Goal: Information Seeking & Learning: Understand process/instructions

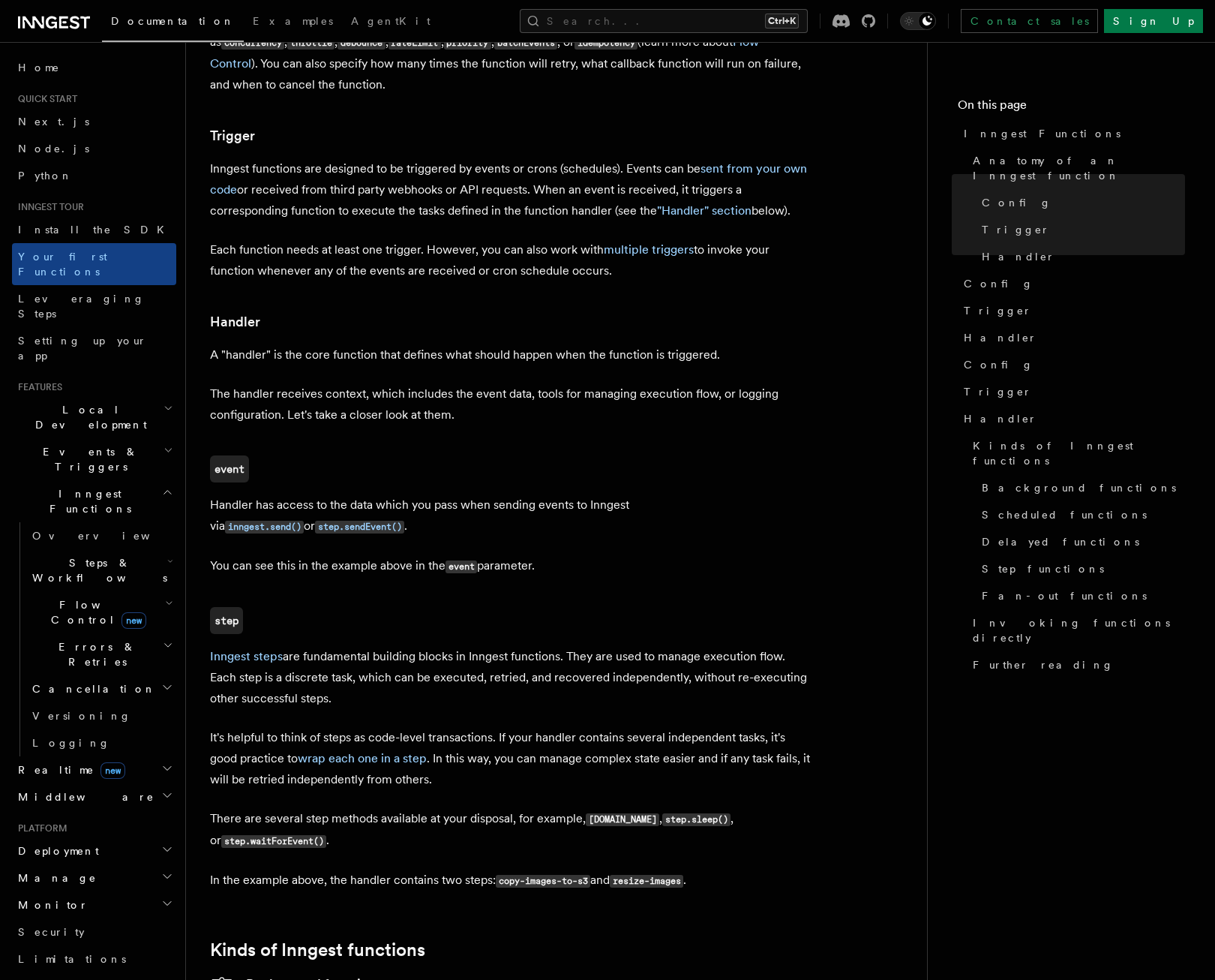
scroll to position [1501, 0]
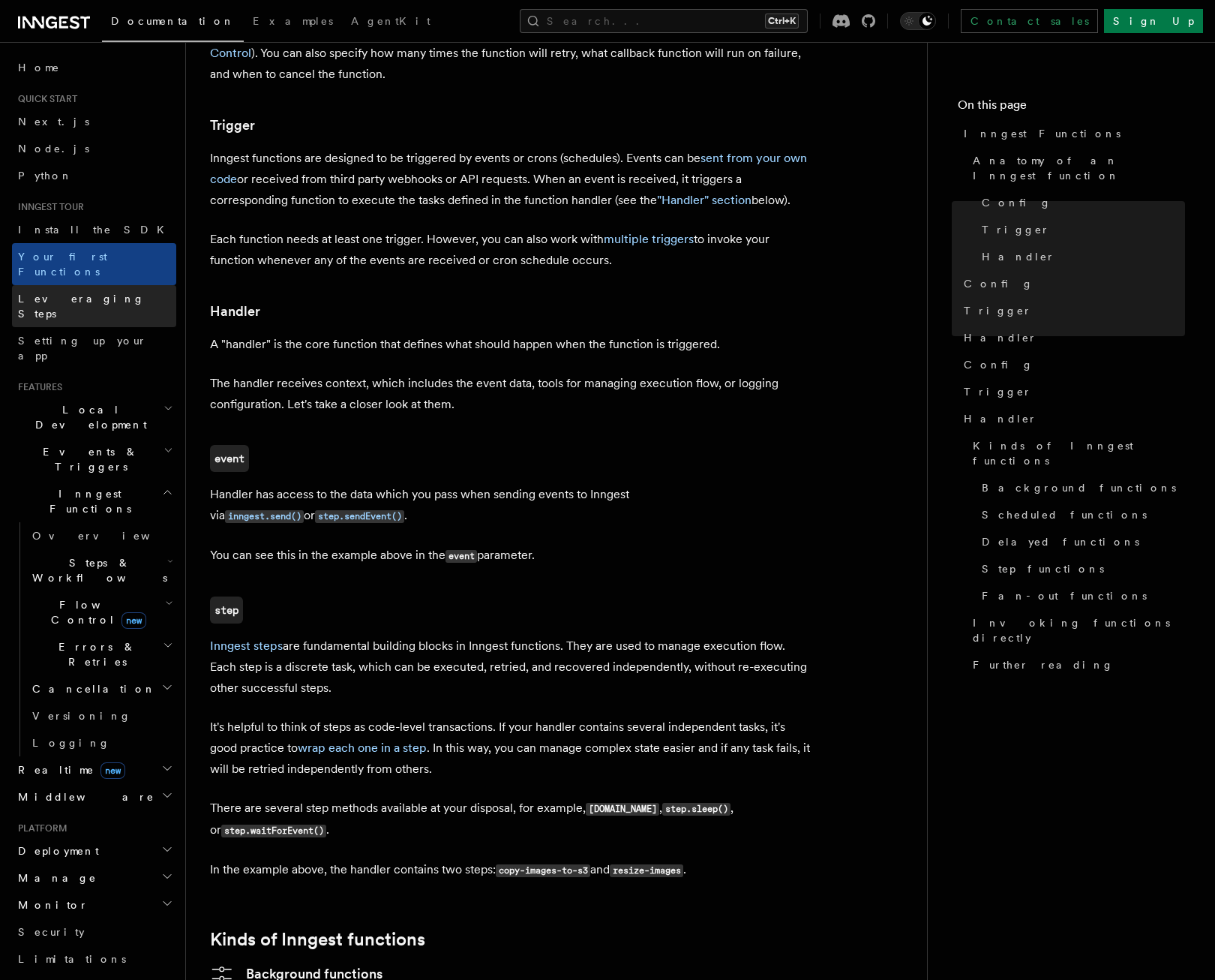
click at [90, 286] on link "Leveraging Steps" at bounding box center [94, 307] width 164 height 42
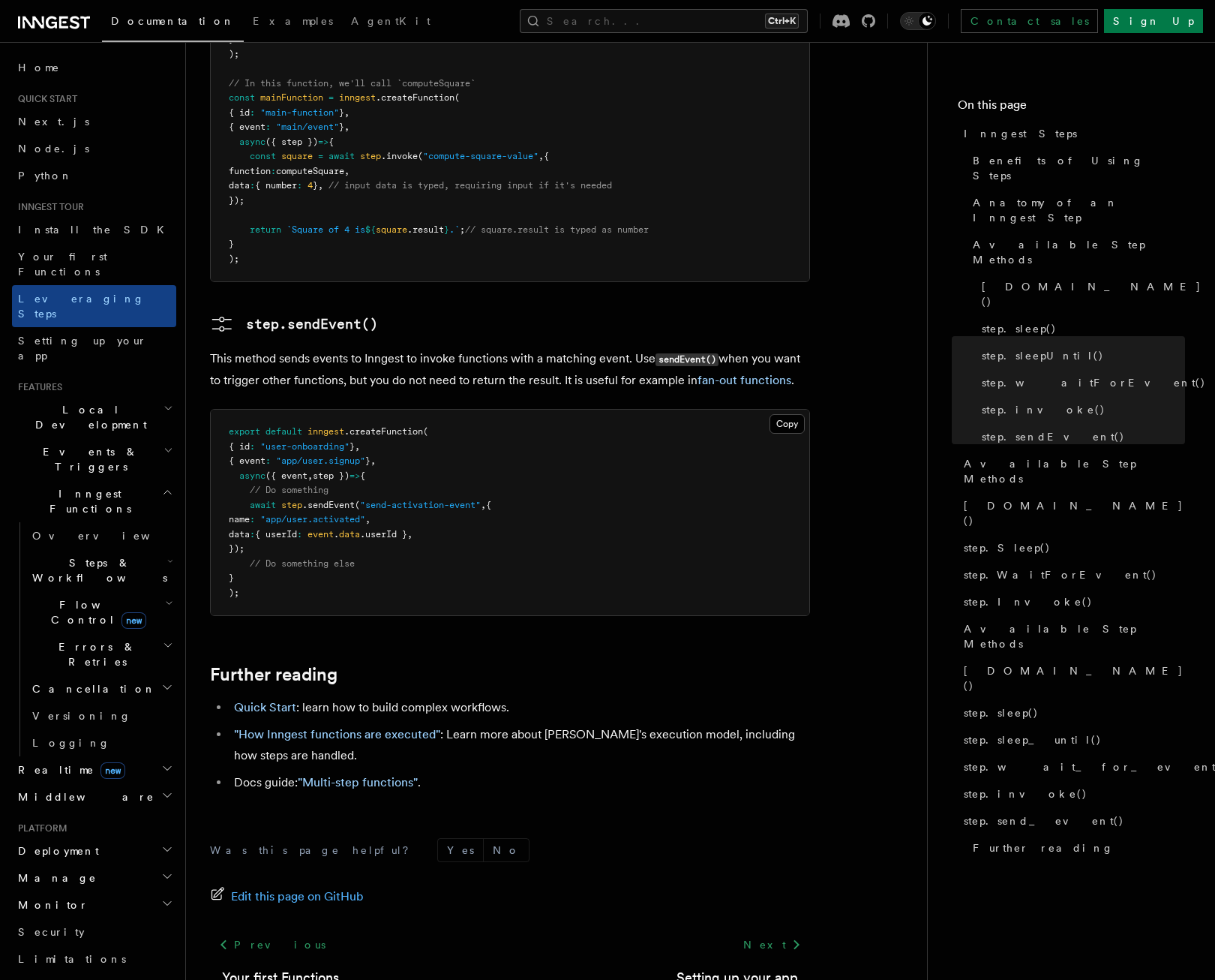
scroll to position [2977, 0]
click at [288, 347] on p "This method sends events to Inngest to invoke functions with a matching event. …" at bounding box center [510, 368] width 600 height 42
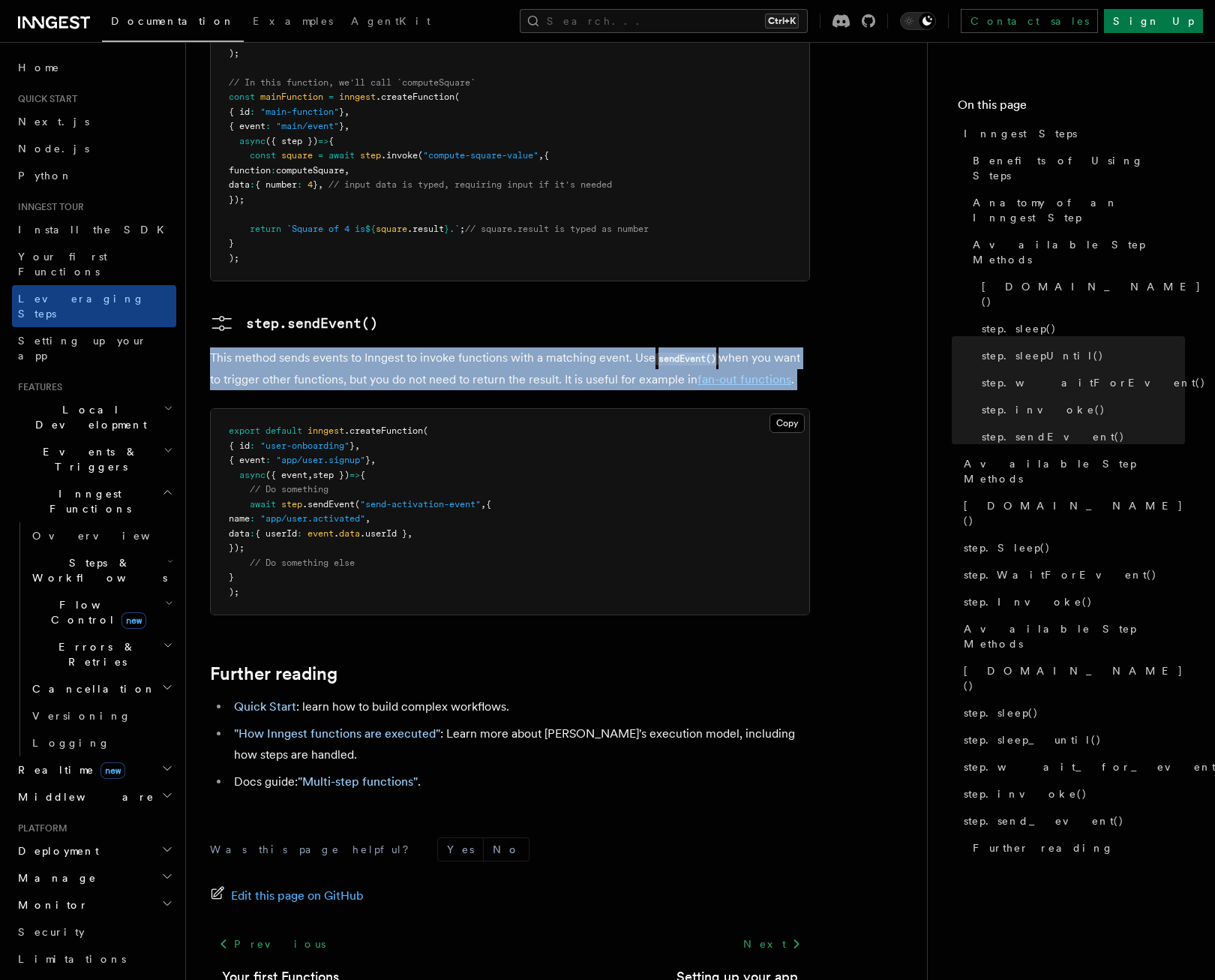
click at [288, 347] on p "This method sends events to Inngest to invoke functions with a matching event. …" at bounding box center [510, 368] width 600 height 42
click at [117, 438] on h2 "Events & Triggers" at bounding box center [94, 459] width 164 height 42
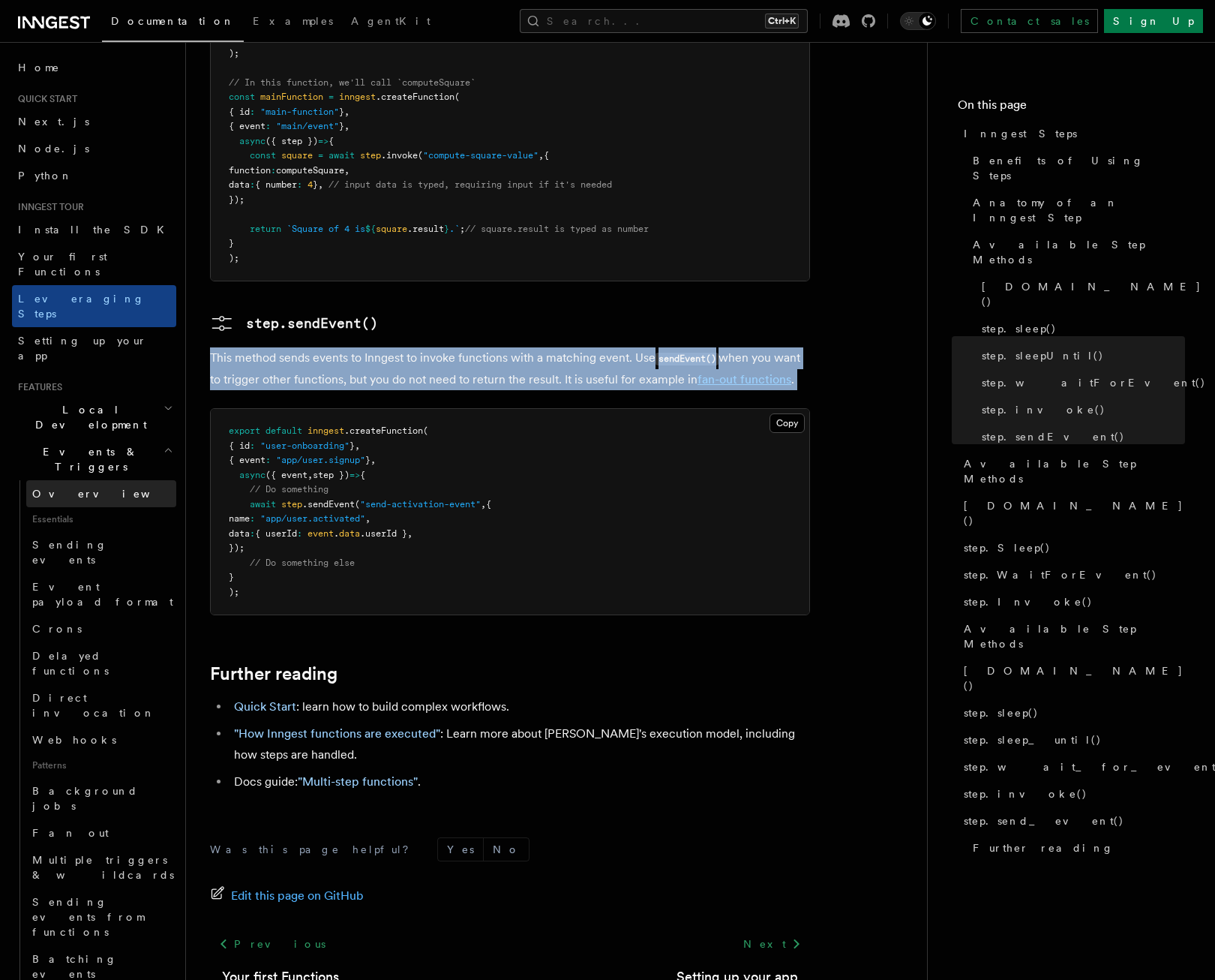
click at [114, 480] on link "Overview" at bounding box center [101, 494] width 150 height 27
click at [119, 531] on link "Sending events" at bounding box center [101, 553] width 150 height 42
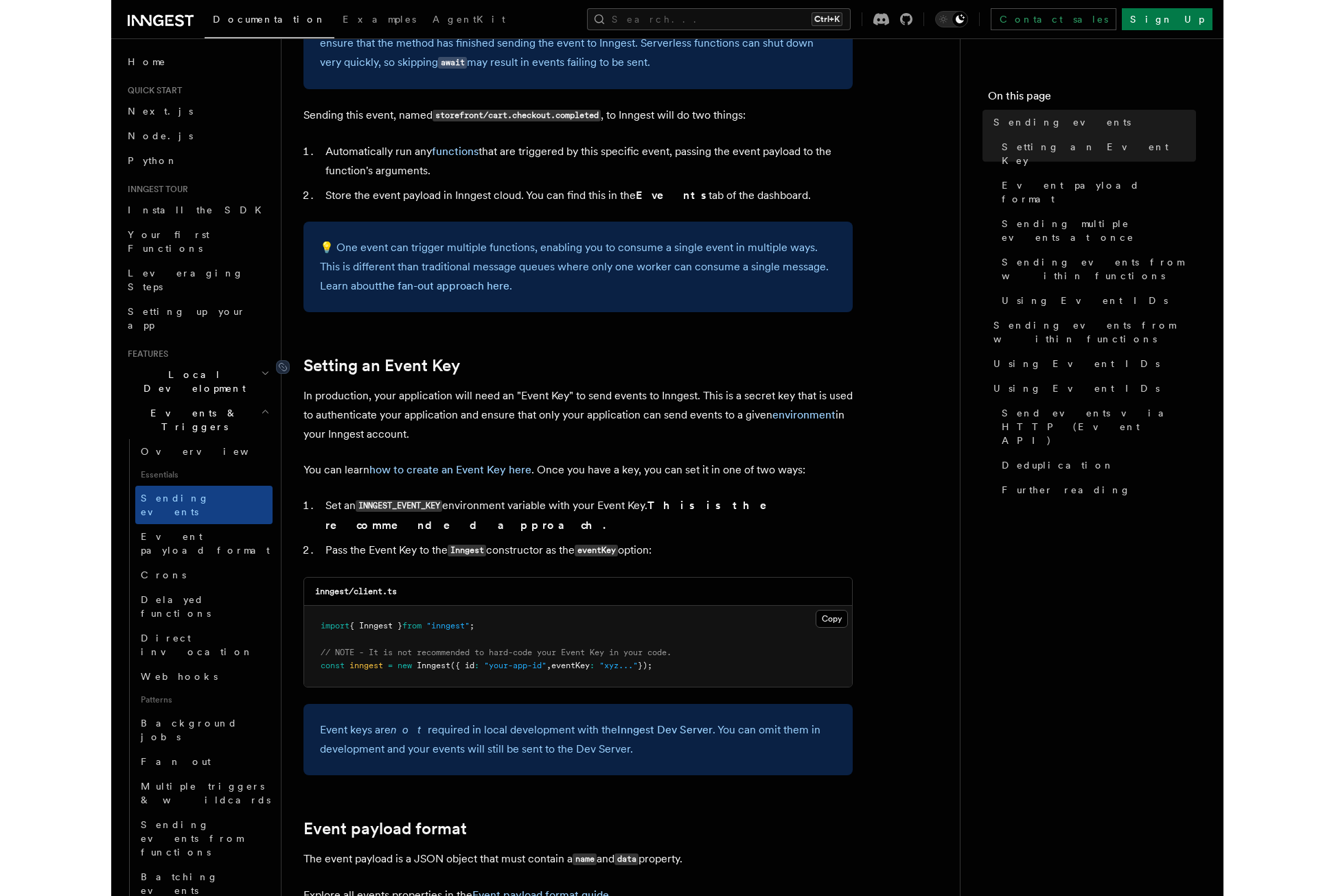
scroll to position [755, 0]
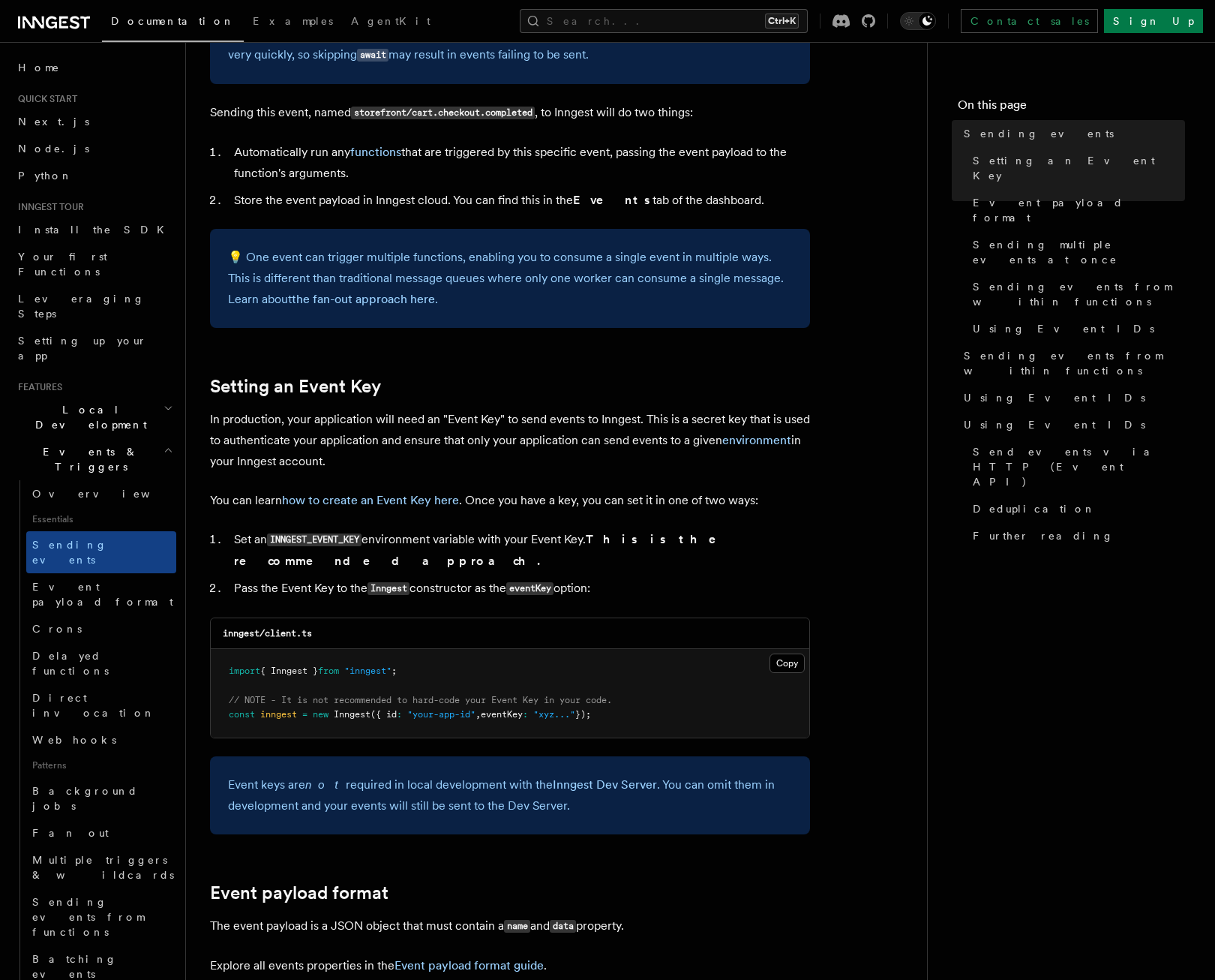
click at [508, 701] on pre "import { Inngest } from "inngest" ; // NOTE - It is not recommended to hard-cod…" at bounding box center [510, 694] width 599 height 89
click at [509, 709] on span "eventKey" at bounding box center [502, 714] width 42 height 11
click at [516, 688] on pre "import { Inngest } from "inngest" ; // NOTE - It is not recommended to hard-cod…" at bounding box center [510, 694] width 599 height 89
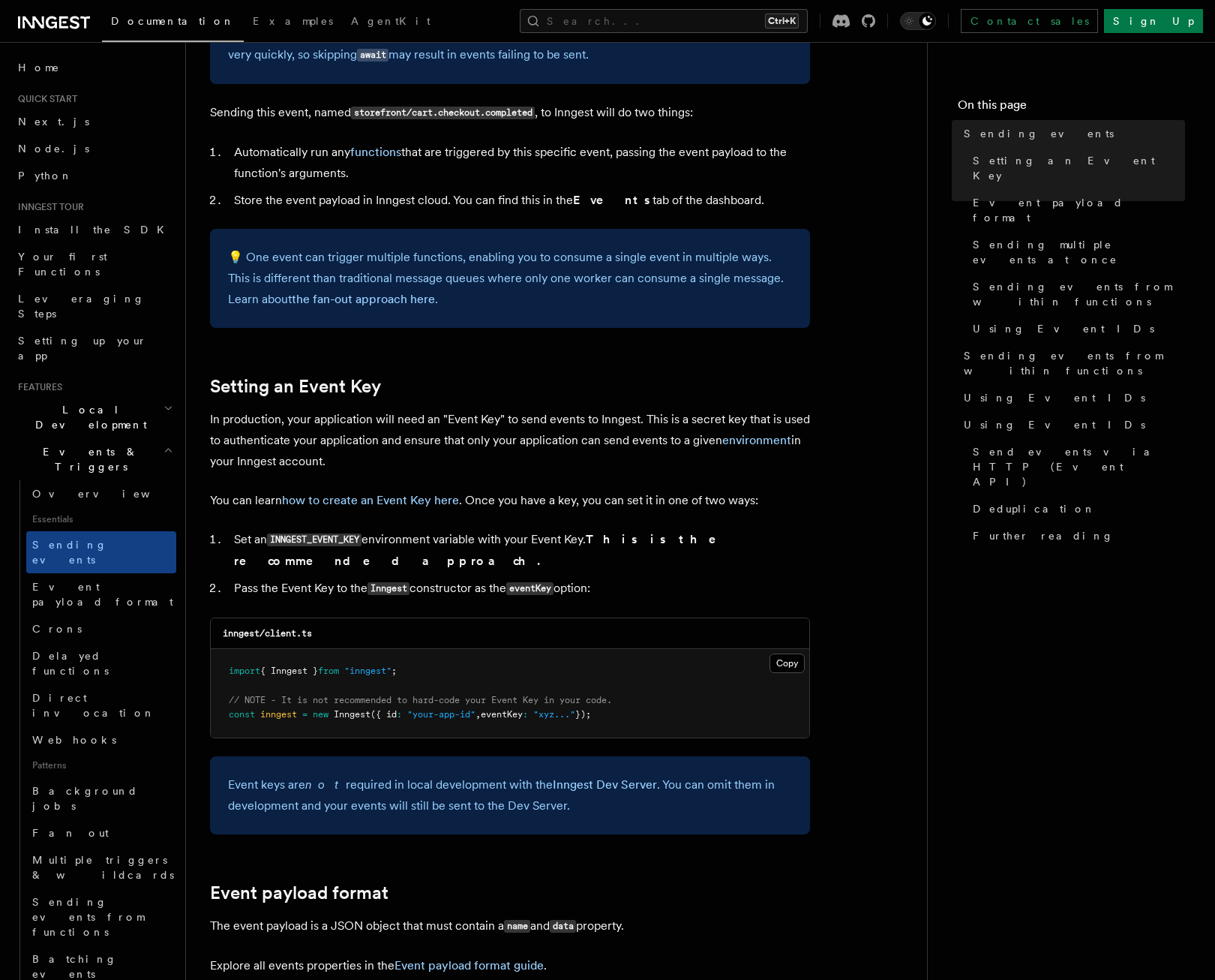
click at [516, 688] on pre "import { Inngest } from "inngest" ; // NOTE - It is not recommended to hard-cod…" at bounding box center [510, 694] width 599 height 89
click at [327, 578] on li "Pass the Event Key to the Inngest constructor as the eventKey option:" at bounding box center [520, 588] width 580 height 22
click at [393, 539] on li "Set an INNGEST_EVENT_KEY environment variable with your Event Key. This is the …" at bounding box center [520, 551] width 580 height 42
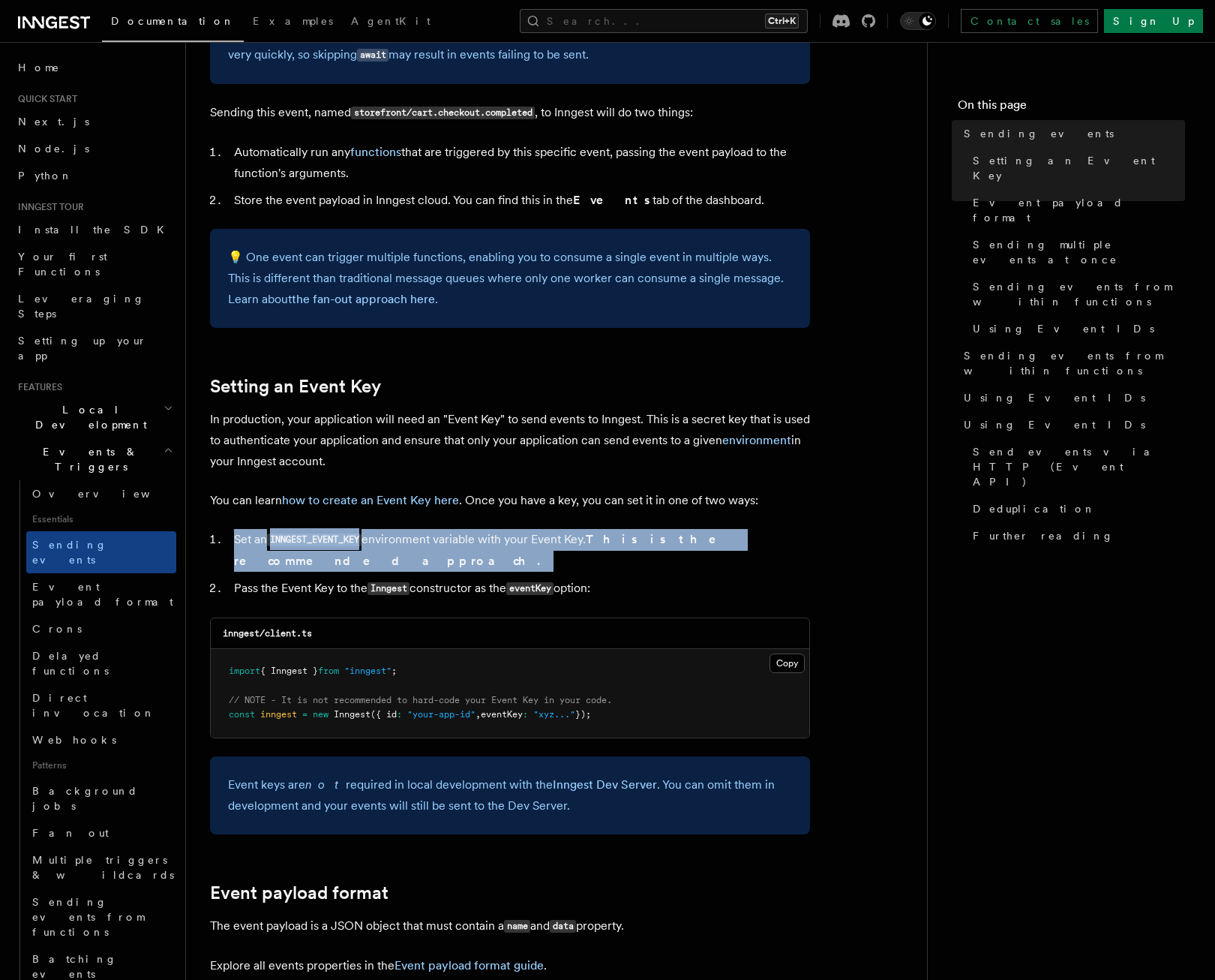
click at [393, 539] on li "Set an INNGEST_EVENT_KEY environment variable with your Event Key. This is the …" at bounding box center [520, 551] width 580 height 42
click at [397, 530] on li "Set an INNGEST_EVENT_KEY environment variable with your Event Key. This is the …" at bounding box center [520, 551] width 580 height 42
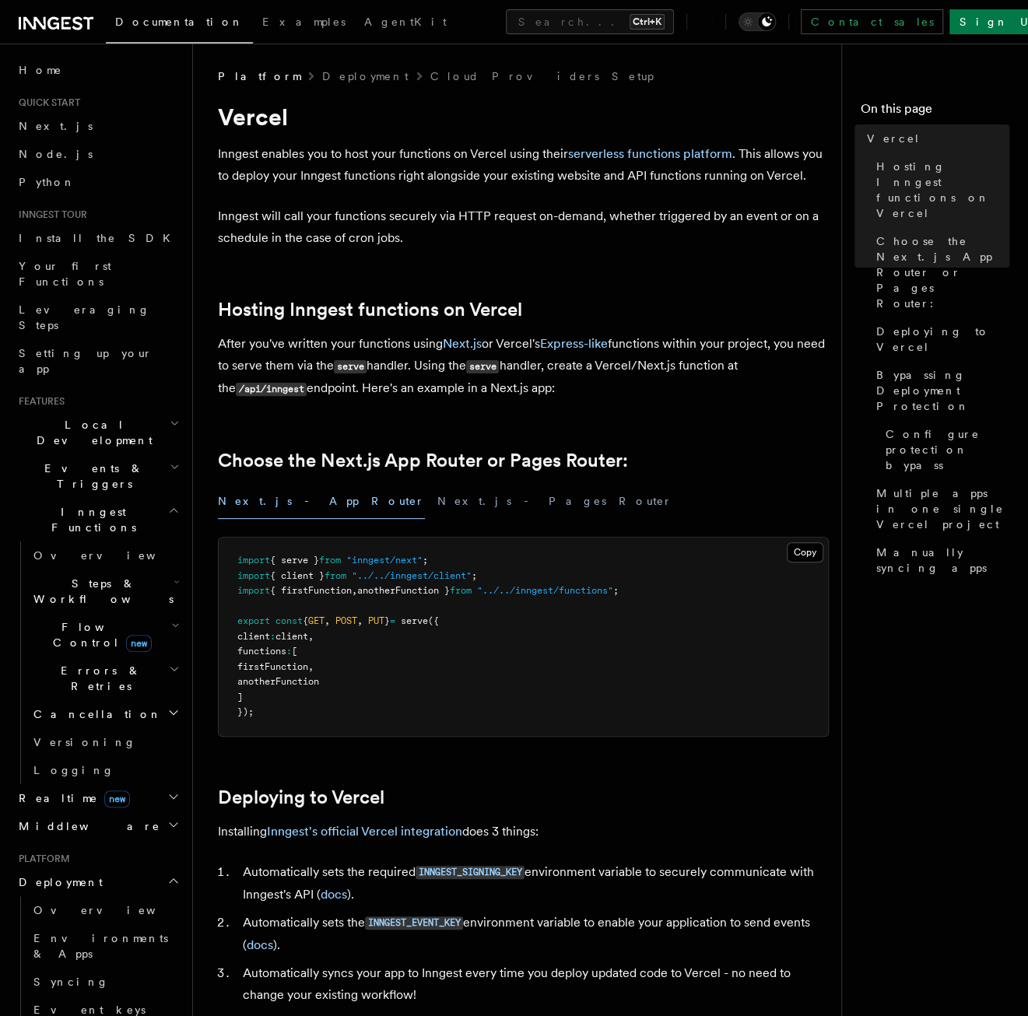
scroll to position [233, 0]
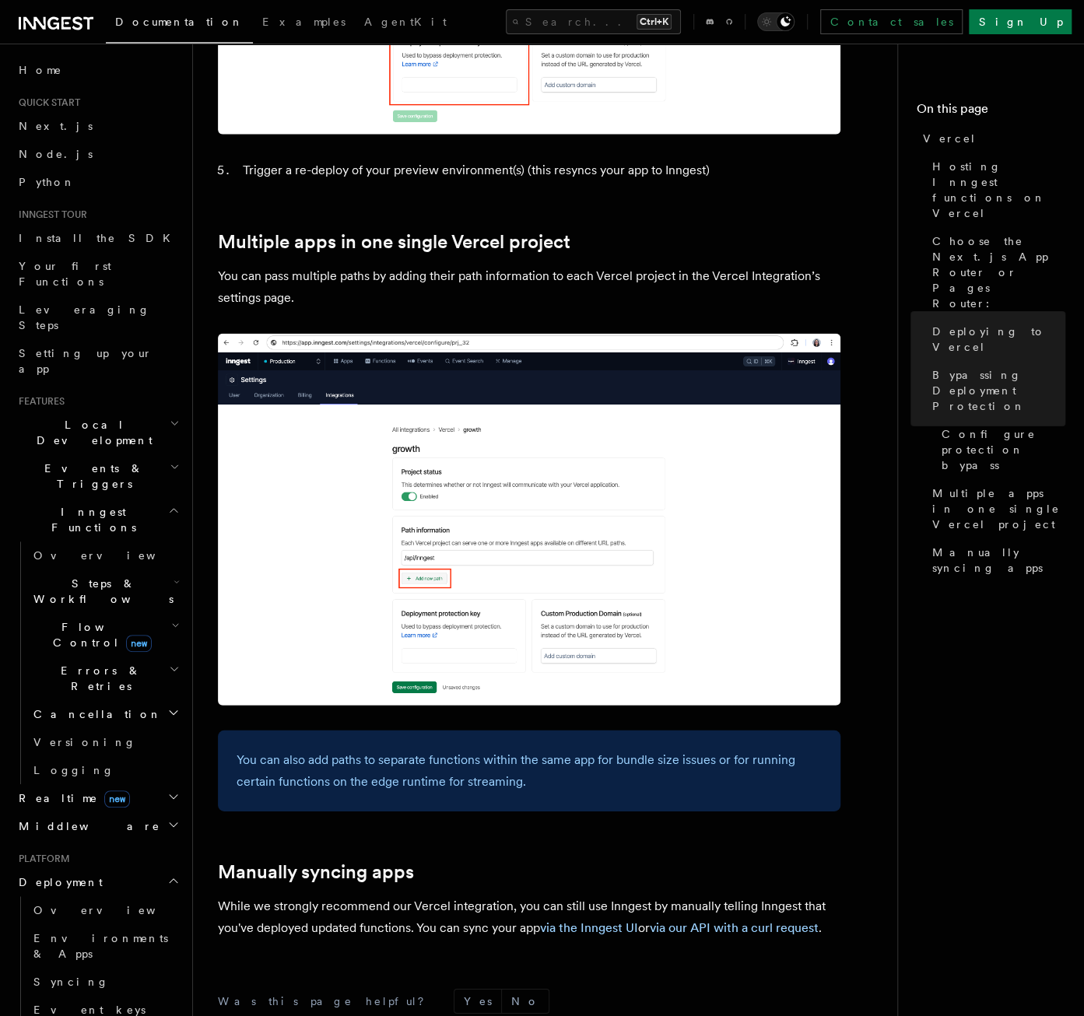
scroll to position [2250, 0]
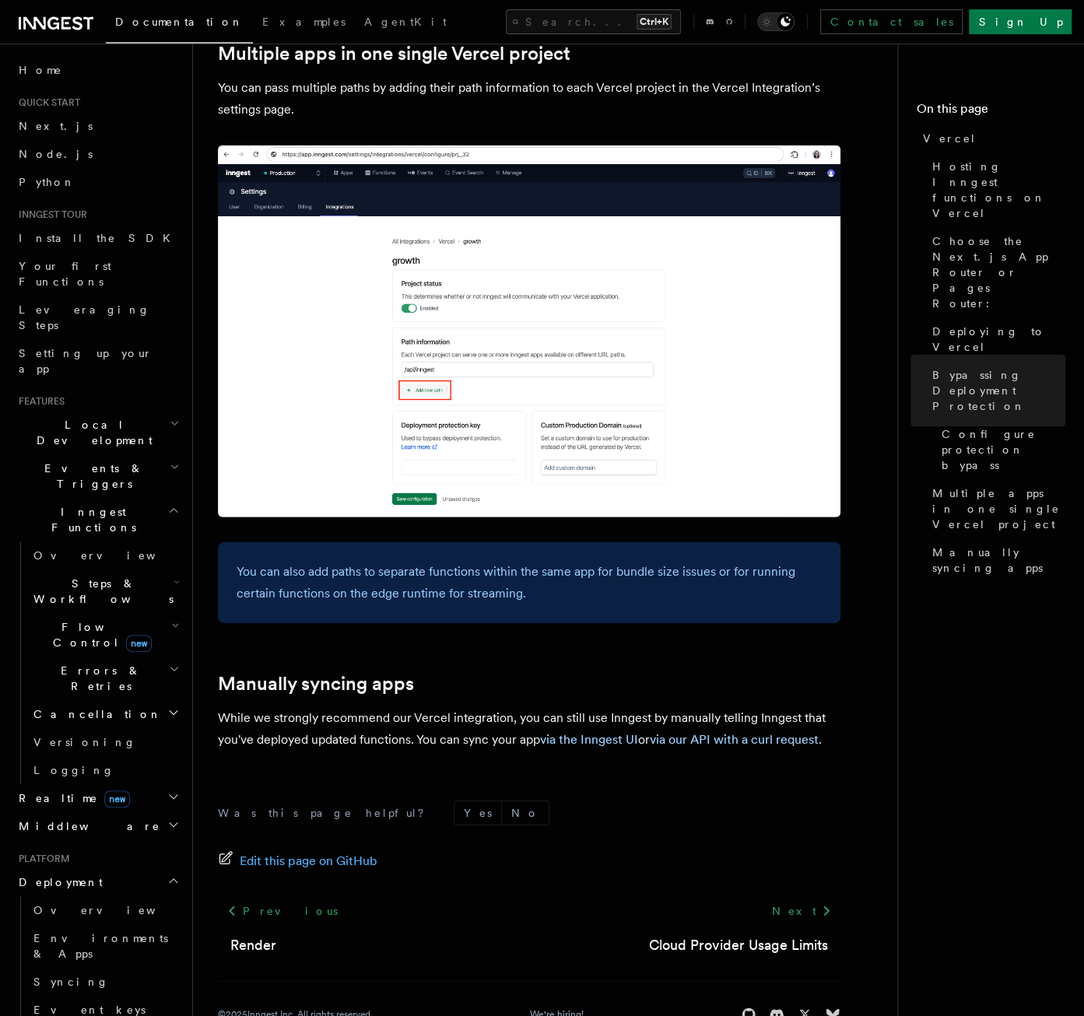
click at [392, 707] on p "While we strongly recommend our Vercel integration, you can still use Inngest b…" at bounding box center [529, 729] width 622 height 44
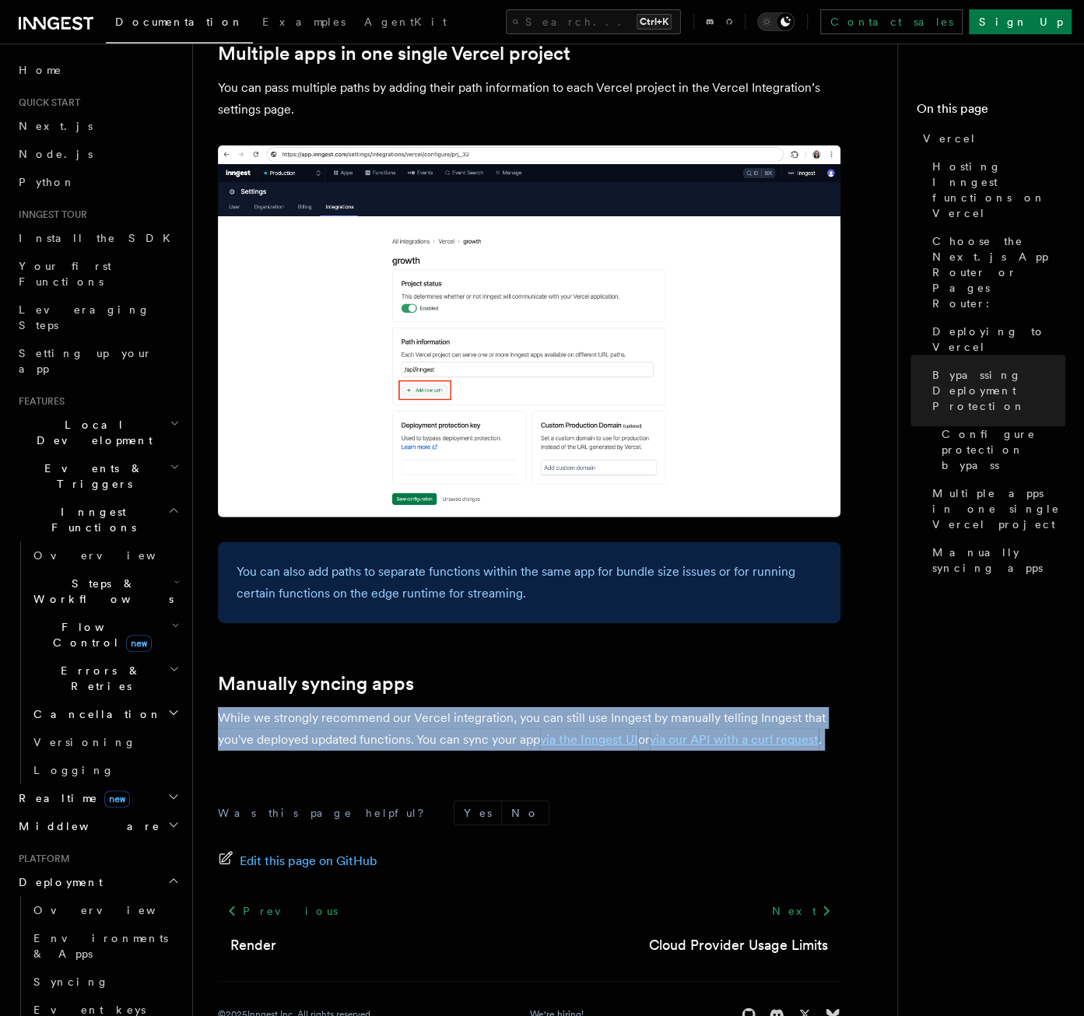
click at [392, 707] on p "While we strongly recommend our Vercel integration, you can still use Inngest b…" at bounding box center [529, 729] width 622 height 44
drag, startPoint x: 392, startPoint y: 684, endPoint x: 380, endPoint y: 681, distance: 12.8
click at [380, 707] on p "While we strongly recommend our Vercel integration, you can still use Inngest b…" at bounding box center [529, 729] width 622 height 44
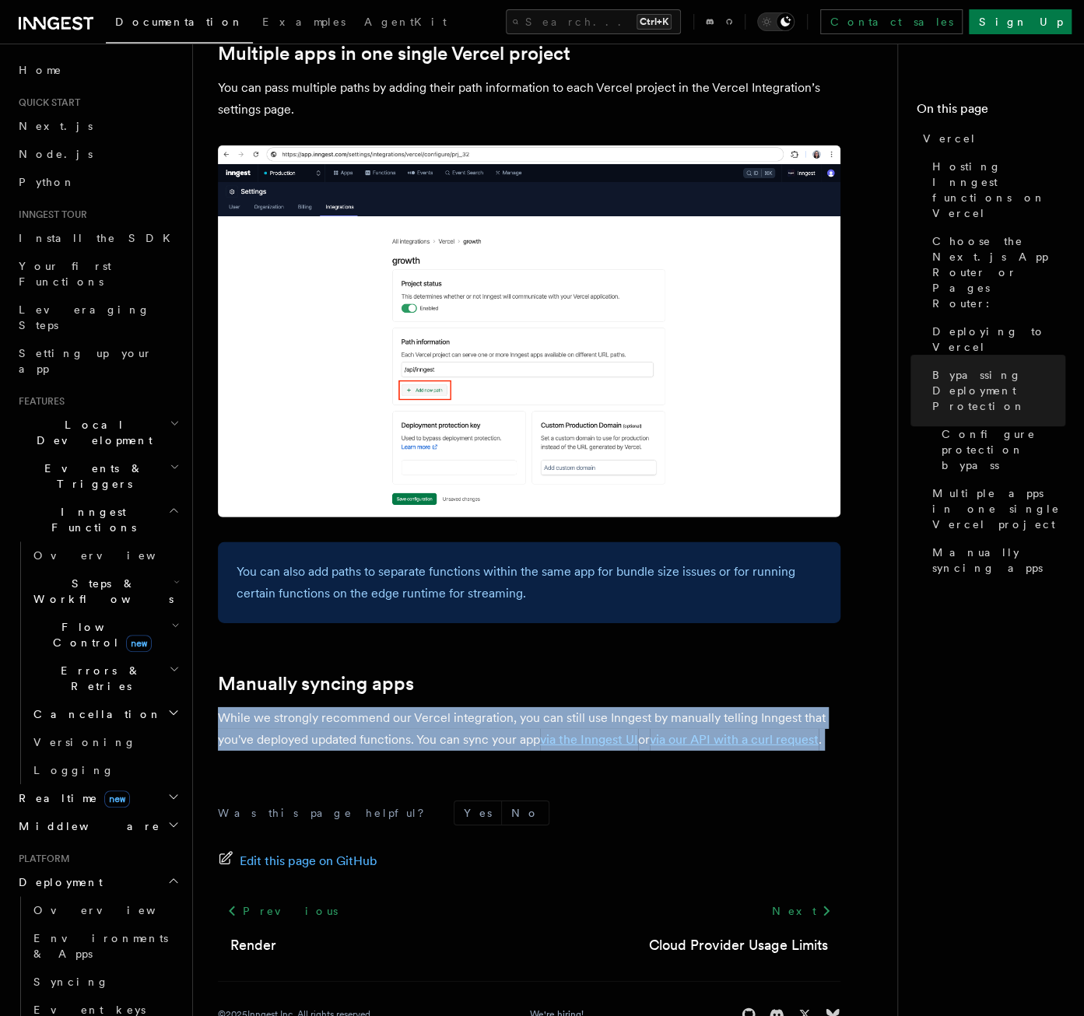
drag, startPoint x: 380, startPoint y: 681, endPoint x: 350, endPoint y: 678, distance: 29.7
click at [355, 707] on p "While we strongly recommend our Vercel integration, you can still use Inngest b…" at bounding box center [529, 729] width 622 height 44
click at [349, 707] on p "While we strongly recommend our Vercel integration, you can still use Inngest b…" at bounding box center [529, 729] width 622 height 44
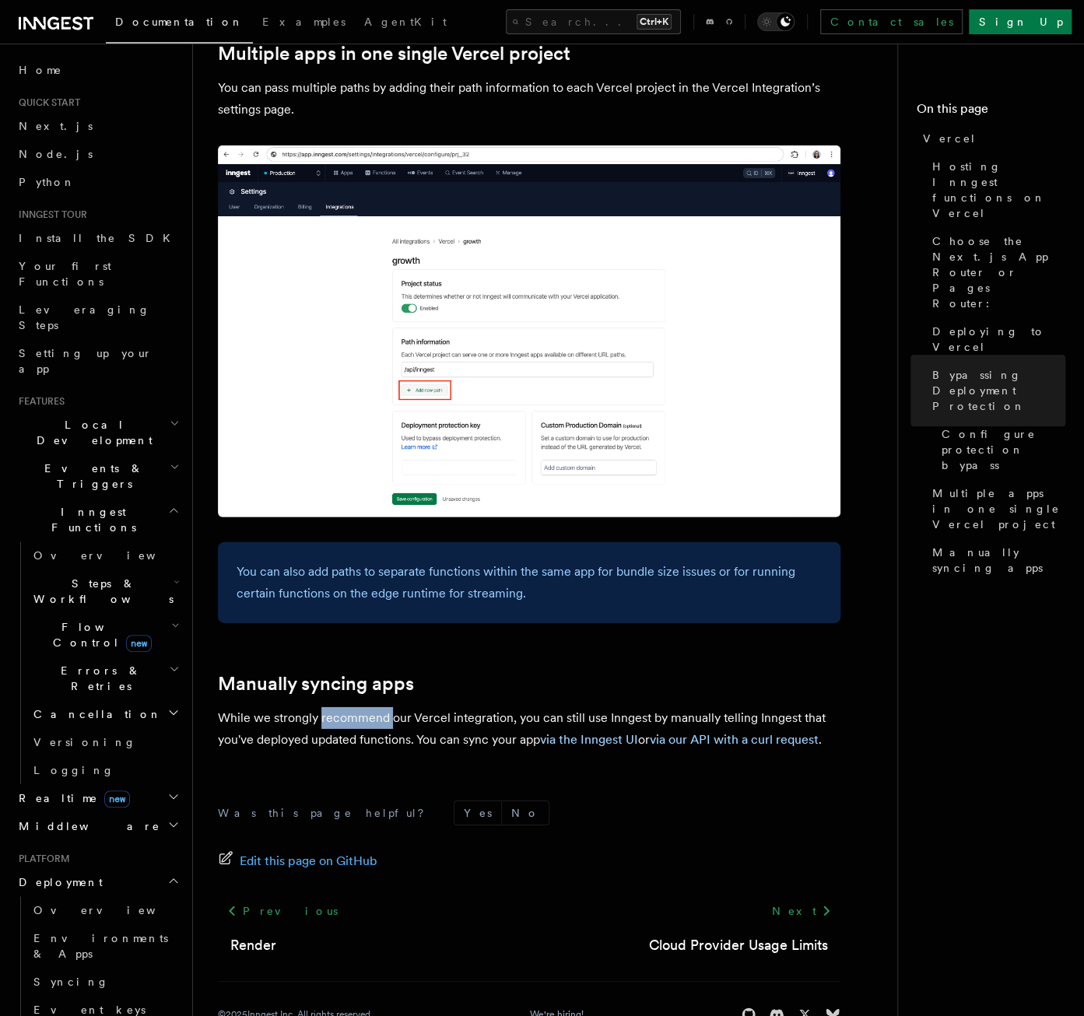
click at [349, 707] on p "While we strongly recommend our Vercel integration, you can still use Inngest b…" at bounding box center [529, 729] width 622 height 44
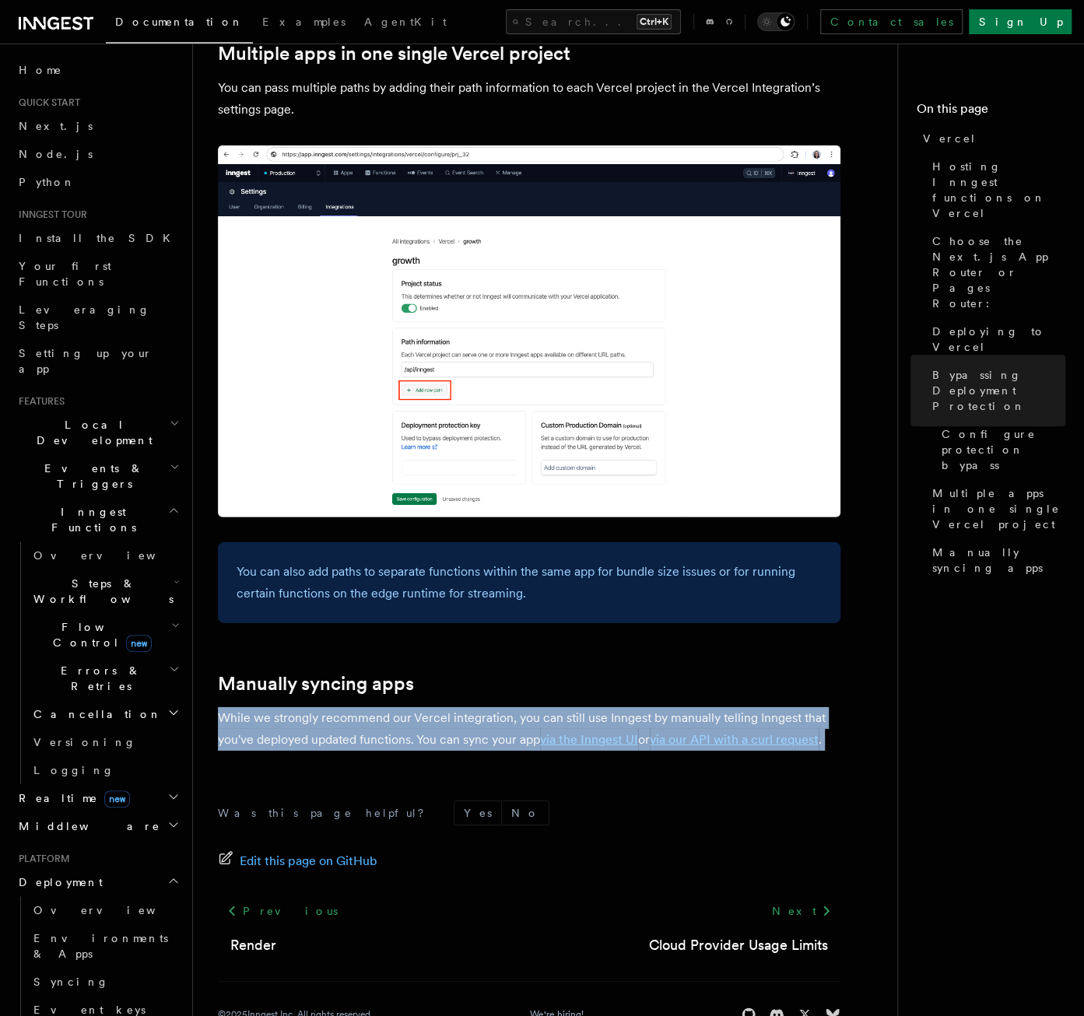
click at [349, 707] on p "While we strongly recommend our Vercel integration, you can still use Inngest b…" at bounding box center [529, 729] width 622 height 44
drag, startPoint x: 349, startPoint y: 678, endPoint x: 324, endPoint y: 668, distance: 26.6
click at [324, 707] on p "While we strongly recommend our Vercel integration, you can still use Inngest b…" at bounding box center [529, 729] width 622 height 44
click at [334, 707] on p "While we strongly recommend our Vercel integration, you can still use Inngest b…" at bounding box center [529, 729] width 622 height 44
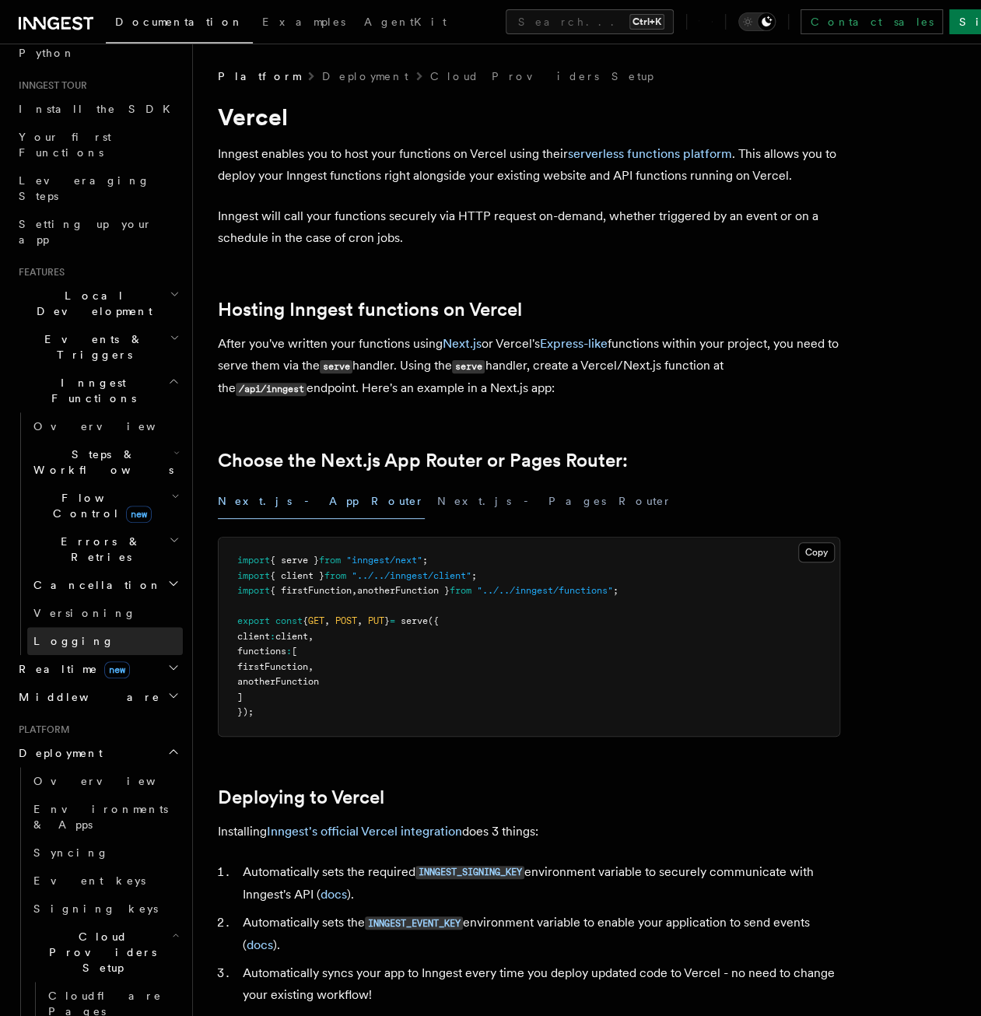
scroll to position [156, 0]
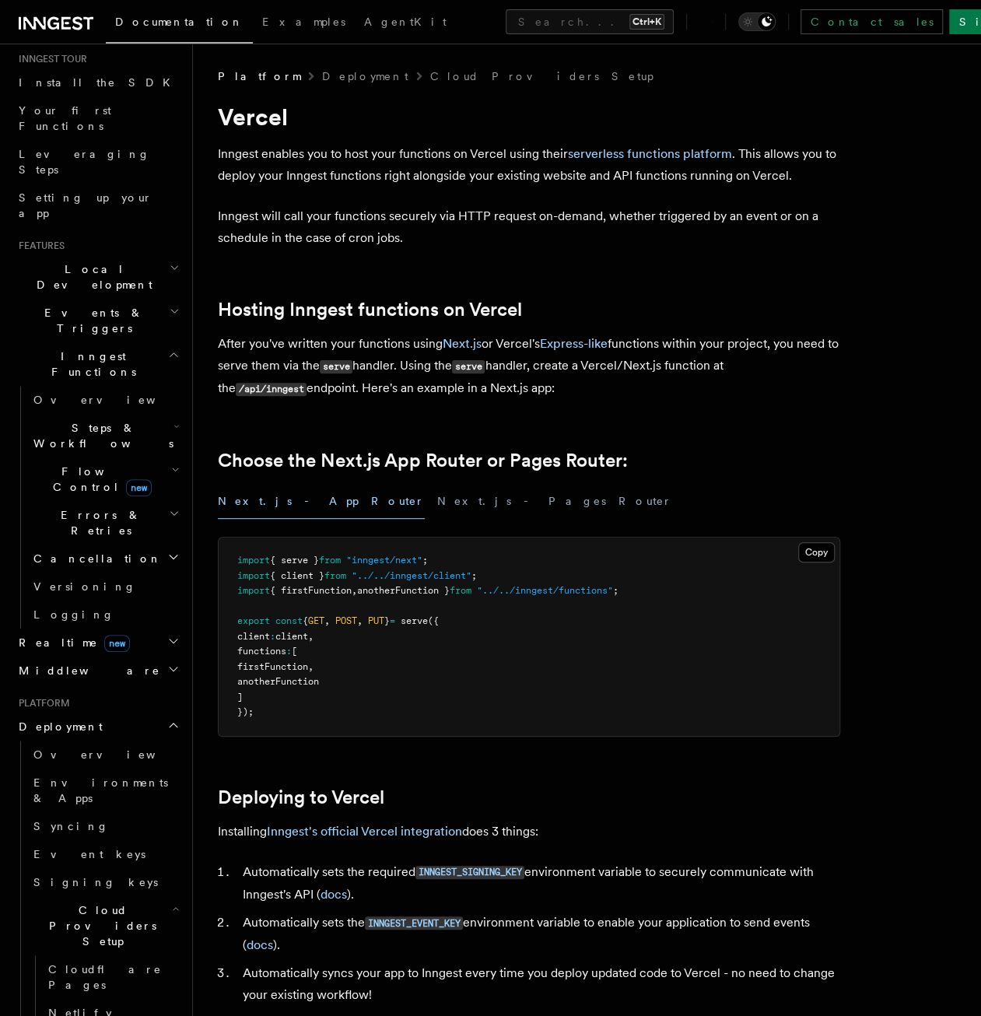
click at [104, 635] on span "new" at bounding box center [117, 643] width 26 height 17
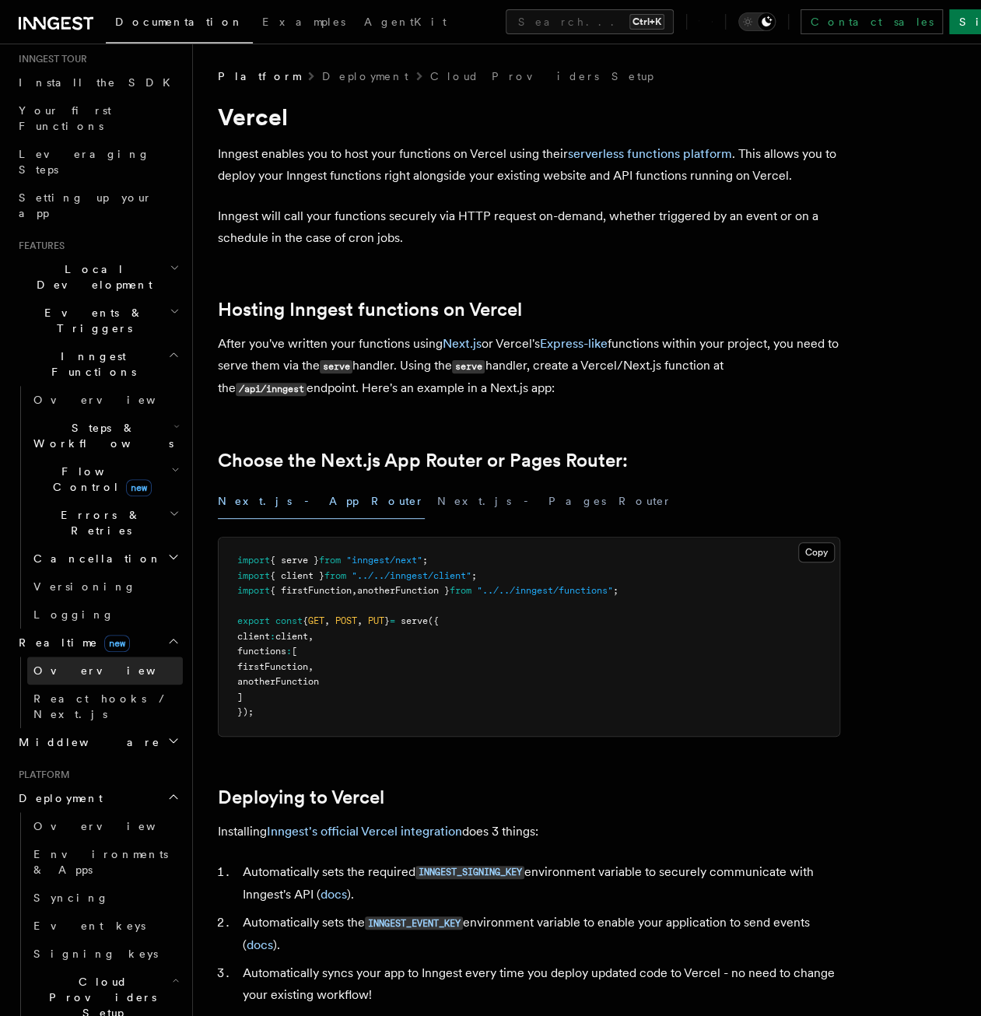
click at [100, 657] on link "Overview" at bounding box center [105, 671] width 156 height 28
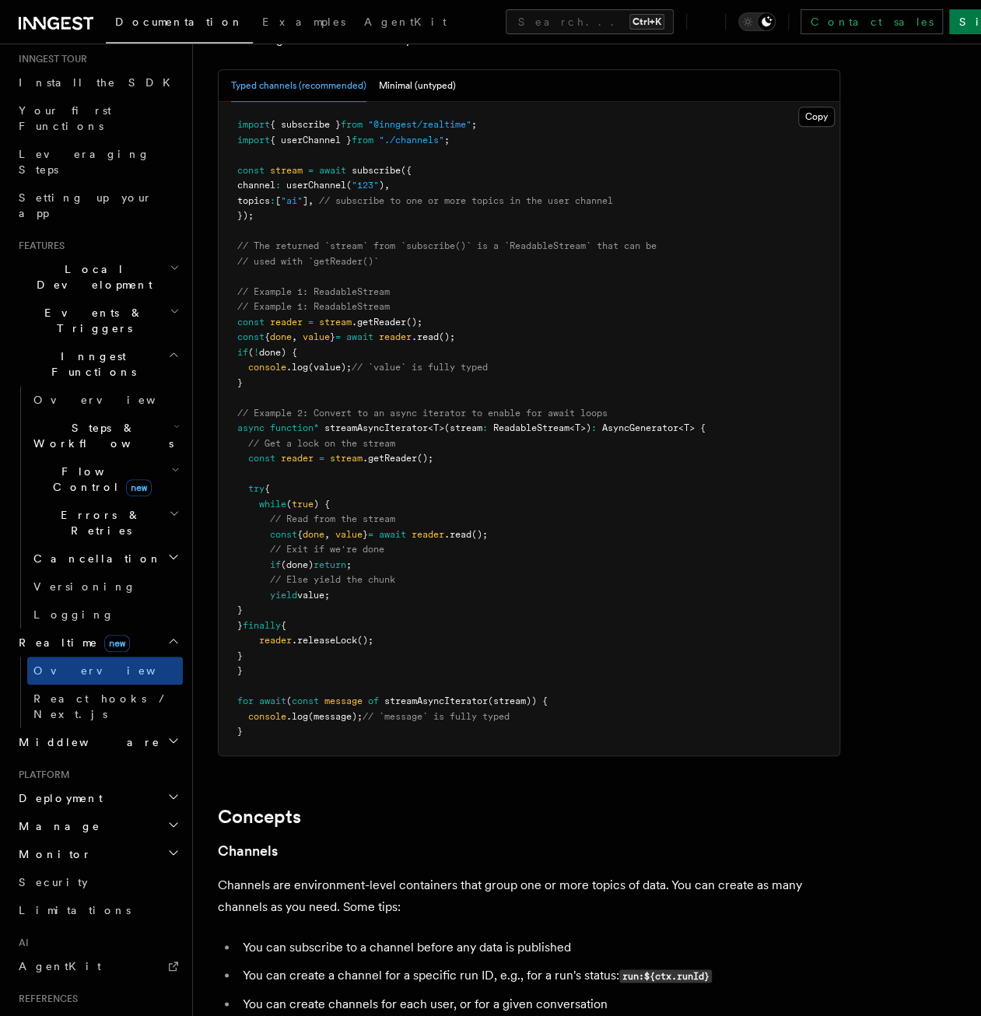
scroll to position [3268, 0]
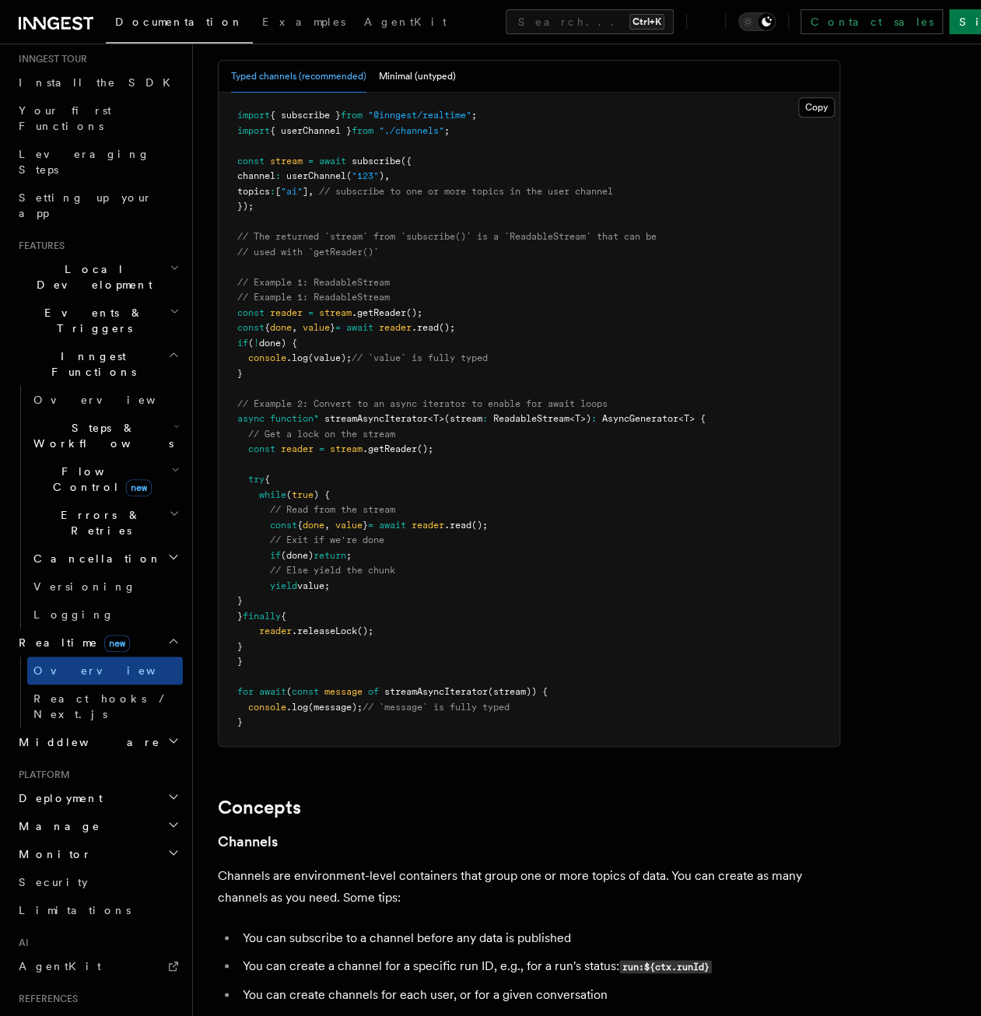
click at [86, 728] on h2 "Middleware" at bounding box center [97, 742] width 170 height 28
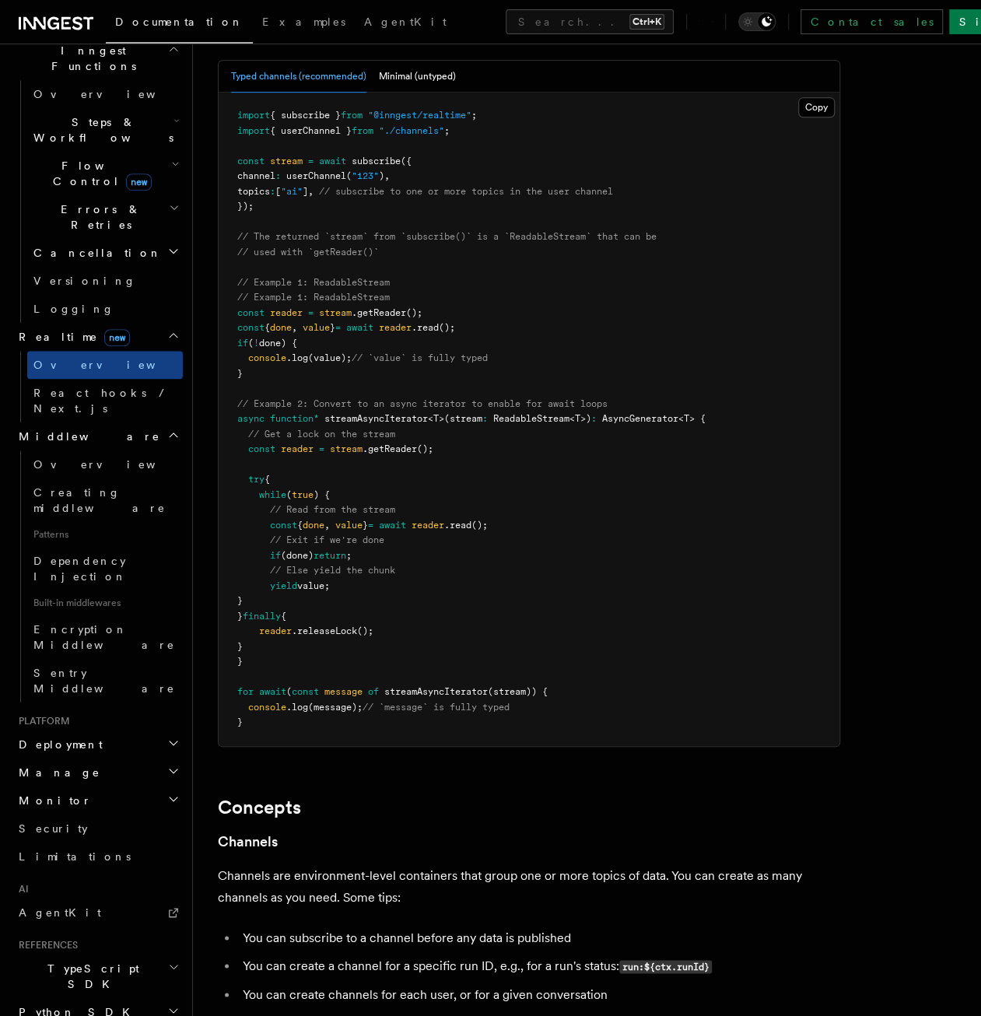
scroll to position [475, 0]
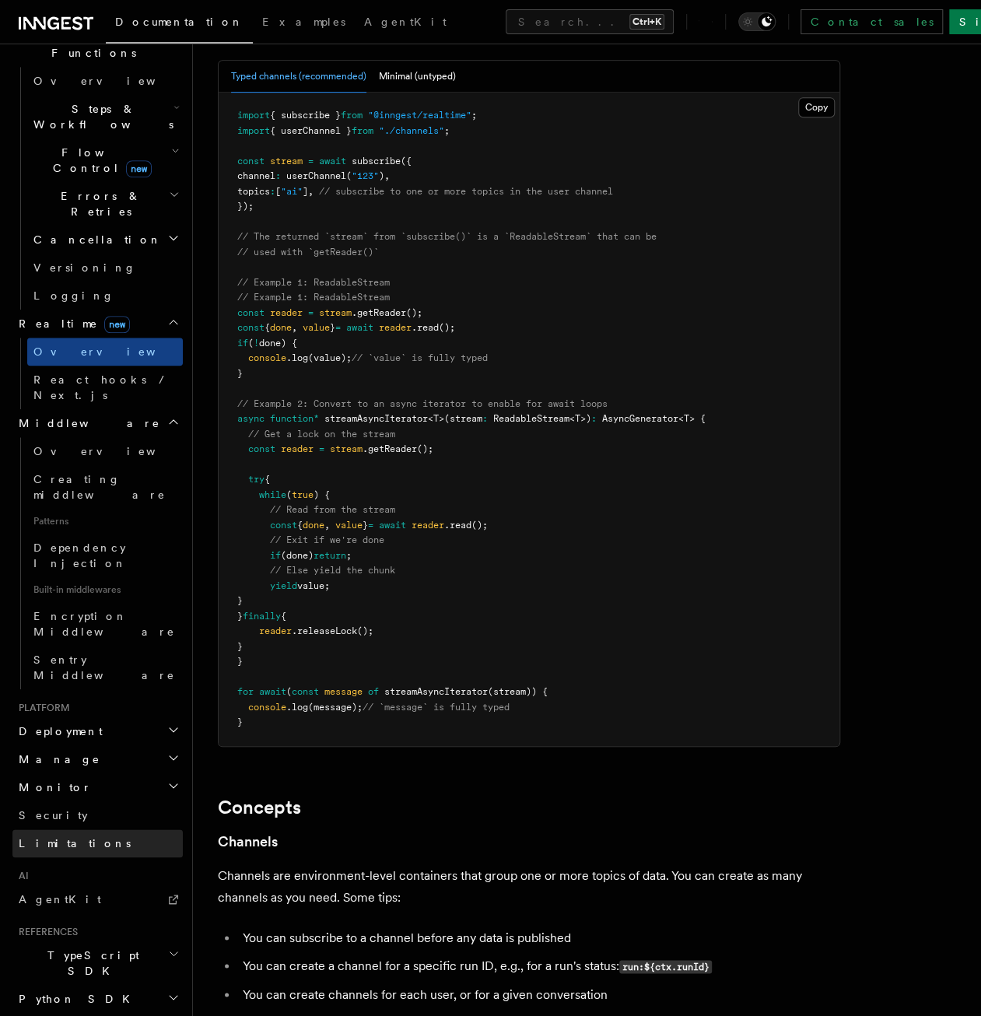
click at [78, 829] on link "Limitations" at bounding box center [97, 843] width 170 height 28
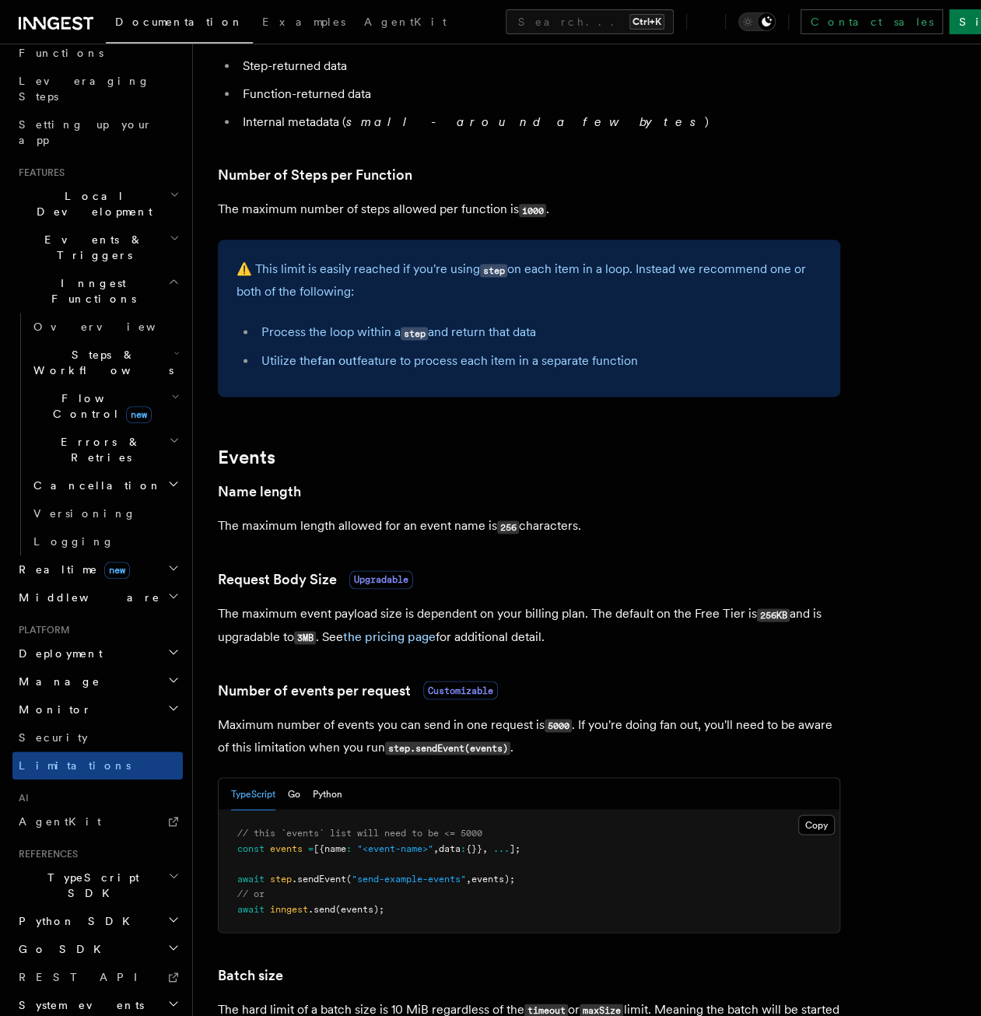
scroll to position [856, 0]
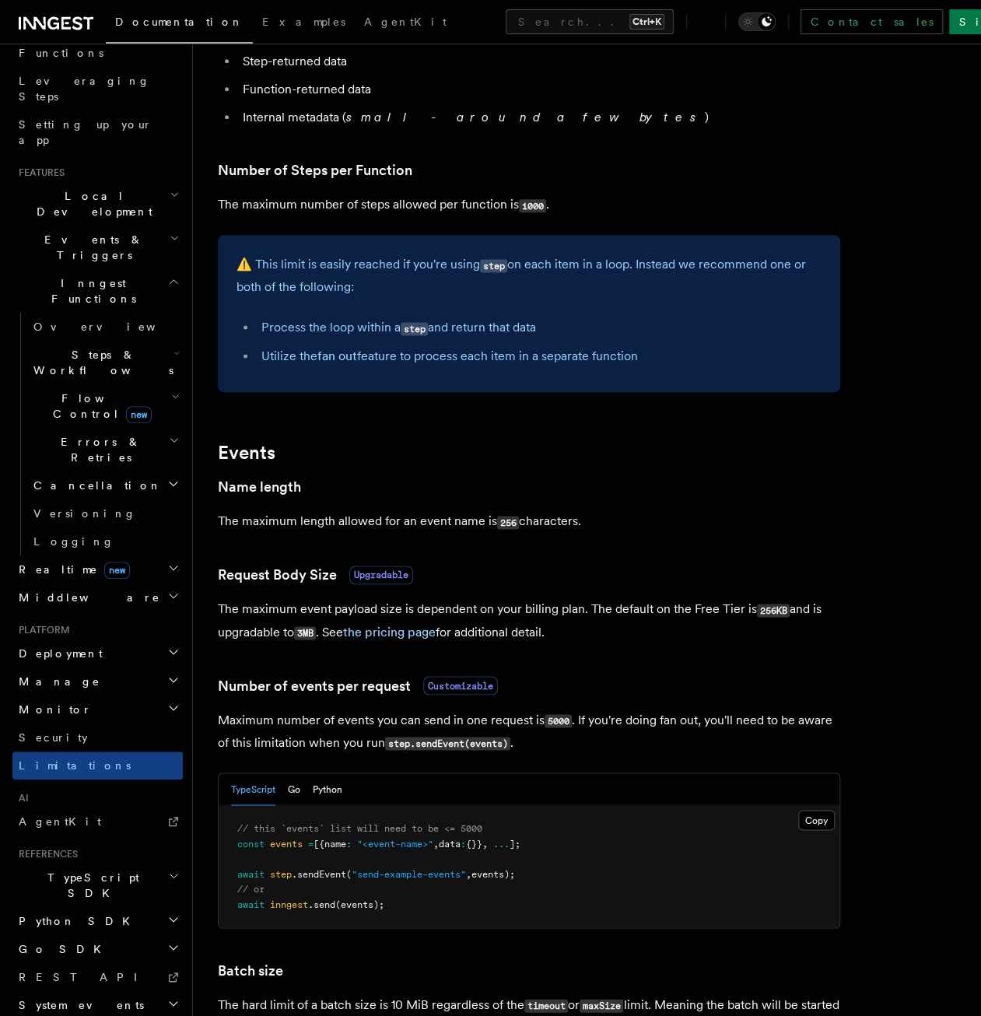
click at [317, 608] on p "The maximum event payload size is dependent on your billing plan. The default o…" at bounding box center [529, 620] width 622 height 45
click at [316, 612] on p "The maximum event payload size is dependent on your billing plan. The default o…" at bounding box center [529, 620] width 622 height 45
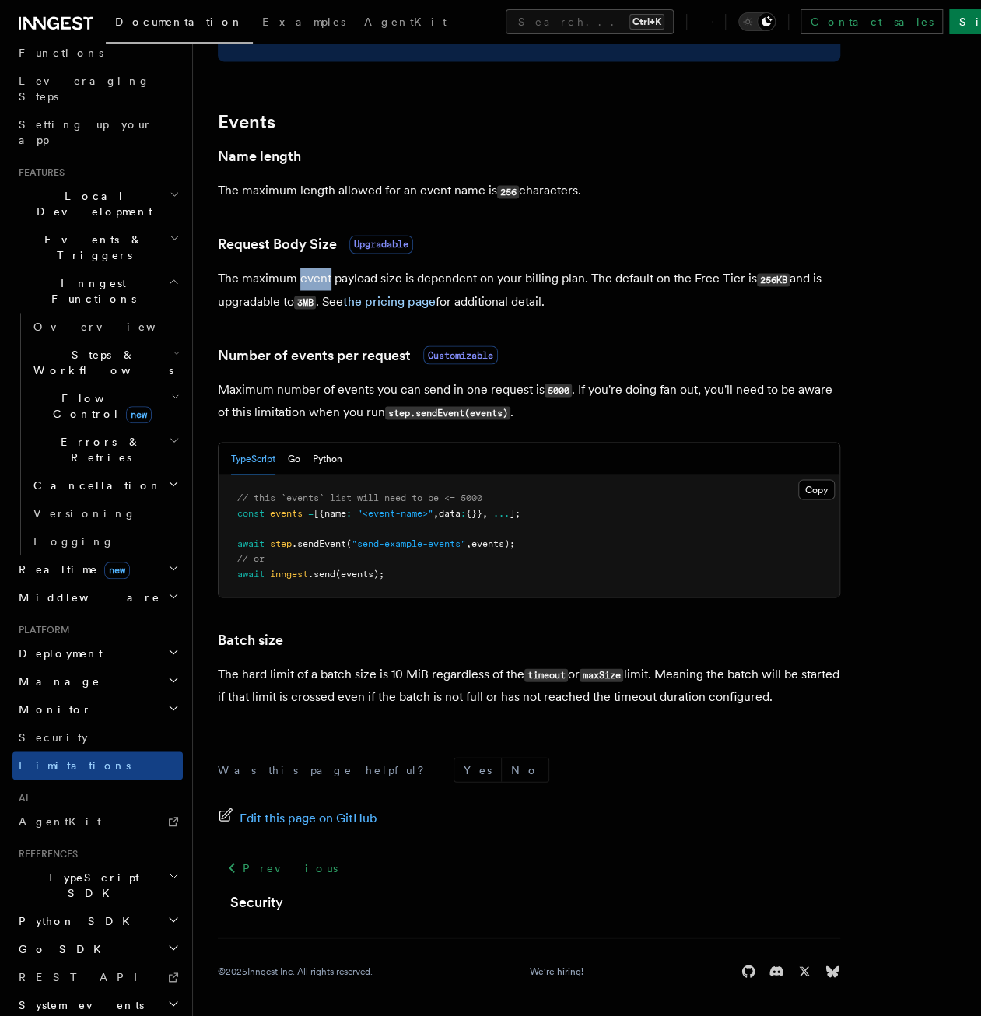
scroll to position [1189, 0]
click at [107, 991] on h2 "System events" at bounding box center [97, 1005] width 170 height 28
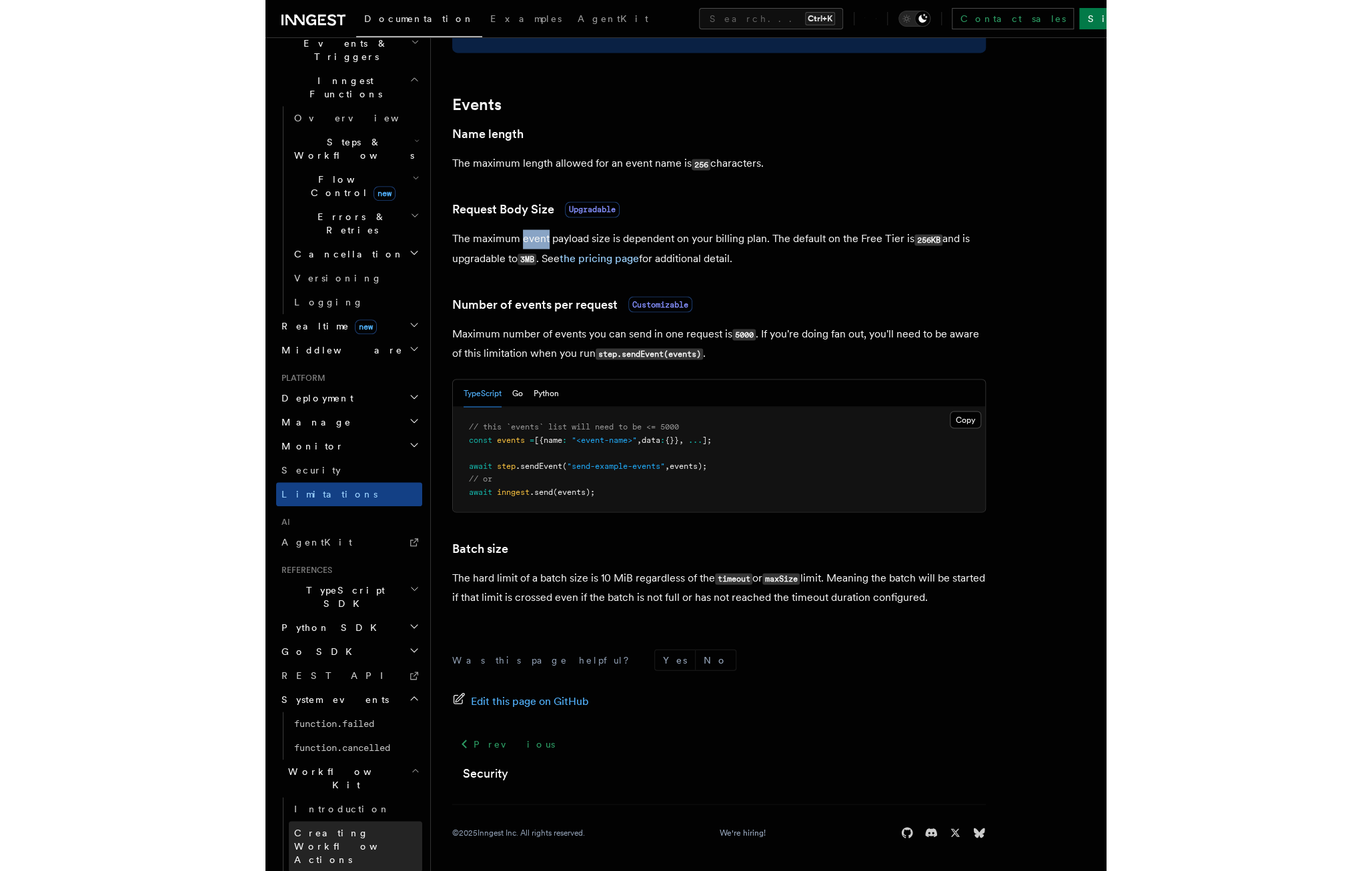
scroll to position [364, 0]
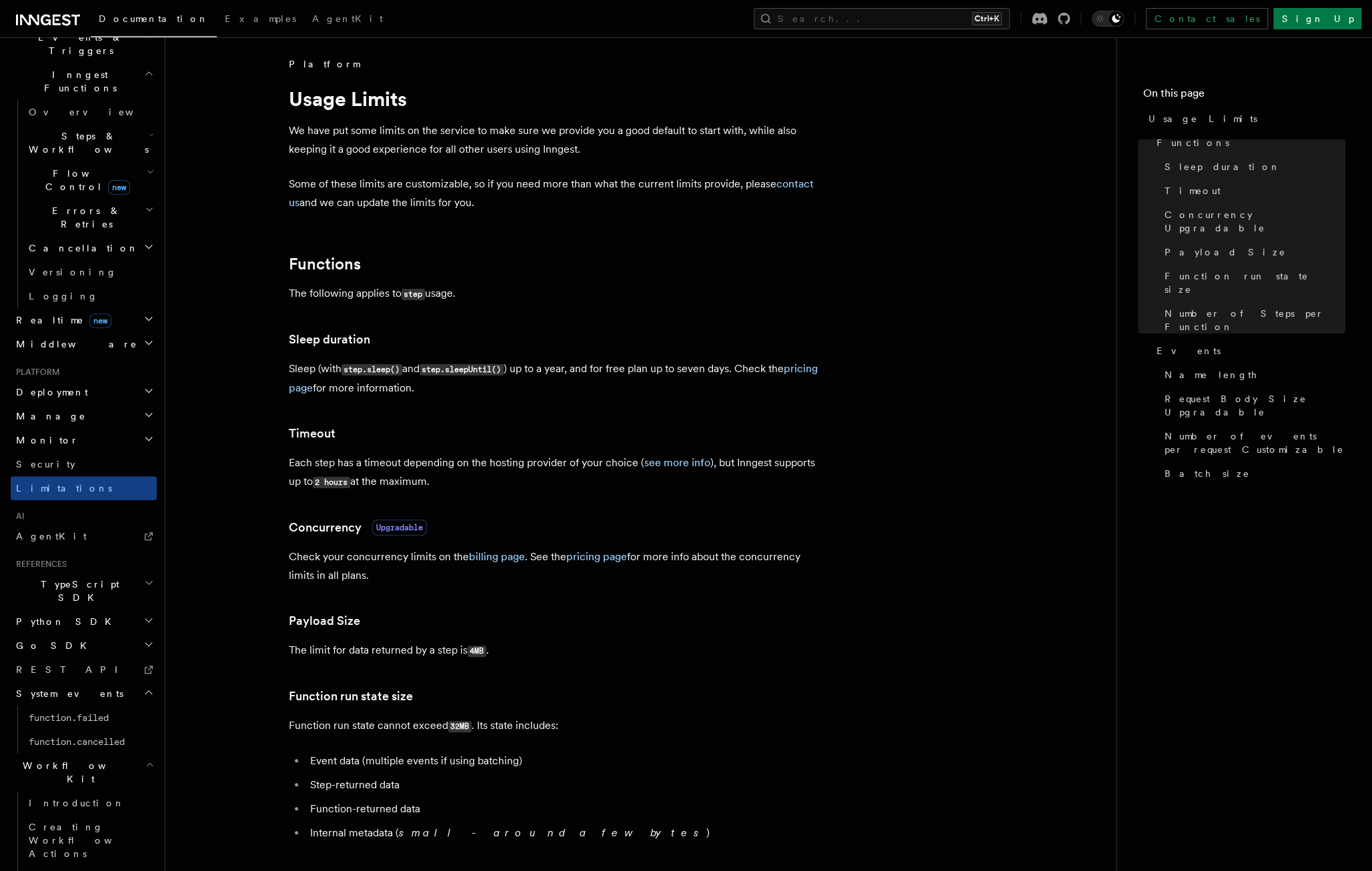
scroll to position [0, 0]
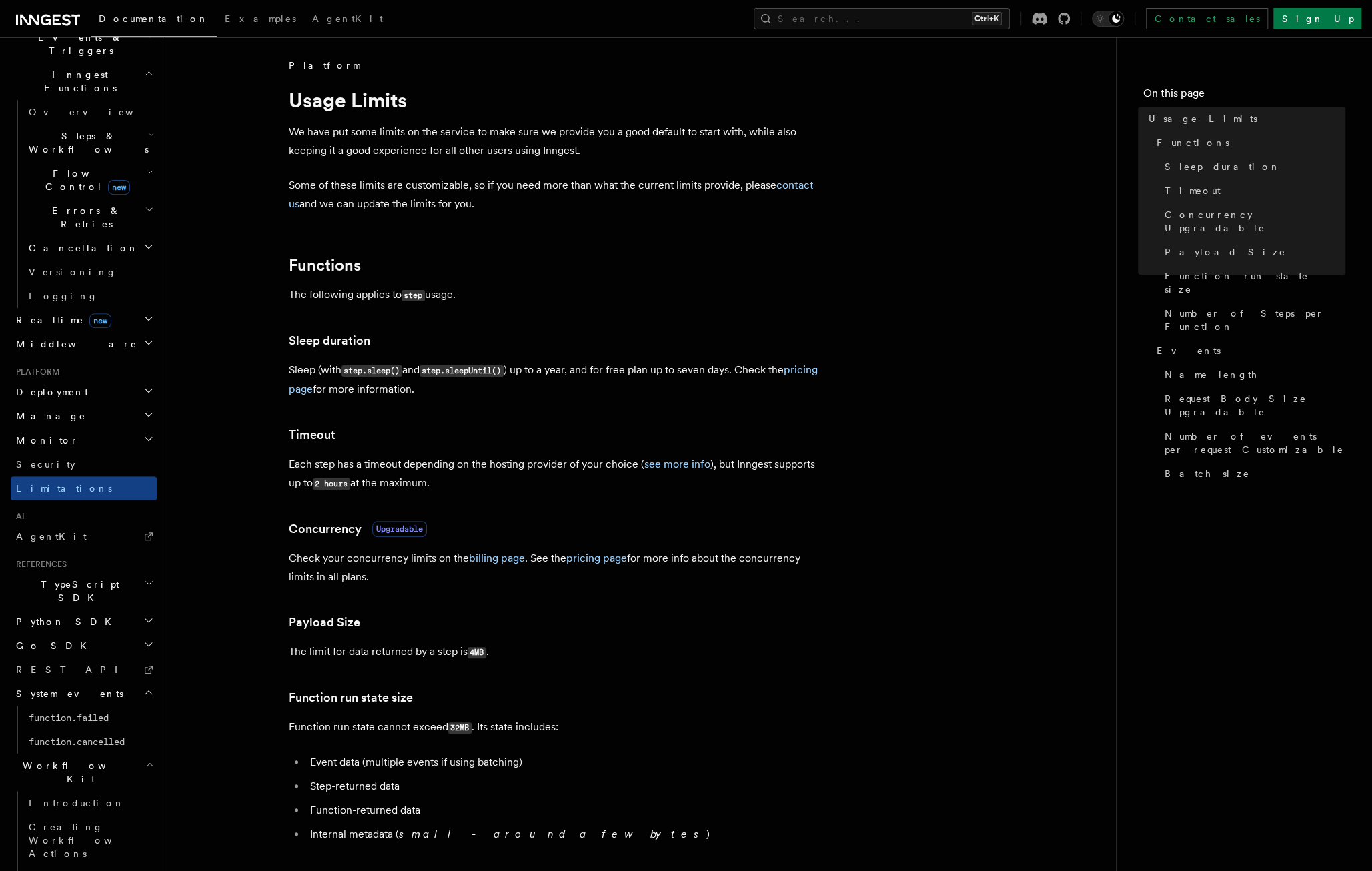
click at [87, 428] on h2 "Monitor" at bounding box center [83, 440] width 146 height 24
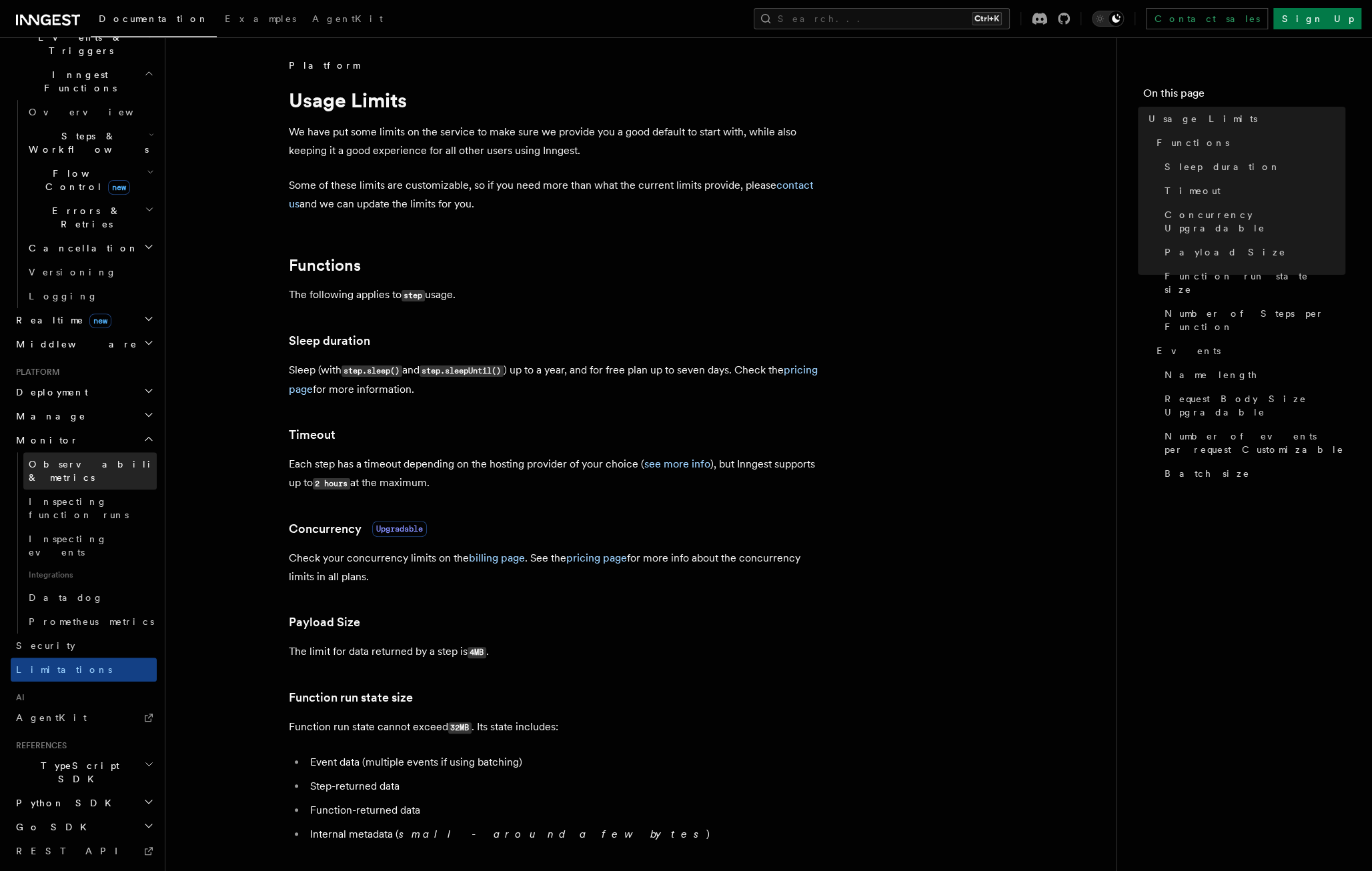
click at [70, 459] on span "Observability & metrics" at bounding box center [97, 471] width 137 height 24
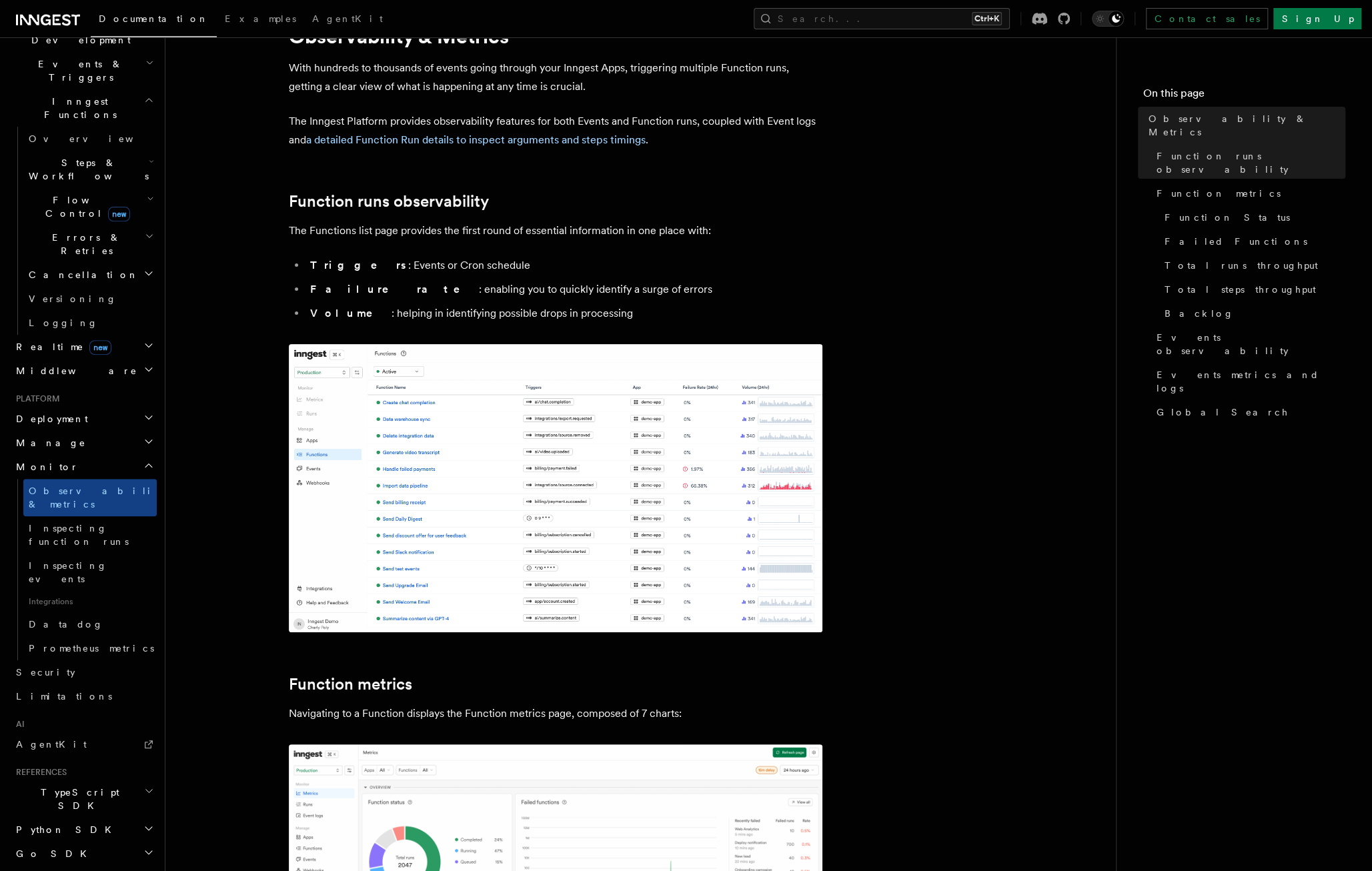
scroll to position [67, 0]
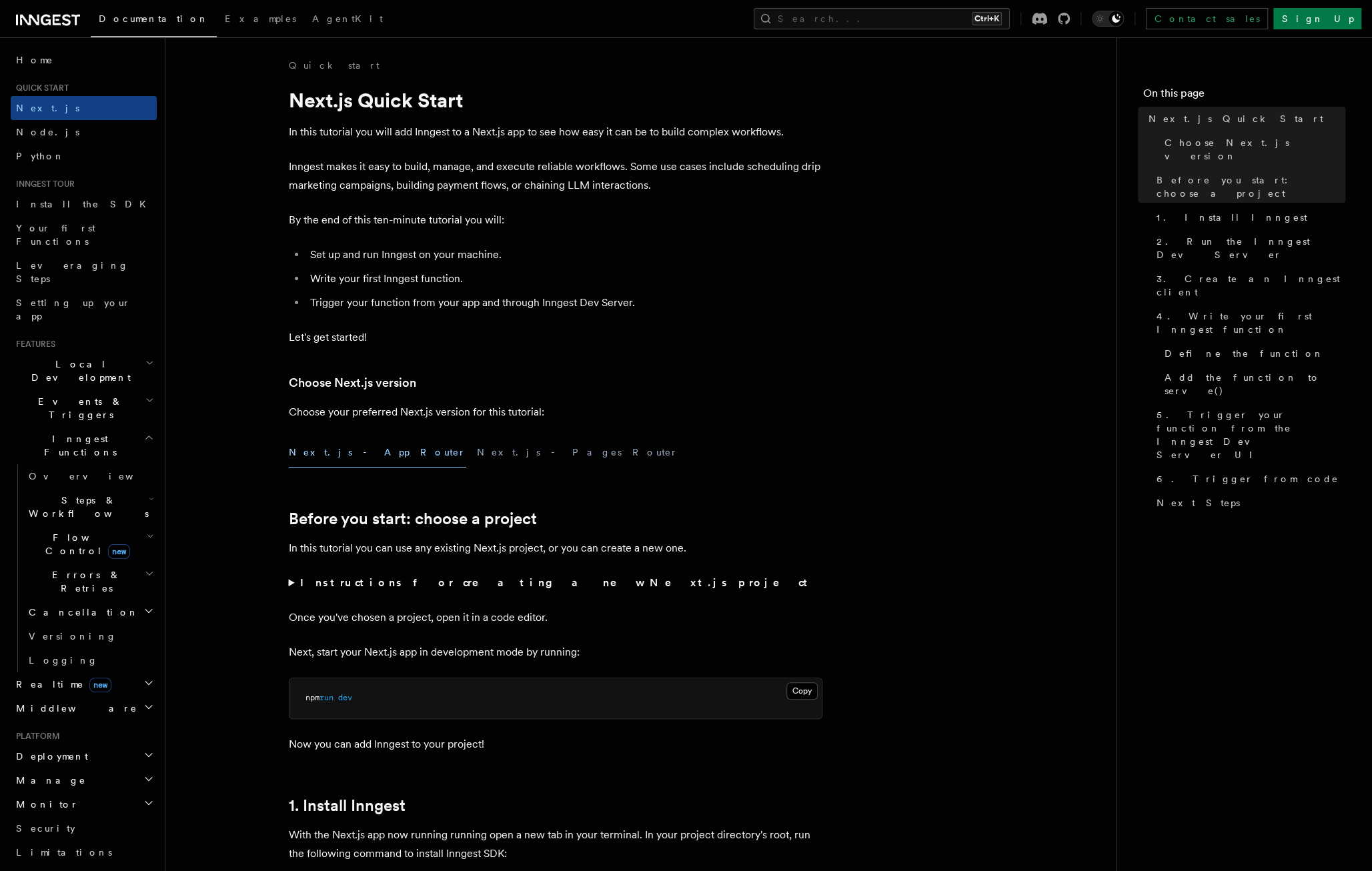
click at [108, 544] on span "new" at bounding box center [119, 551] width 22 height 15
click at [91, 563] on link "Overview" at bounding box center [96, 575] width 121 height 24
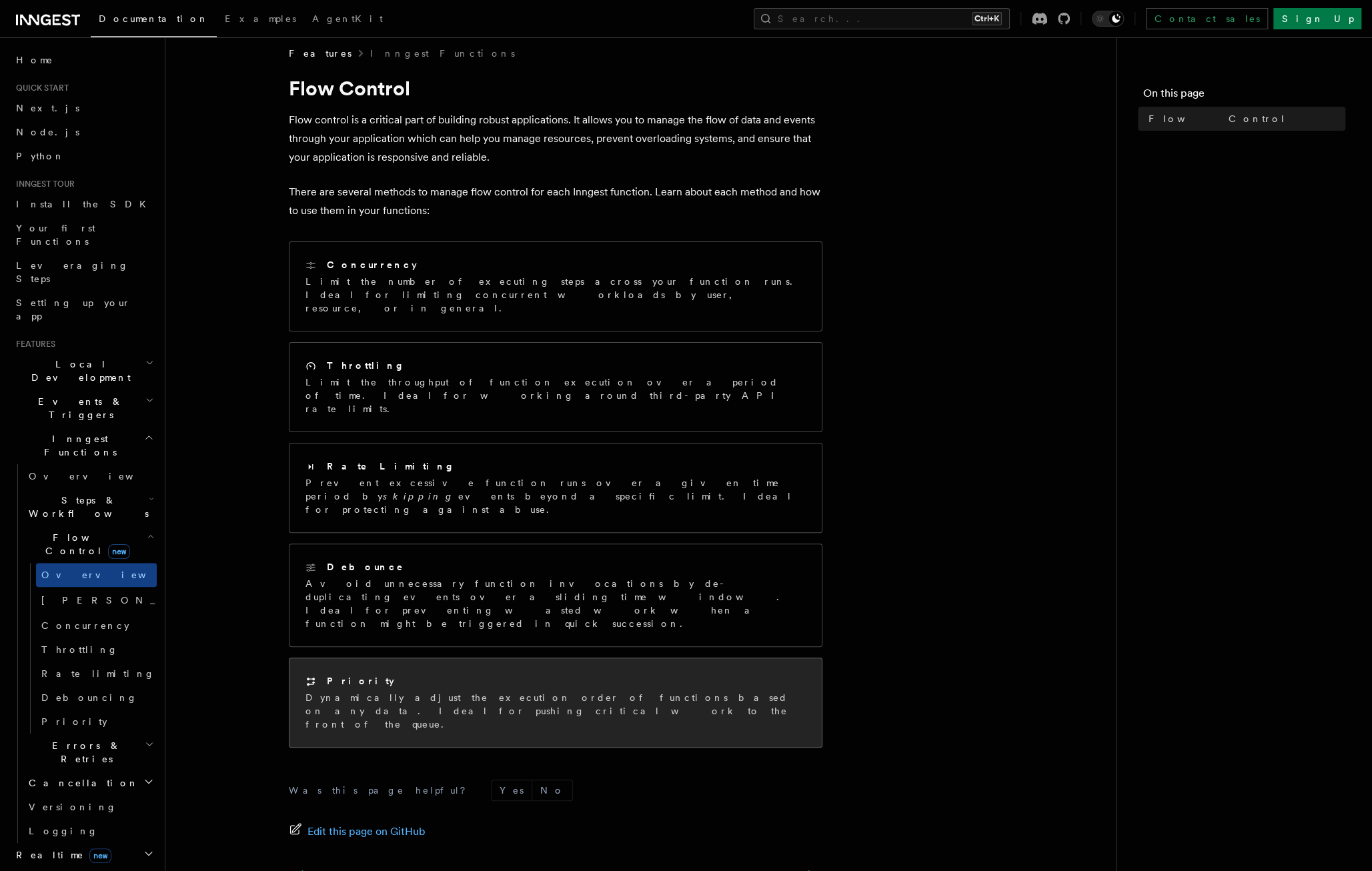
scroll to position [46, 0]
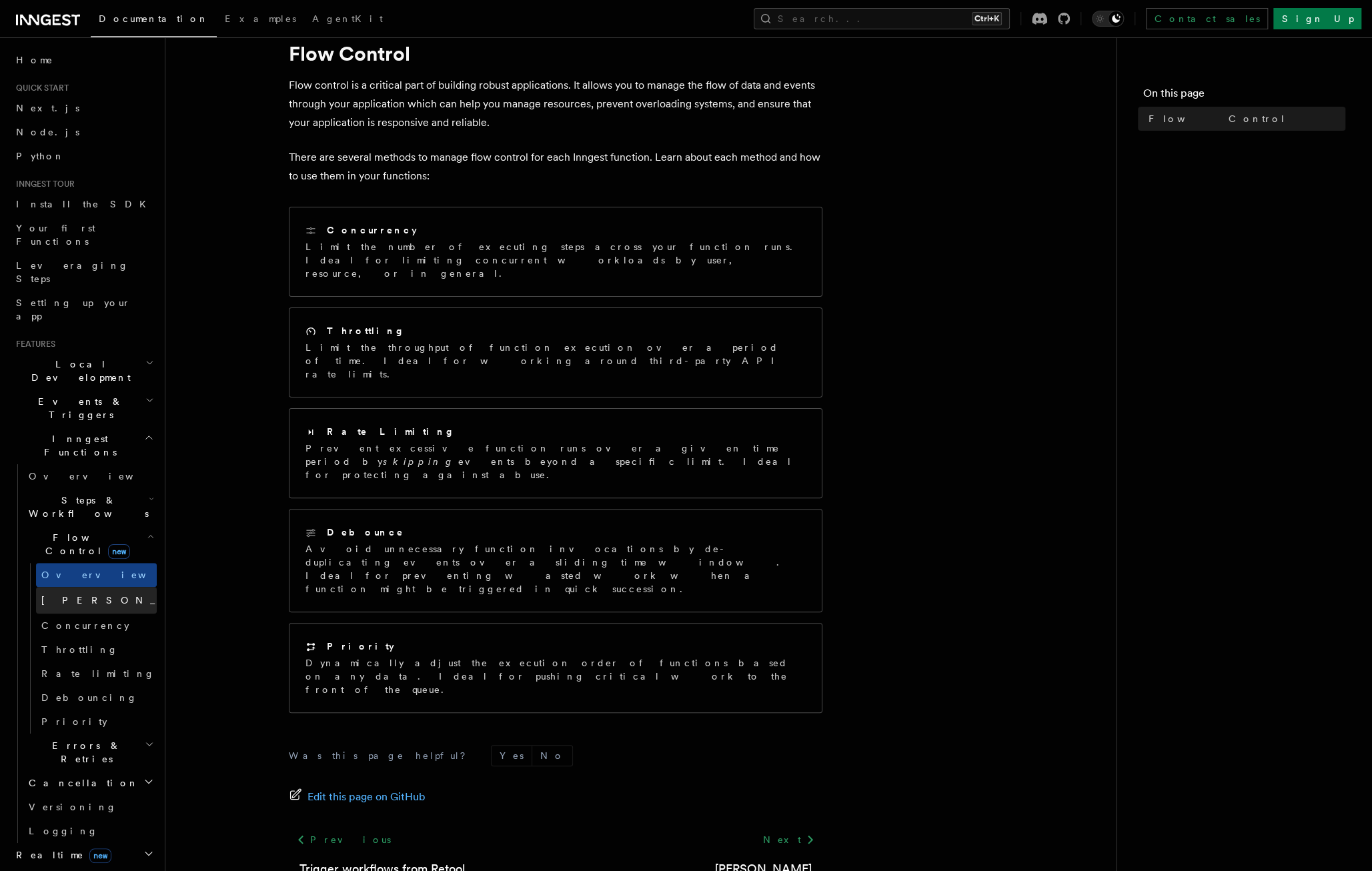
click at [67, 595] on span "Singleton" at bounding box center [139, 600] width 196 height 10
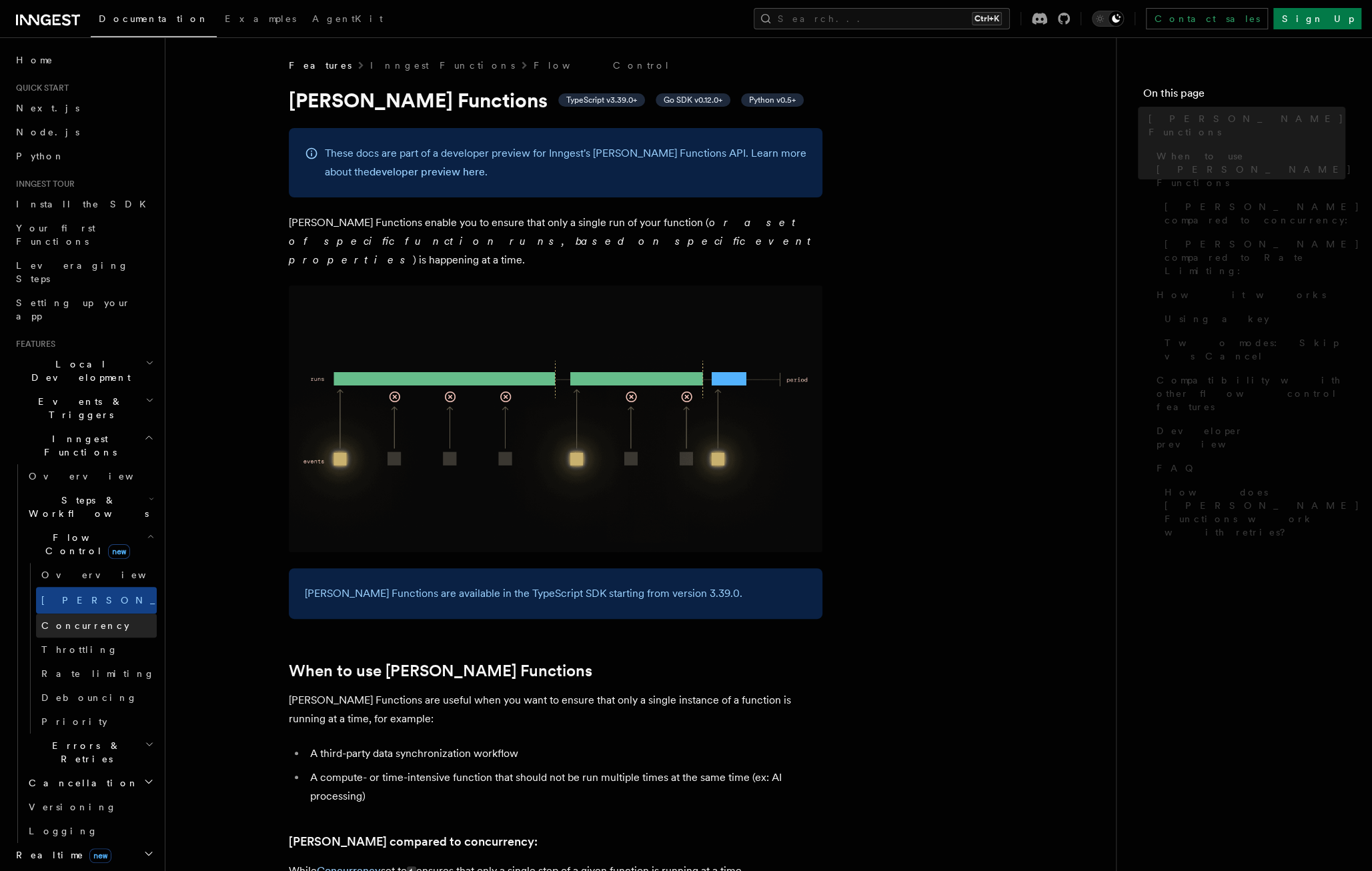
click at [79, 621] on span "Concurrency" at bounding box center [85, 626] width 88 height 10
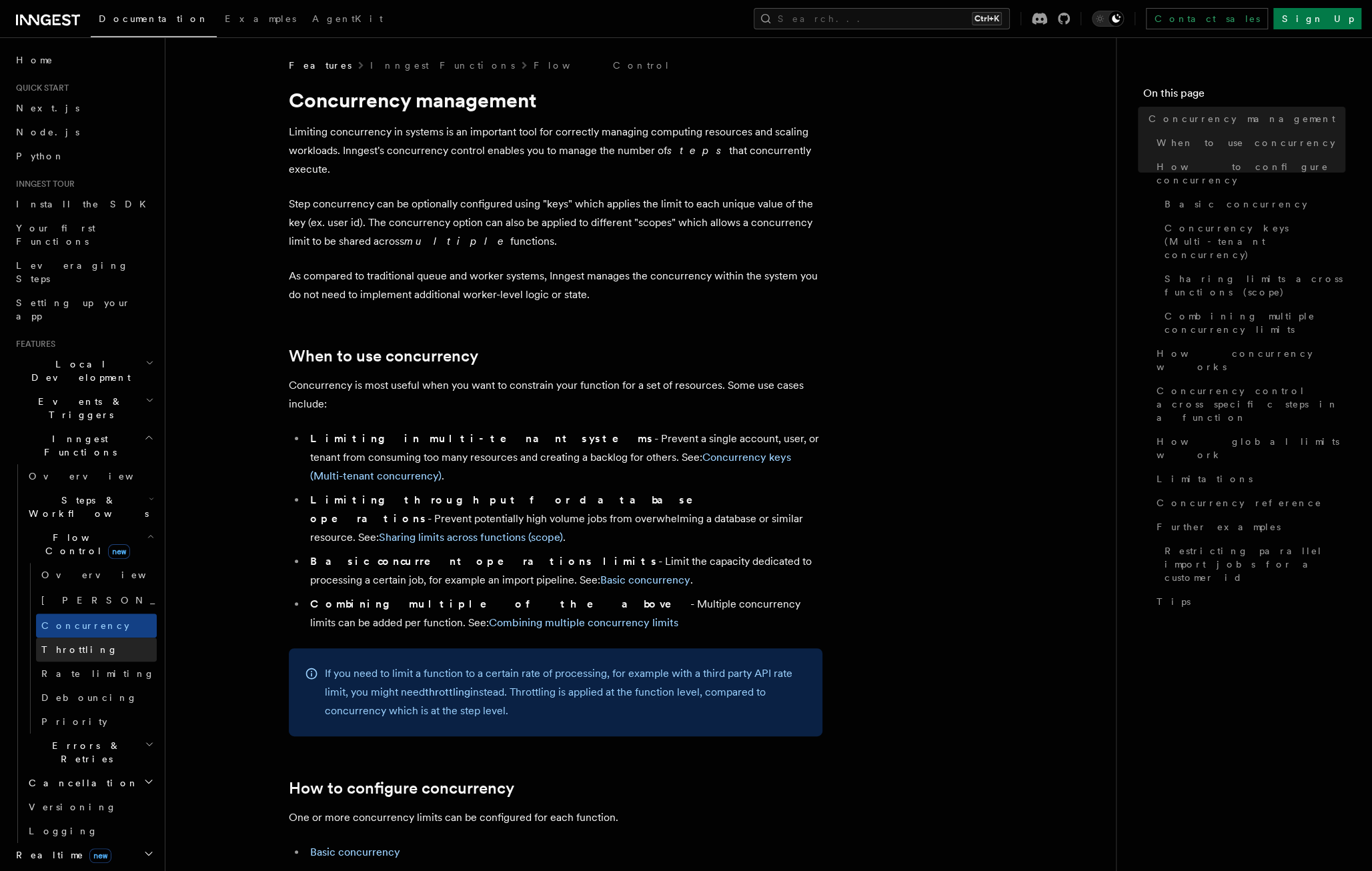
click at [76, 645] on span "Throttling" at bounding box center [79, 650] width 76 height 10
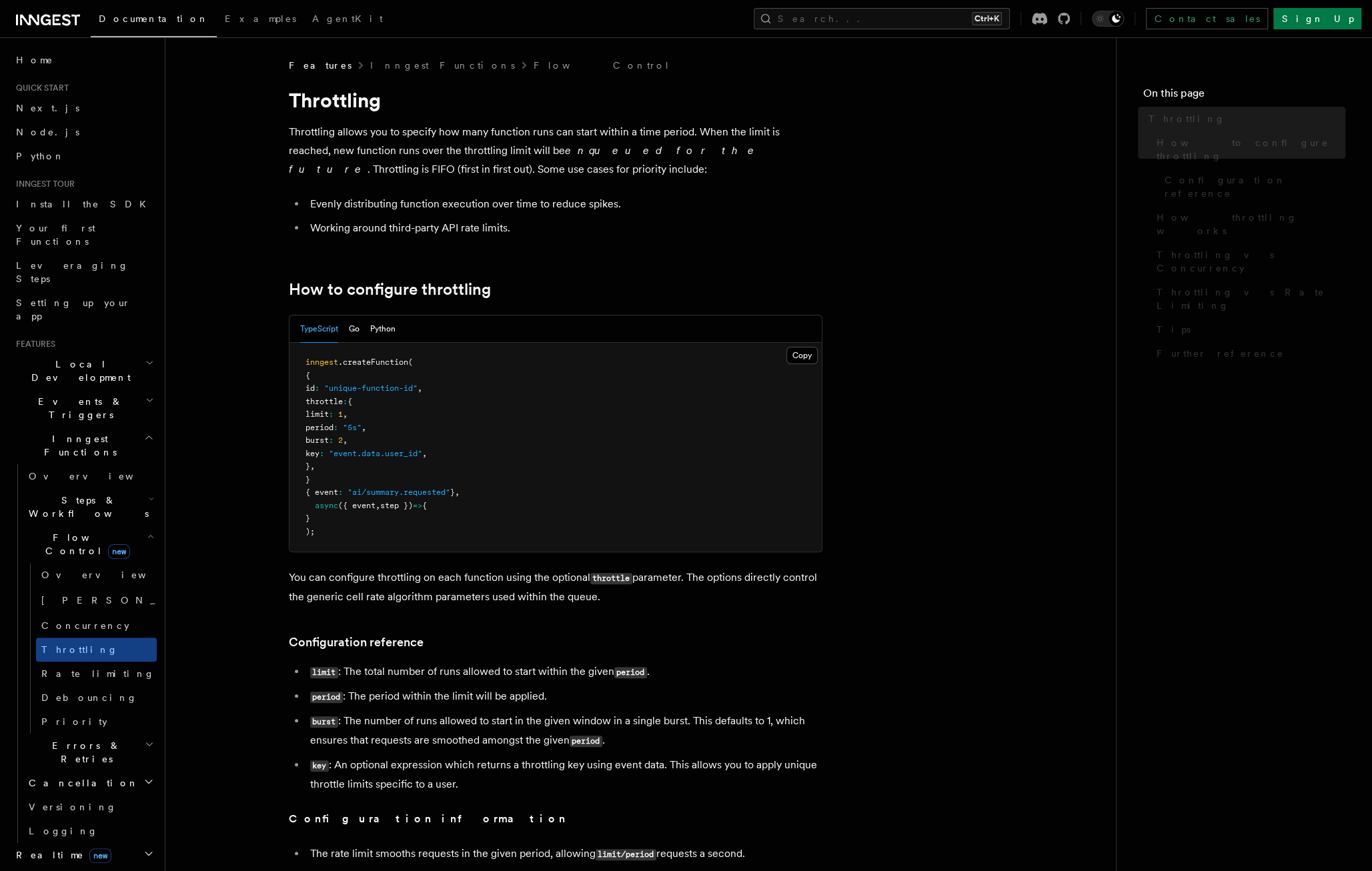
click at [88, 662] on link "Rate limiting" at bounding box center [96, 674] width 121 height 24
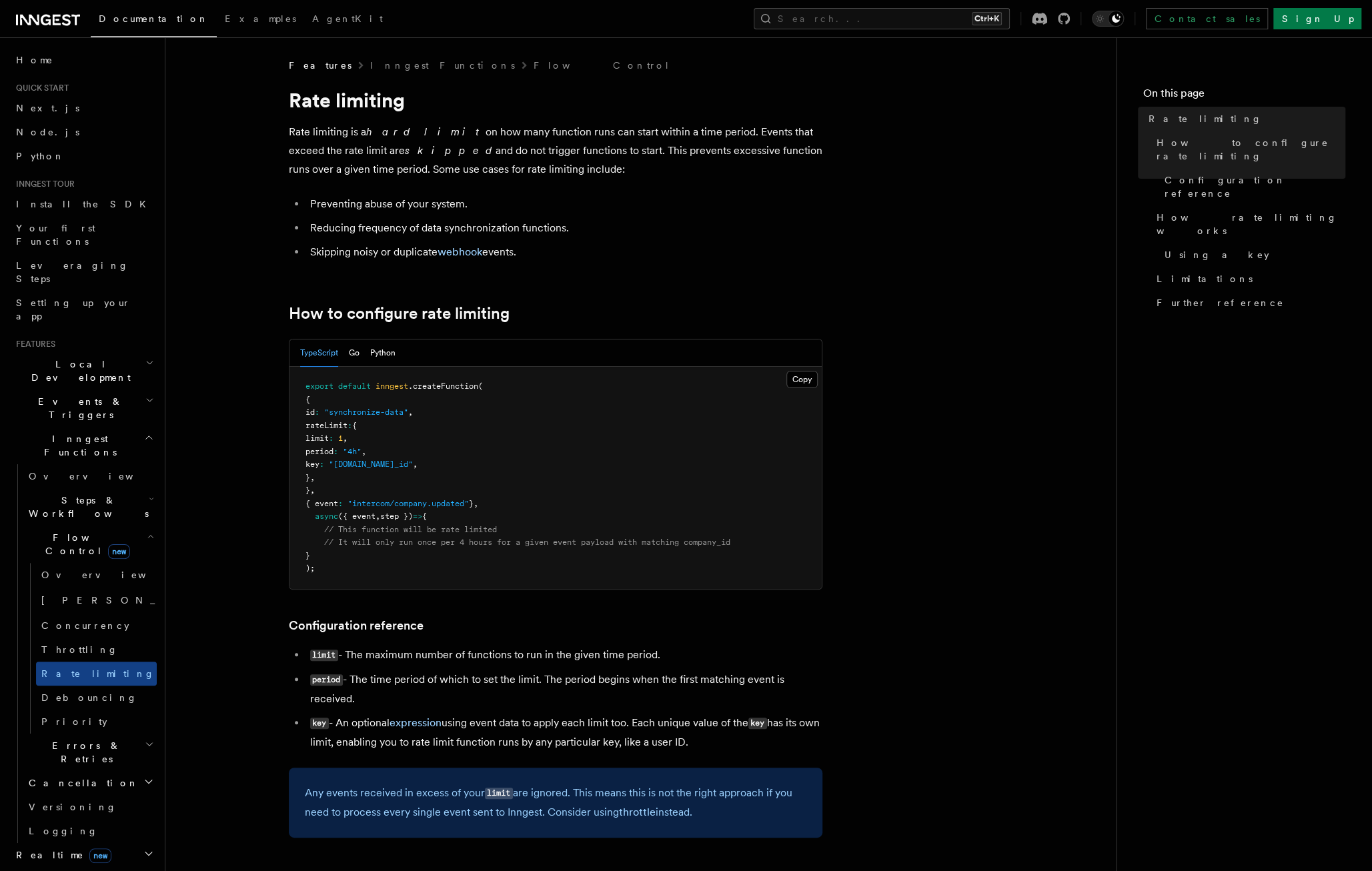
click at [320, 549] on pre "export default inngest .createFunction ( { id : "synchronize-data" , rateLimit …" at bounding box center [556, 478] width 533 height 222
drag, startPoint x: 334, startPoint y: 549, endPoint x: 269, endPoint y: 401, distance: 161.6
drag, startPoint x: 269, startPoint y: 401, endPoint x: 360, endPoint y: 441, distance: 99.4
click at [334, 441] on span ":" at bounding box center [331, 438] width 4 height 9
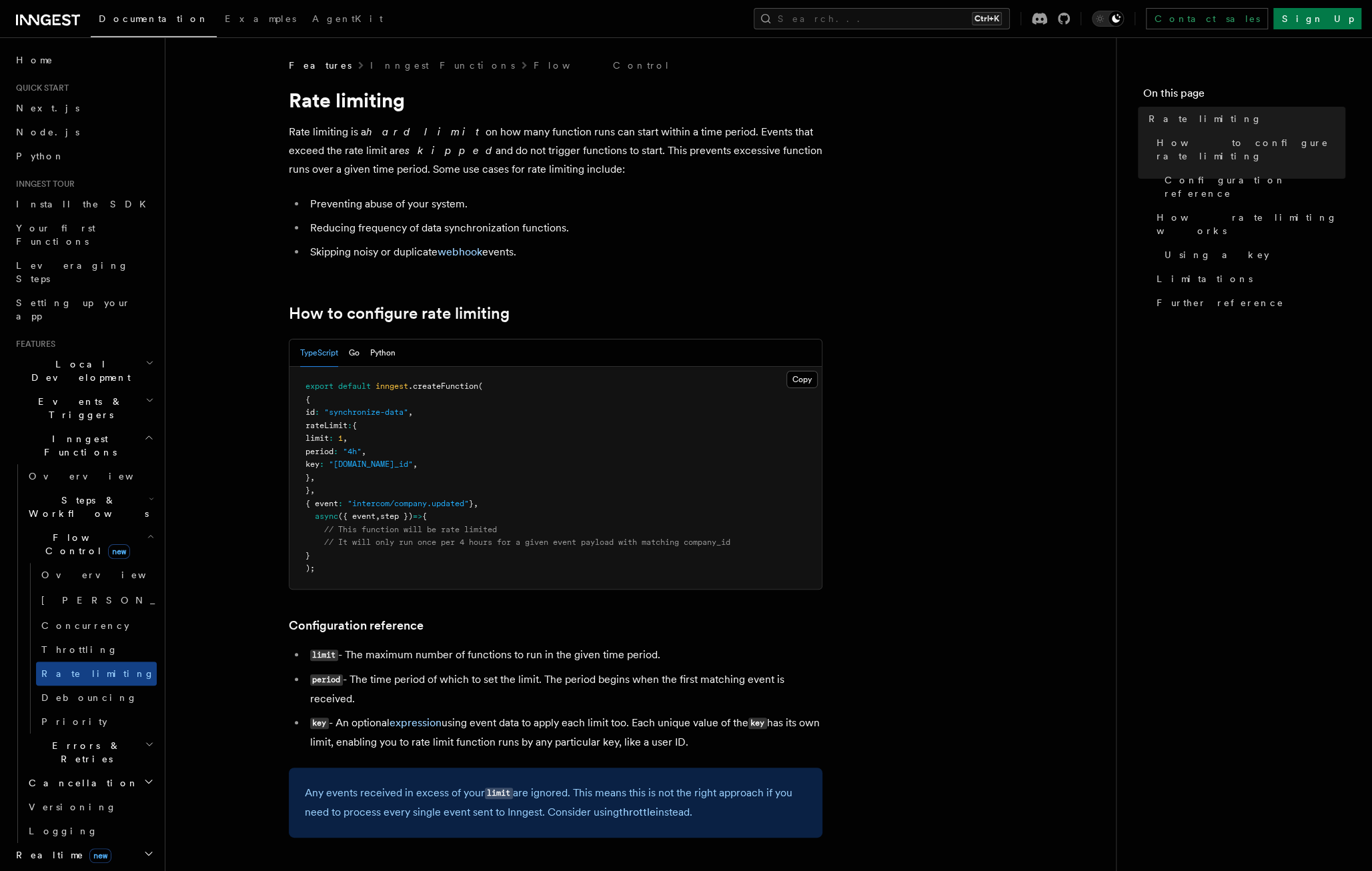
click at [320, 466] on span "key" at bounding box center [312, 464] width 14 height 9
click at [57, 595] on span "Singleton" at bounding box center [139, 600] width 196 height 10
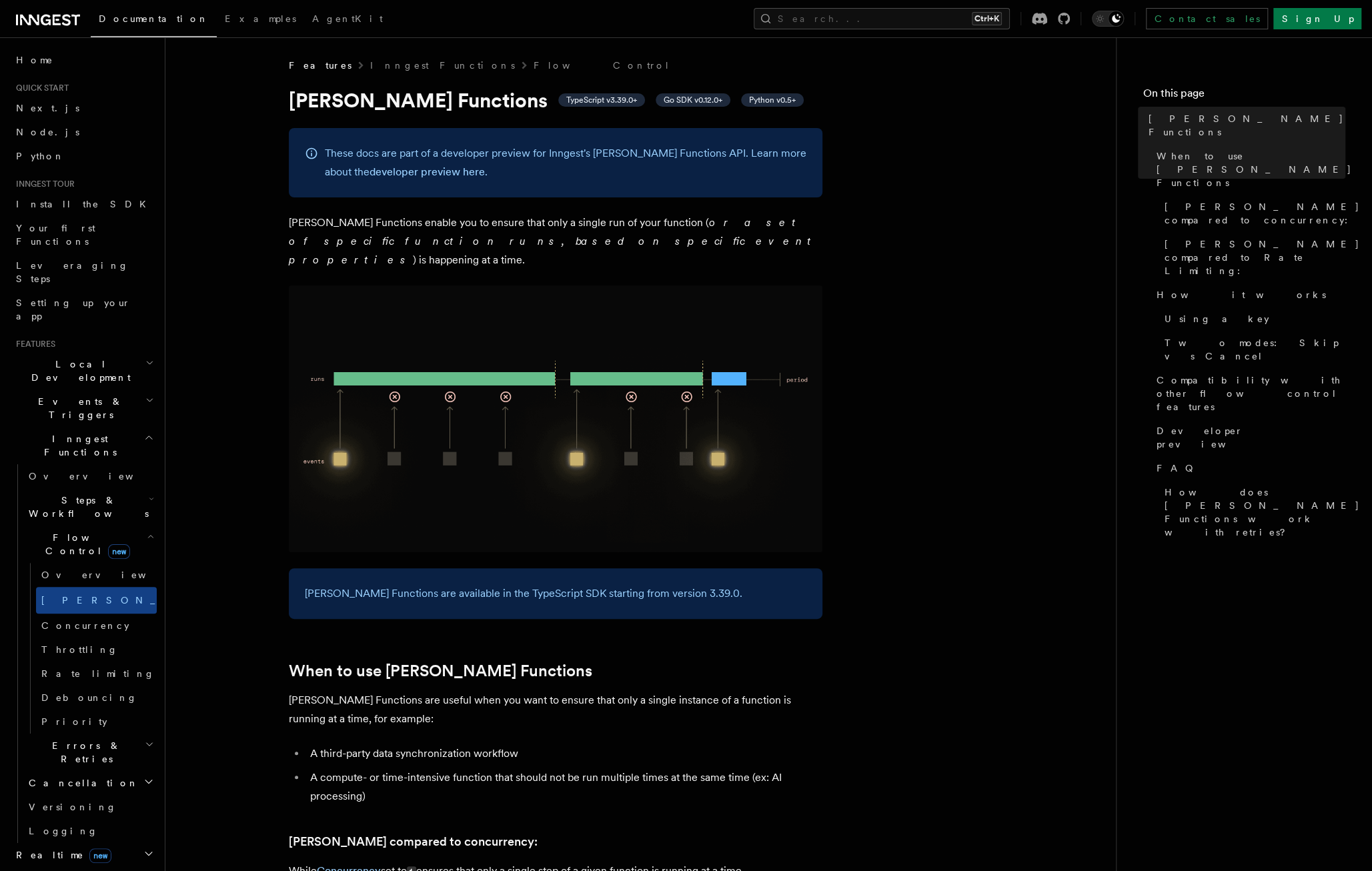
click at [55, 526] on h2 "Flow Control new" at bounding box center [90, 544] width 134 height 38
click at [103, 464] on link "Overview" at bounding box center [90, 476] width 134 height 24
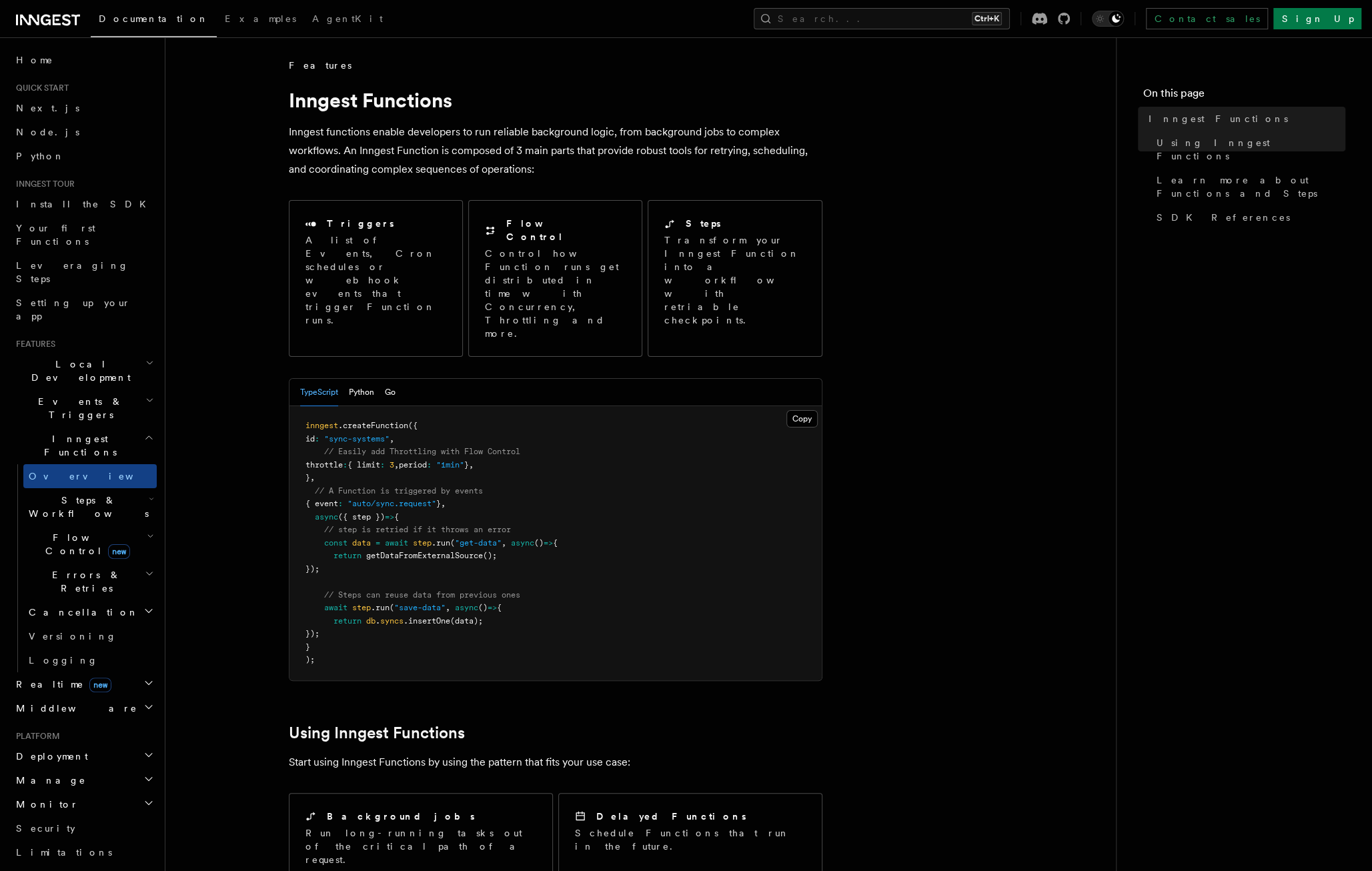
click at [97, 489] on h2 "Steps & Workflows" at bounding box center [90, 508] width 134 height 38
click at [84, 556] on span "Function steps" at bounding box center [93, 562] width 103 height 10
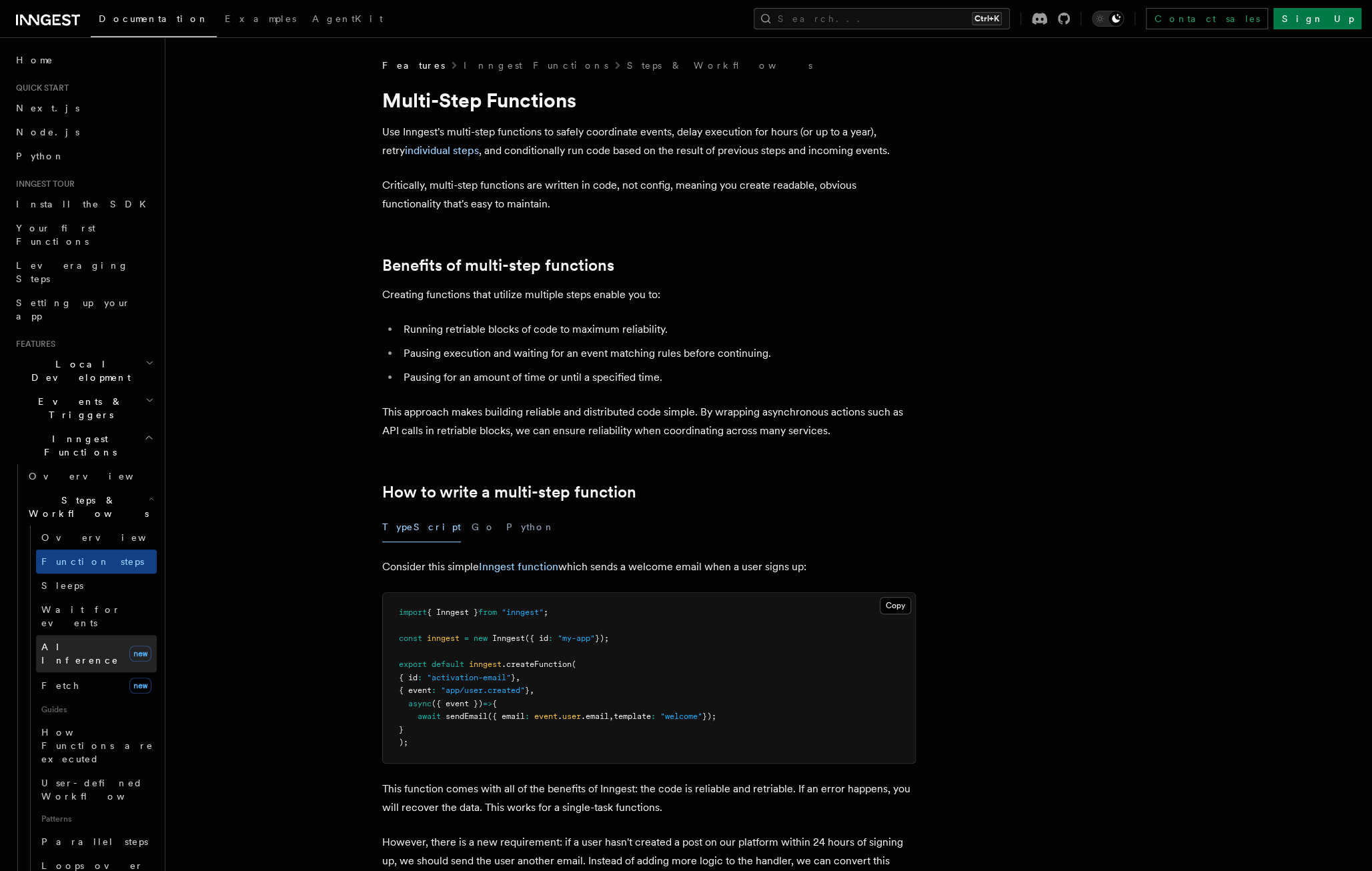
click at [69, 640] on span "AI Inference" at bounding box center [82, 653] width 82 height 27
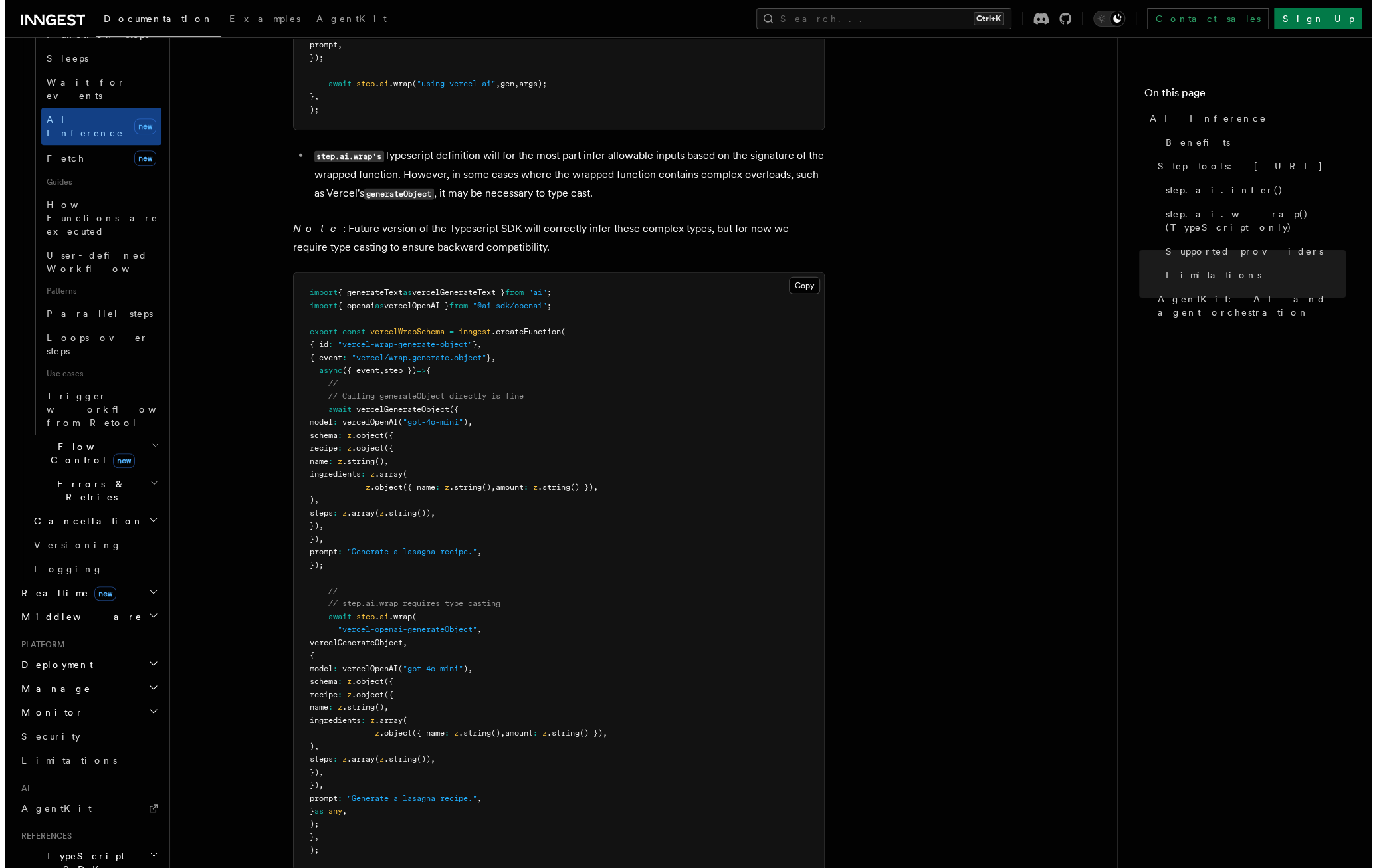
scroll to position [531, 0]
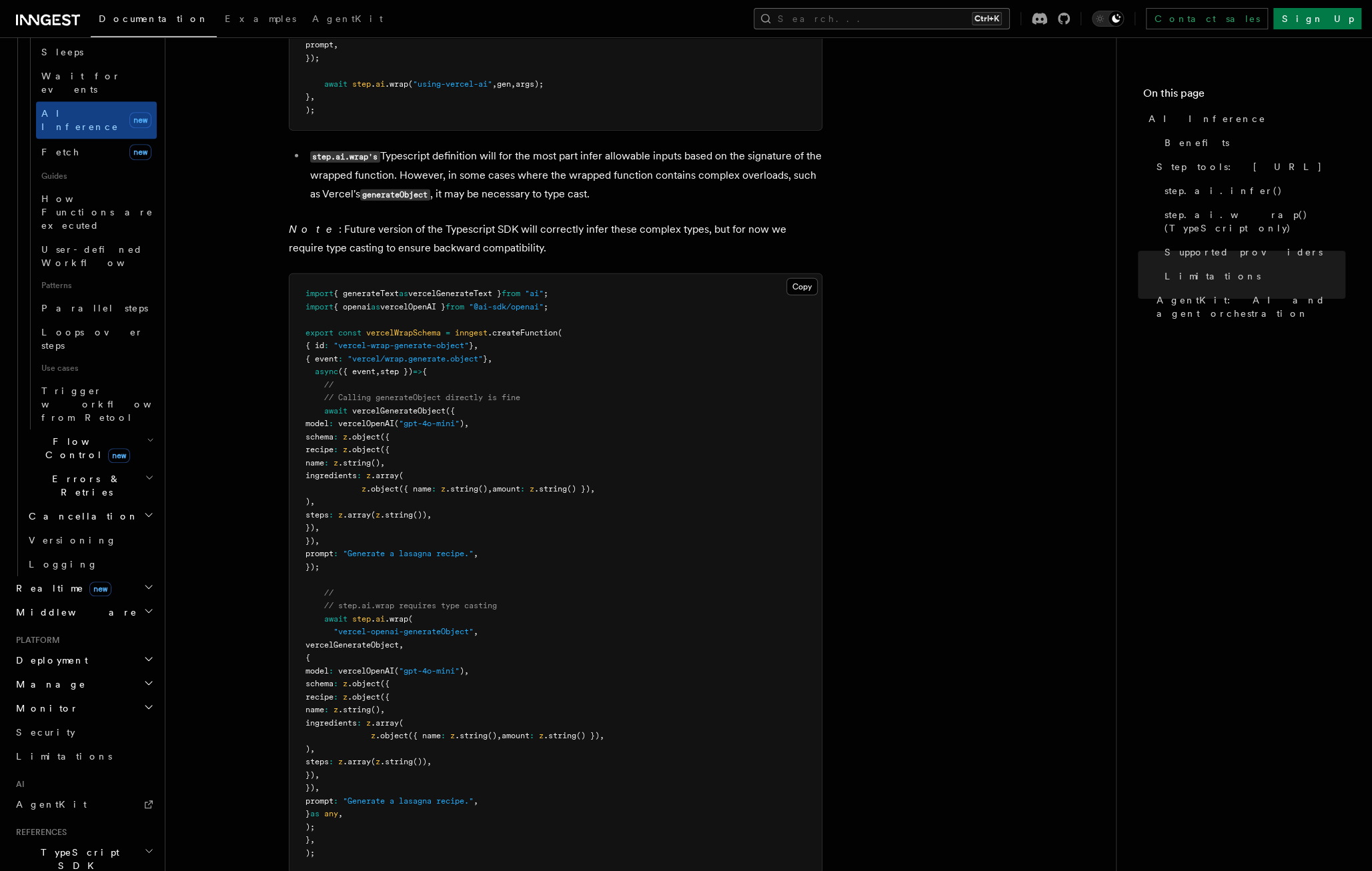
click at [903, 26] on button "Search... Ctrl+K" at bounding box center [882, 18] width 256 height 21
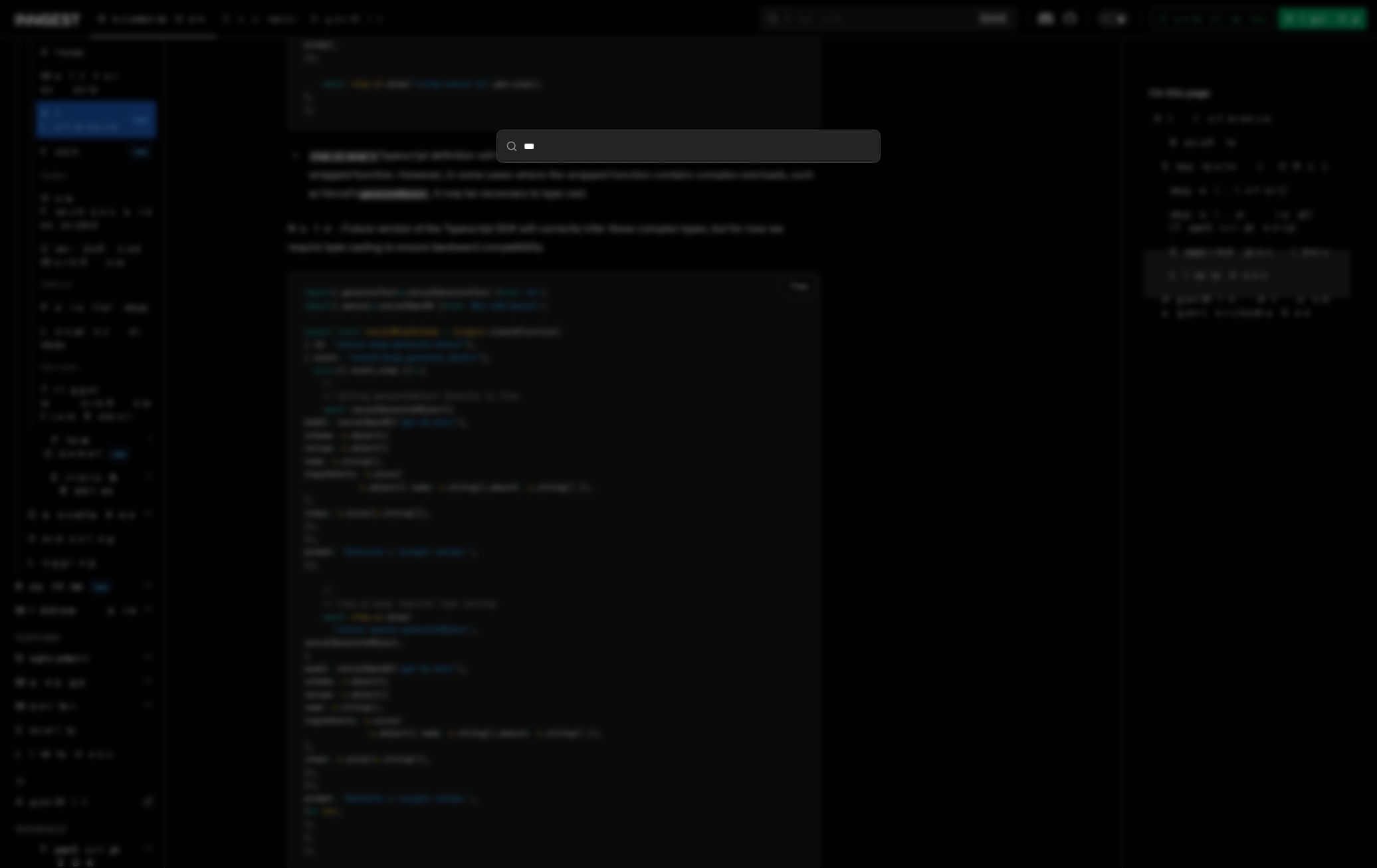
type input "****"
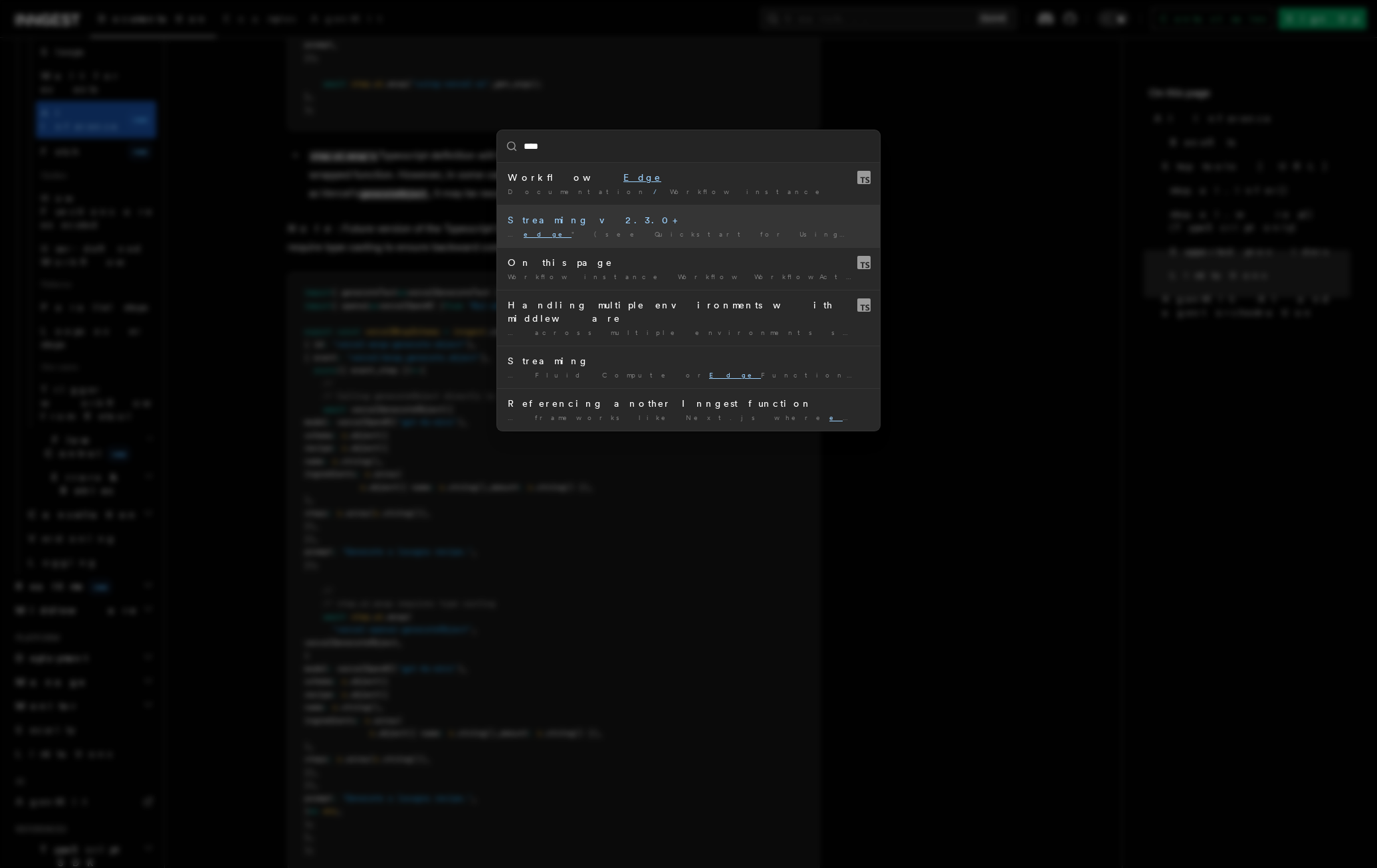
drag, startPoint x: 638, startPoint y: 226, endPoint x: 678, endPoint y: 228, distance: 40.0
click at [678, 228] on li "Streaming v2.3.0+ … edge " (see Quickstart for Using Edge Functions | Vercel Do…" at bounding box center [688, 226] width 383 height 43
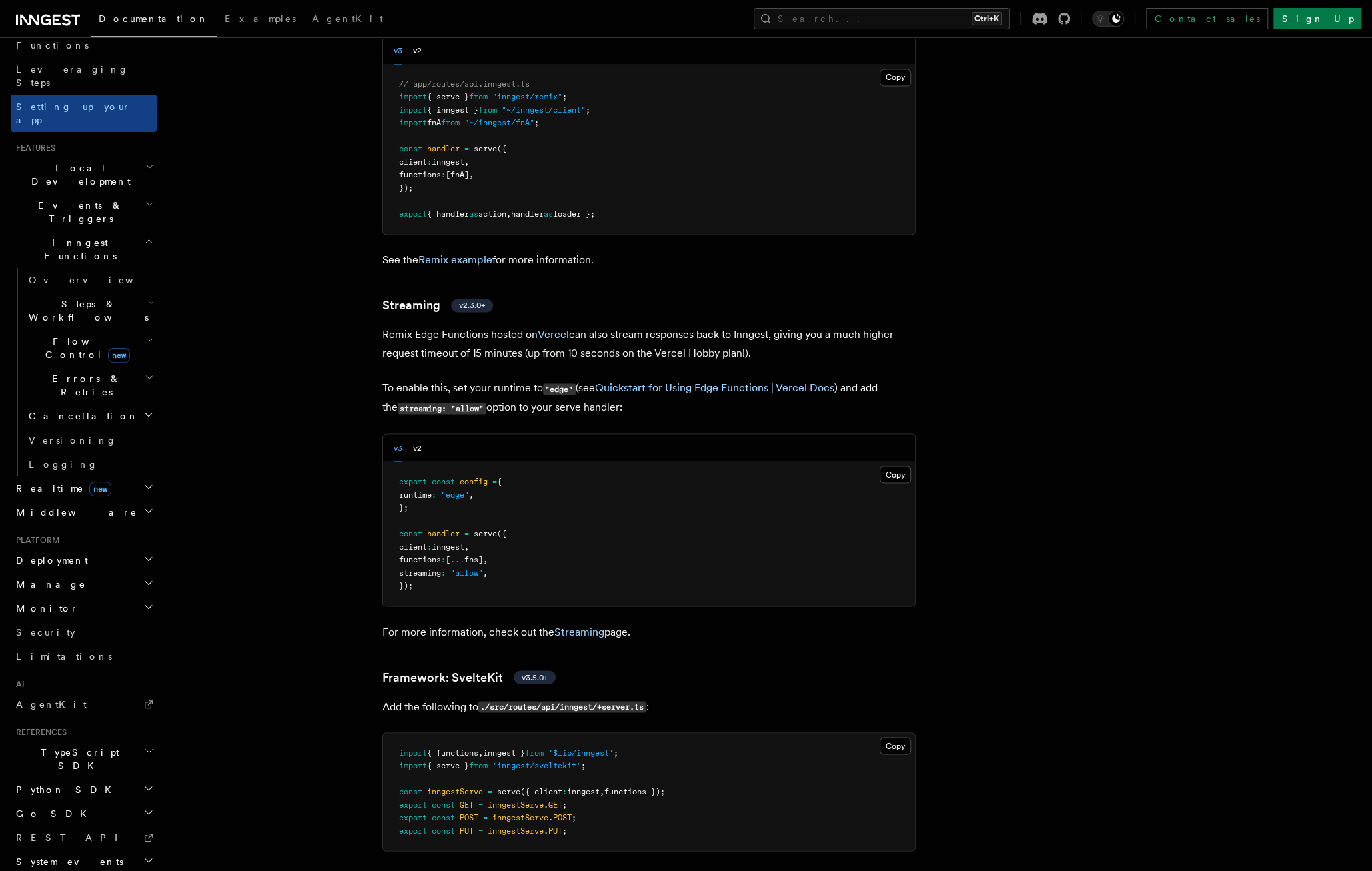
scroll to position [10053, 0]
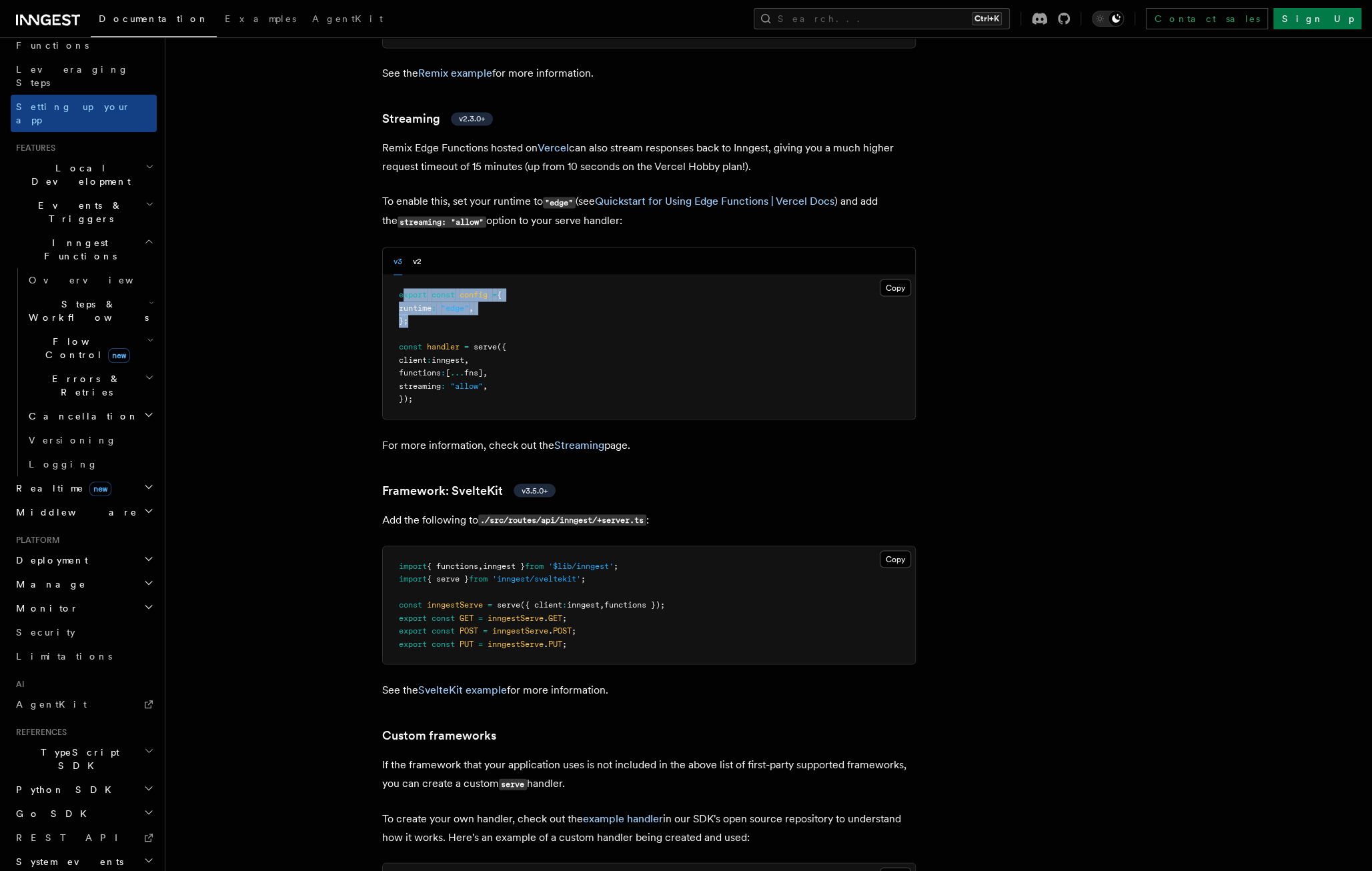
drag, startPoint x: 461, startPoint y: 274, endPoint x: 401, endPoint y: 248, distance: 65.4
click at [401, 275] on pre "export const config = { runtime : "edge" , }; const handler = serve ({ client :…" at bounding box center [649, 347] width 533 height 144
click at [418, 275] on pre "export const config = { runtime : "edge" , }; const handler = serve ({ client :…" at bounding box center [649, 347] width 533 height 144
click at [425, 277] on pre "export const config = { runtime : "edge" , }; const handler = serve ({ client :…" at bounding box center [649, 347] width 533 height 144
drag, startPoint x: 445, startPoint y: 285, endPoint x: 391, endPoint y: 248, distance: 65.5
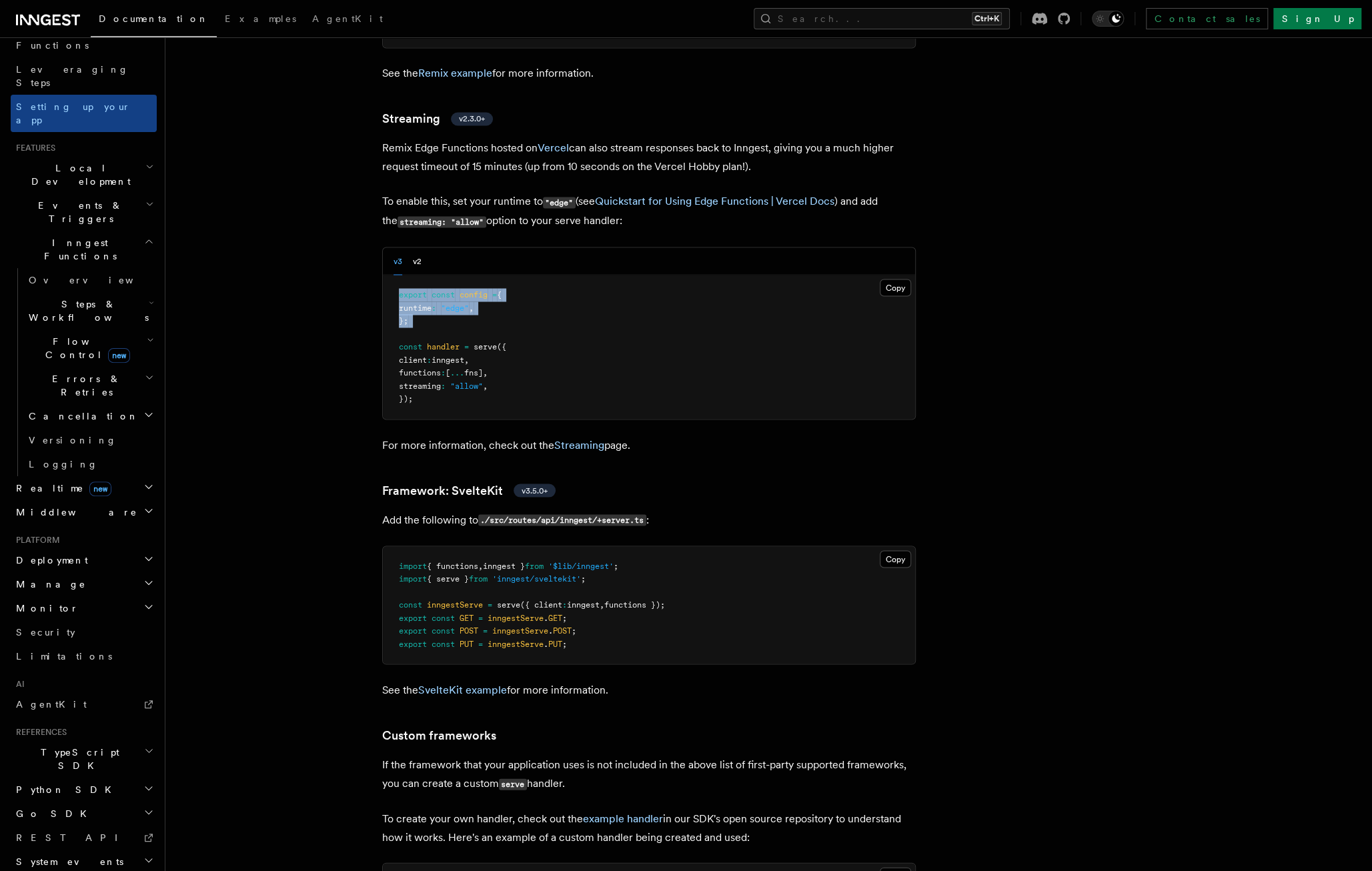
click at [391, 275] on pre "export const config = { runtime : "edge" , }; const handler = serve ({ client :…" at bounding box center [649, 347] width 533 height 144
copy code "export const config = { runtime : "edge" , };"
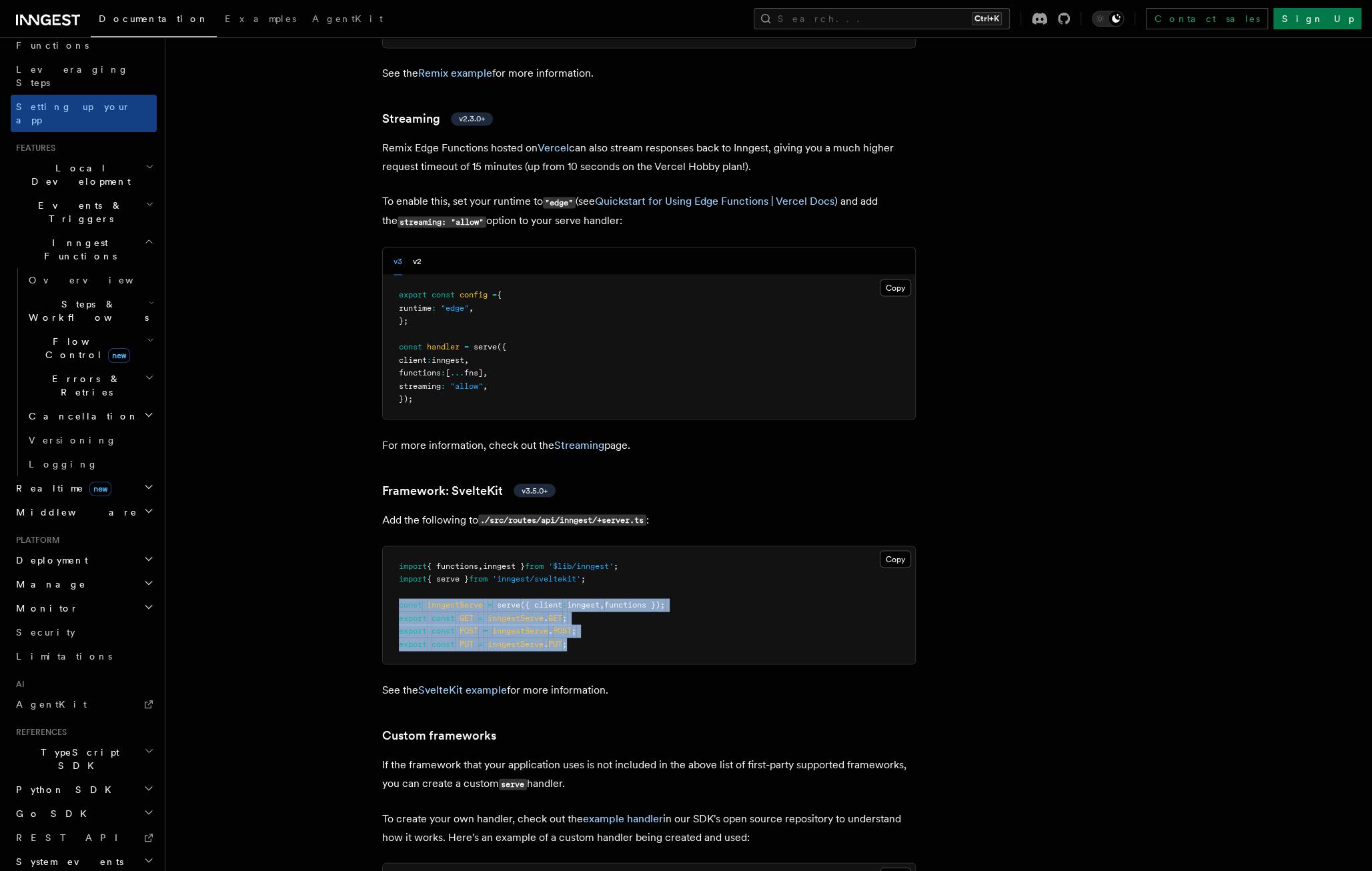
drag, startPoint x: 617, startPoint y: 602, endPoint x: 389, endPoint y: 556, distance: 232.6
click at [389, 556] on pre "import { functions , inngest } from '$lib/inngest' ; import { serve } from 'inn…" at bounding box center [649, 605] width 533 height 118
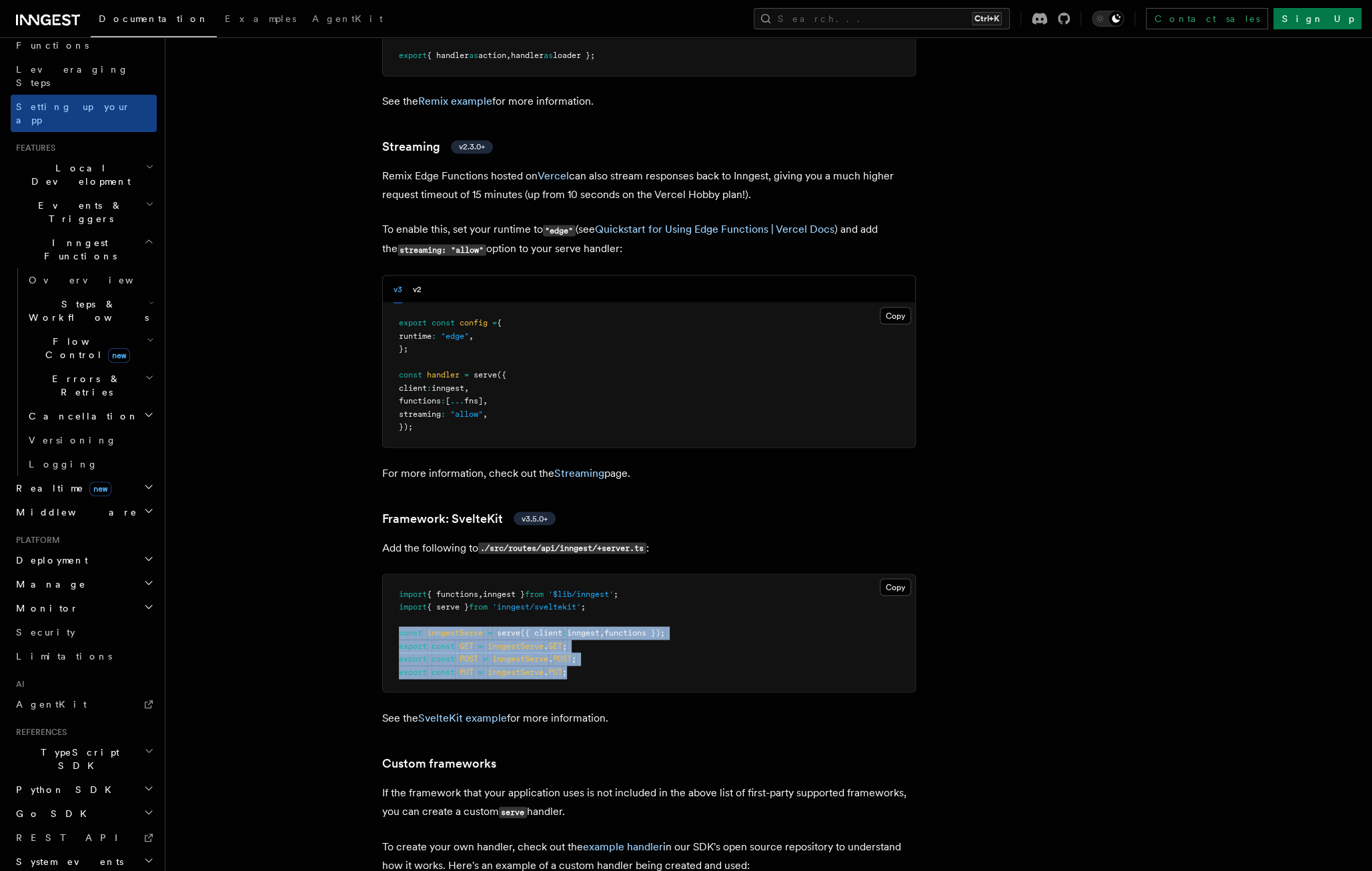
scroll to position [9920, 0]
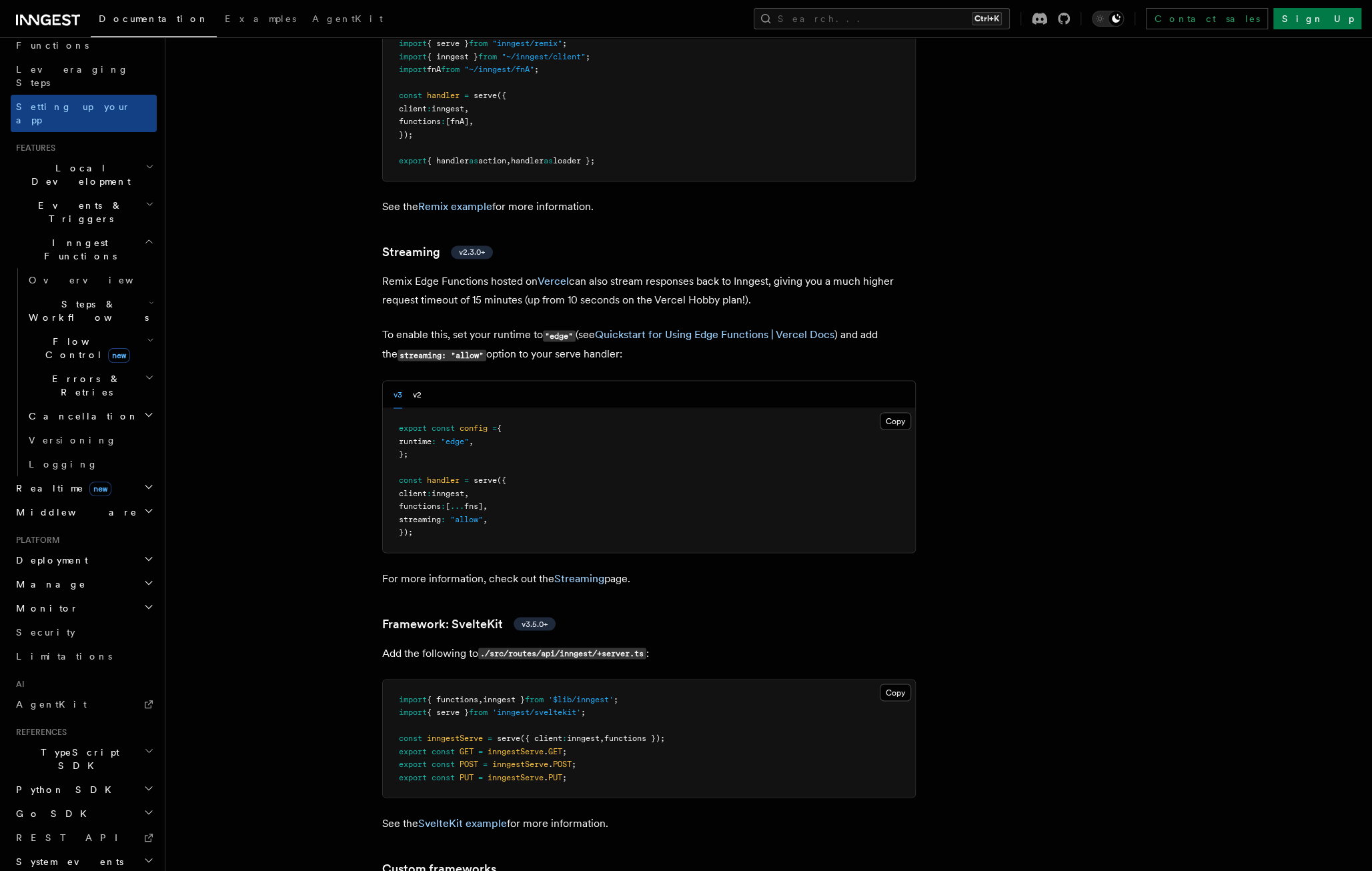
click at [451, 475] on span "handler" at bounding box center [443, 479] width 33 height 9
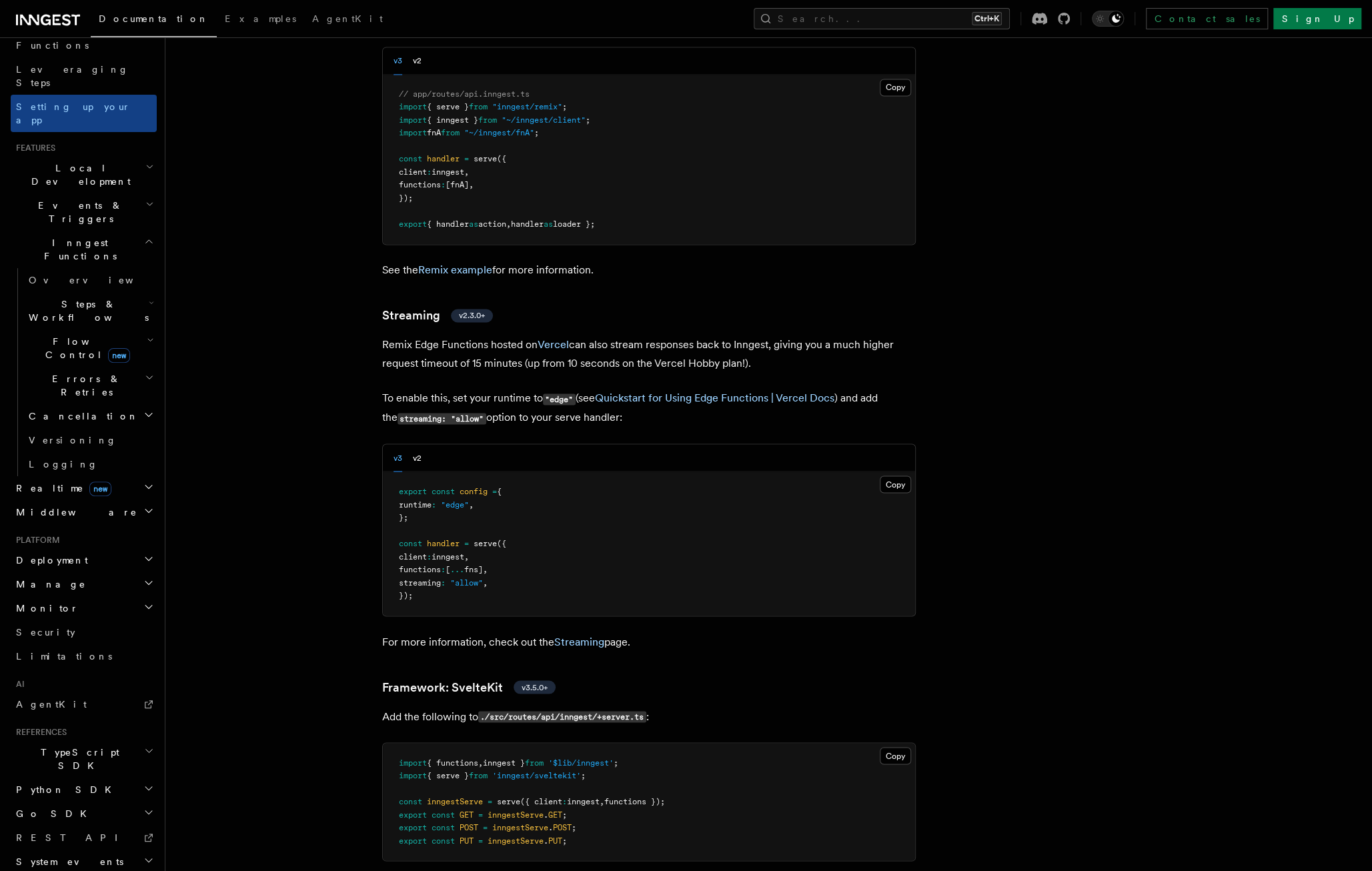
scroll to position [9853, 0]
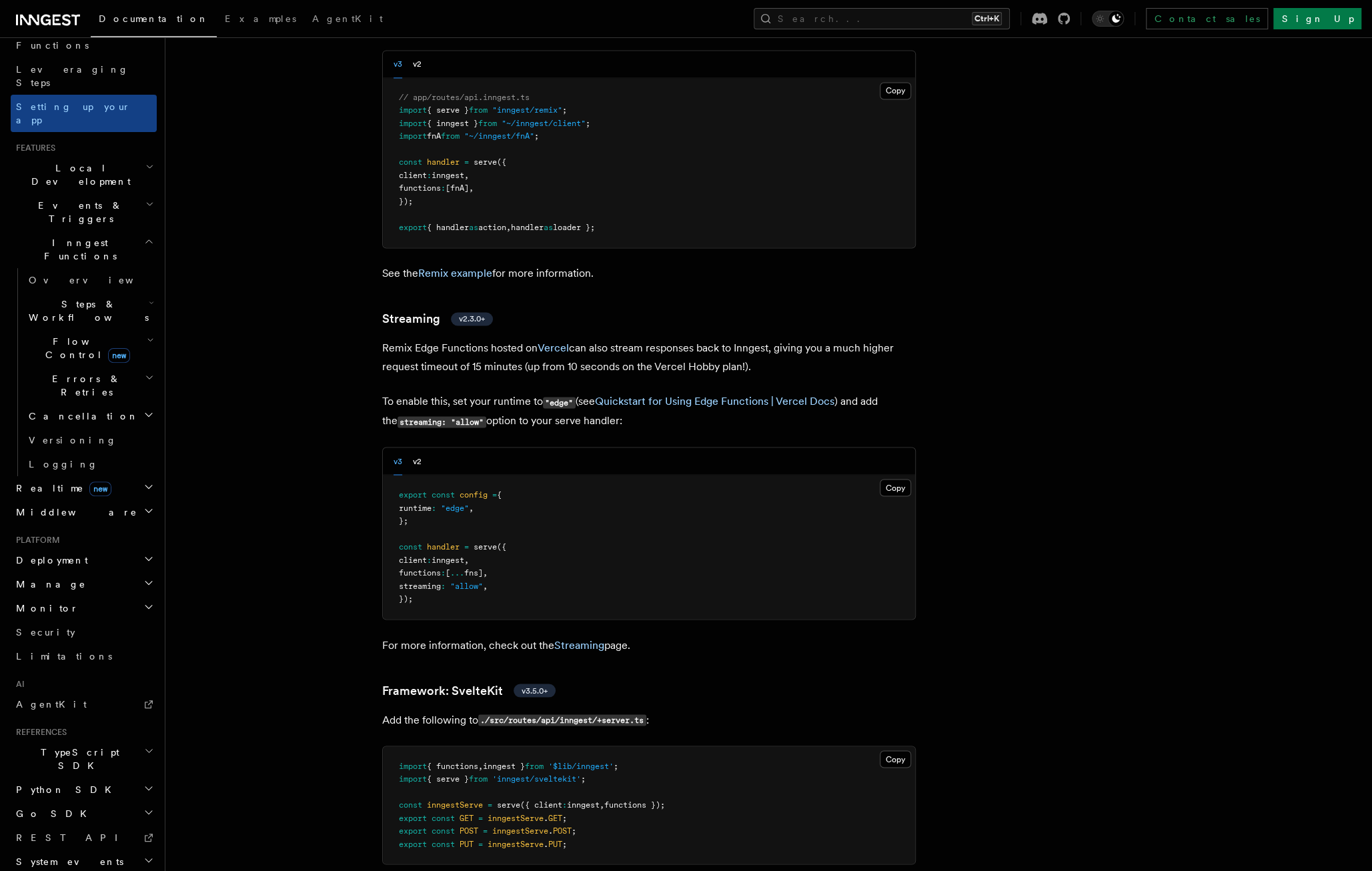
click at [587, 339] on p "Remix Edge Functions hosted on Vercel can also stream responses back to Inngest…" at bounding box center [649, 357] width 533 height 38
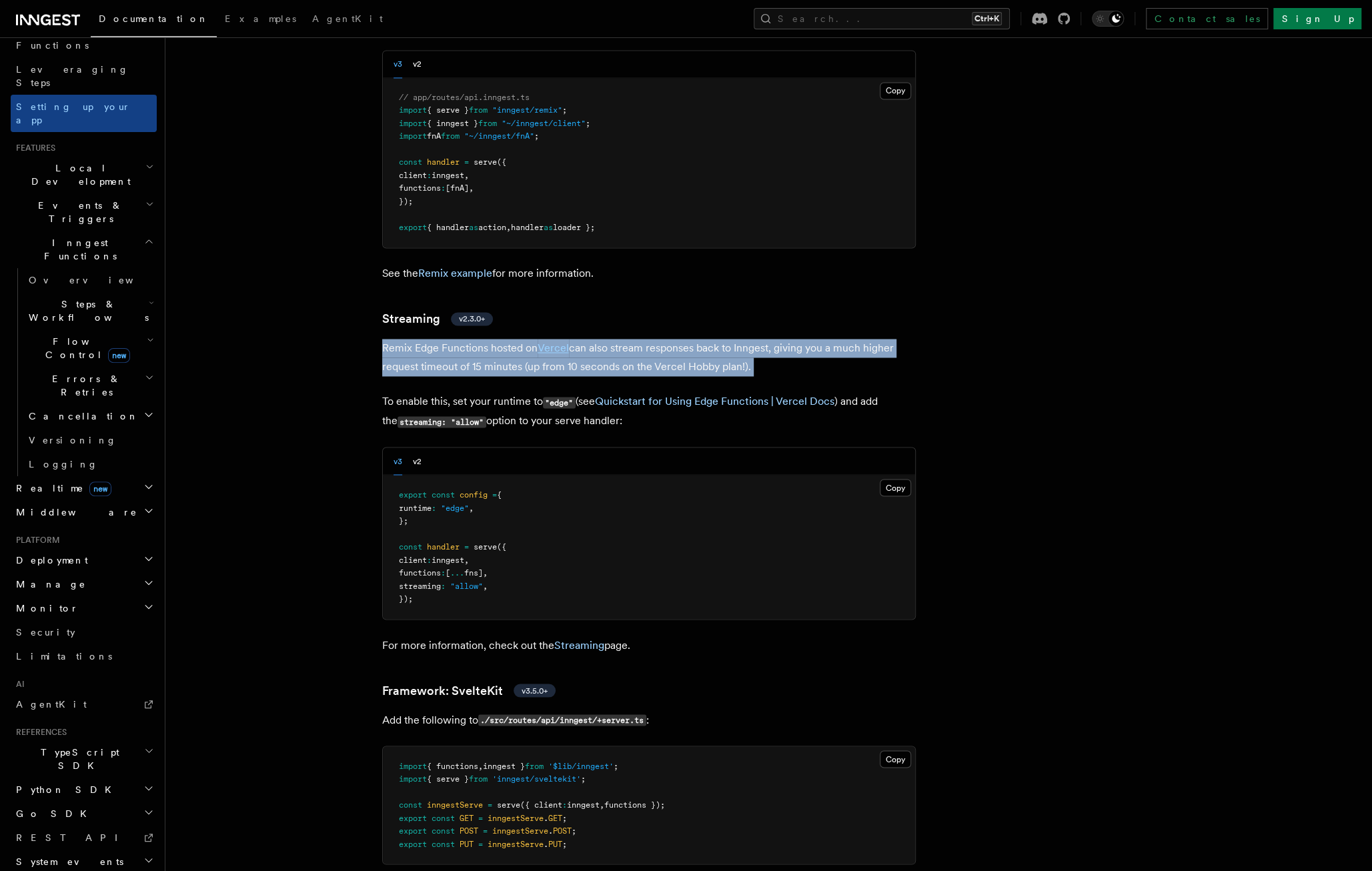
click at [587, 339] on p "Remix Edge Functions hosted on Vercel can also stream responses back to Inngest…" at bounding box center [649, 357] width 533 height 38
drag, startPoint x: 587, startPoint y: 326, endPoint x: 572, endPoint y: 326, distance: 15.0
click at [572, 339] on p "Remix Edge Functions hosted on Vercel can also stream responses back to Inngest…" at bounding box center [649, 357] width 533 height 38
click at [581, 339] on p "Remix Edge Functions hosted on Vercel can also stream responses back to Inngest…" at bounding box center [649, 357] width 533 height 38
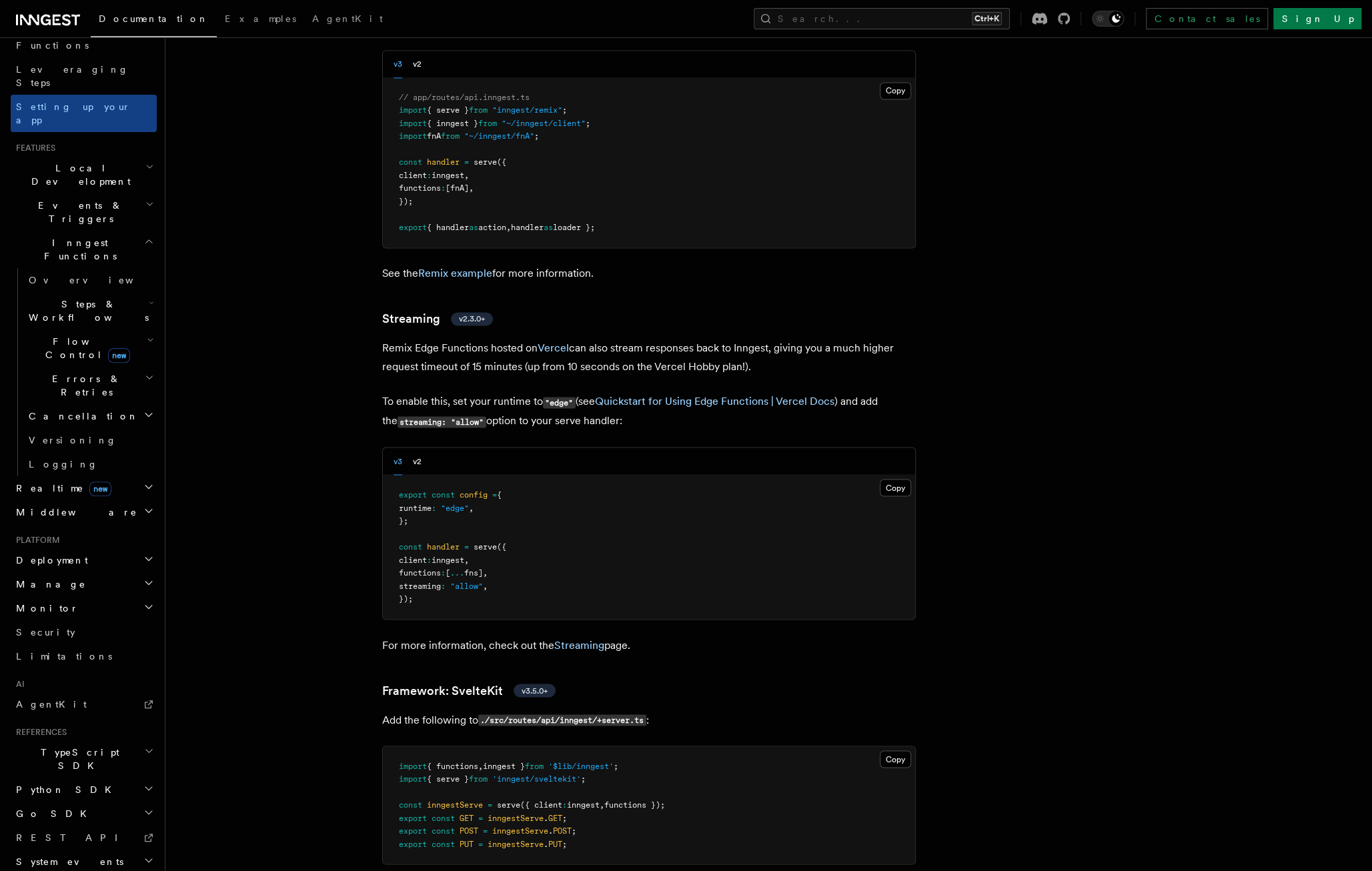
click at [507, 392] on p "To enable this, set your runtime to "edge" (see Quickstart for Using Edge Funct…" at bounding box center [649, 411] width 533 height 39
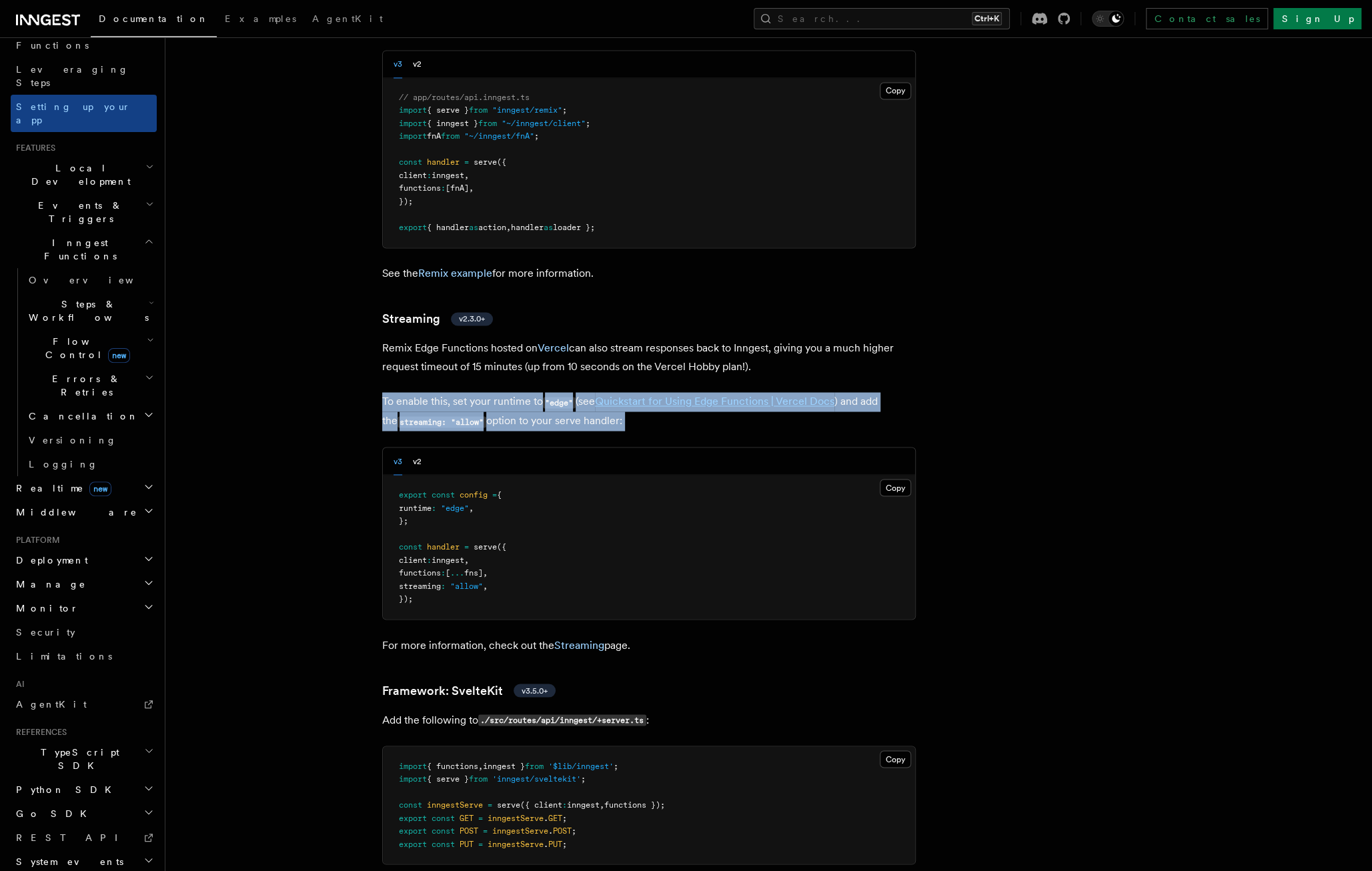
click at [507, 392] on p "To enable this, set your runtime to "edge" (see Quickstart for Using Edge Funct…" at bounding box center [649, 411] width 533 height 39
drag, startPoint x: 507, startPoint y: 360, endPoint x: 509, endPoint y: 351, distance: 9.2
click at [509, 392] on p "To enable this, set your runtime to "edge" (see Quickstart for Using Edge Funct…" at bounding box center [649, 411] width 533 height 39
click at [530, 392] on p "To enable this, set your runtime to "edge" (see Quickstart for Using Edge Funct…" at bounding box center [649, 411] width 533 height 39
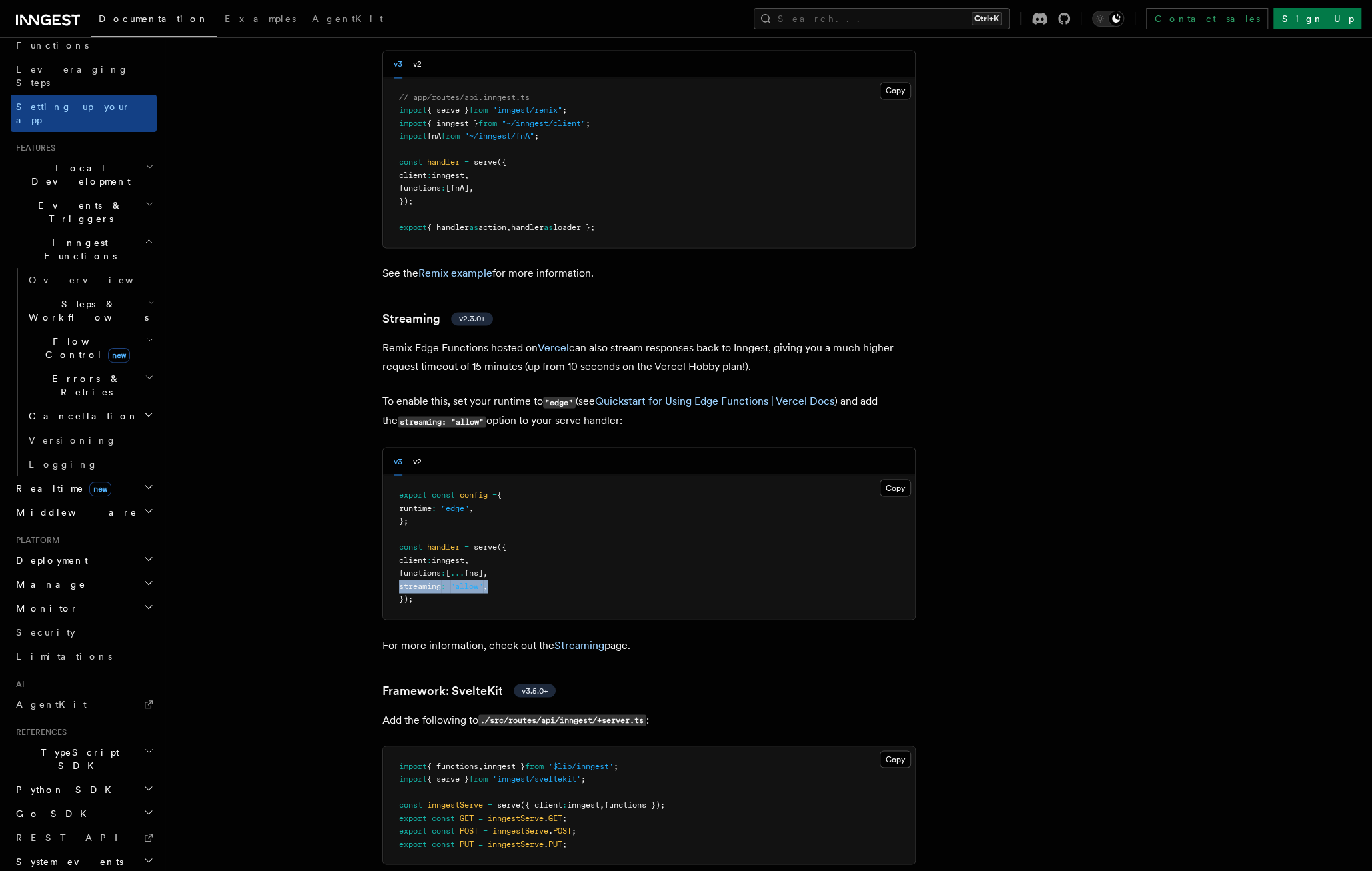
drag, startPoint x: 525, startPoint y: 544, endPoint x: 384, endPoint y: 539, distance: 141.1
click at [384, 539] on pre "export const config = { runtime : "edge" , }; const handler = serve ({ client :…" at bounding box center [649, 547] width 533 height 144
copy span "streaming : "allow" ,"
drag, startPoint x: 444, startPoint y: 477, endPoint x: 388, endPoint y: 452, distance: 61.3
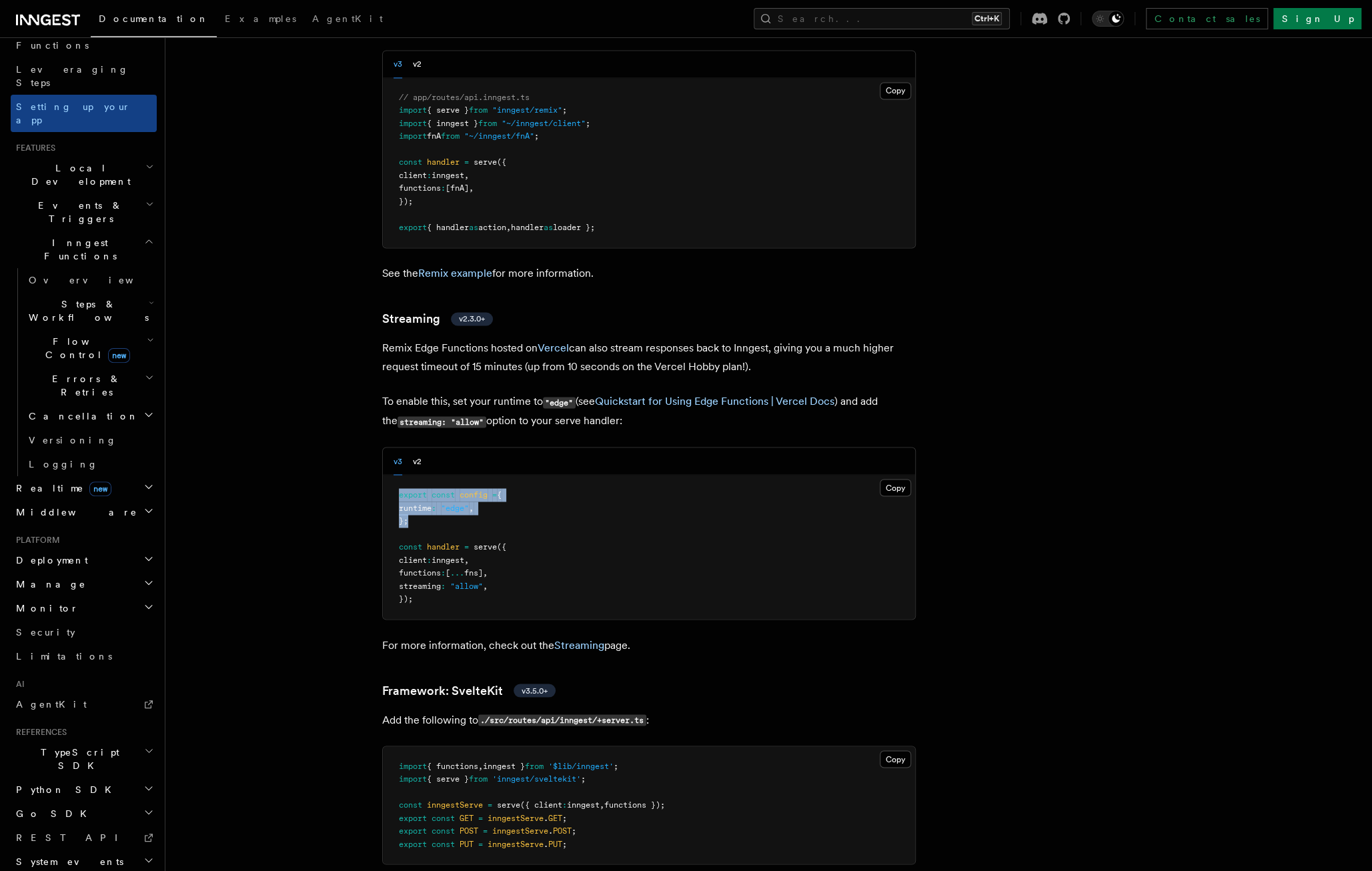
click at [388, 475] on pre "export const config = { runtime : "edge" , }; const handler = serve ({ client :…" at bounding box center [649, 547] width 533 height 144
copy code "export const config = { runtime : "edge" , };"
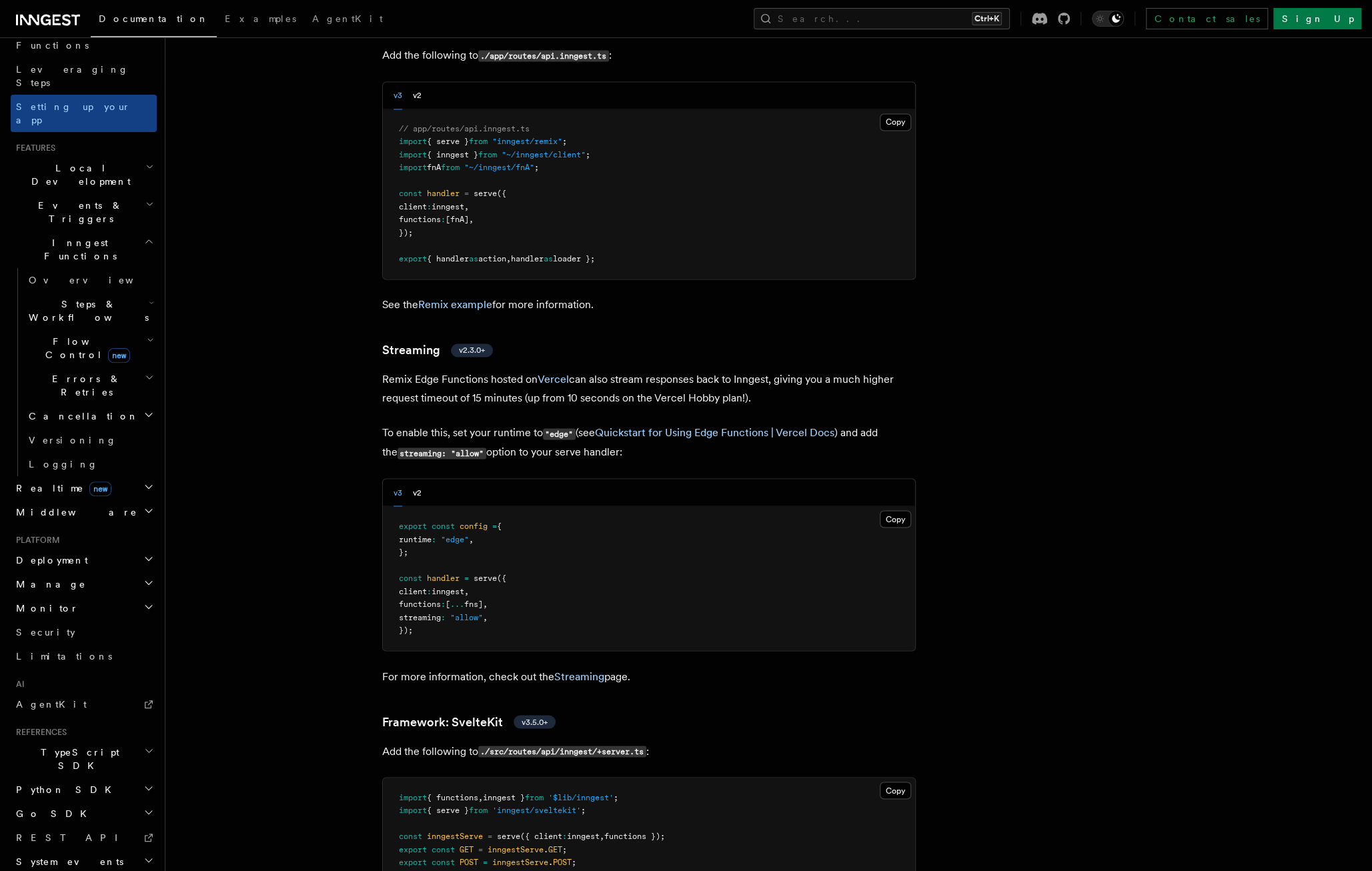
scroll to position [9786, 0]
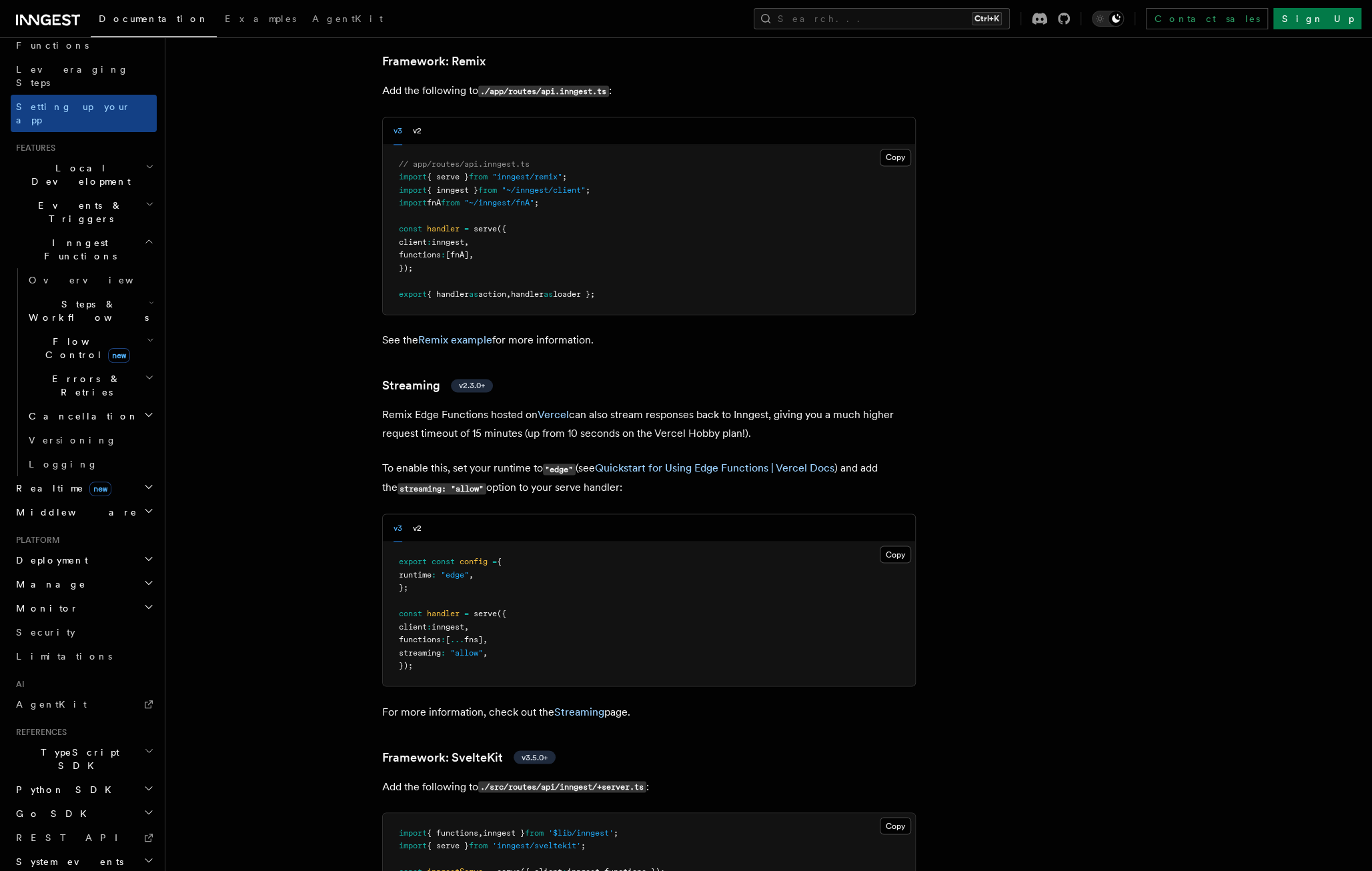
click at [510, 405] on p "Remix Edge Functions hosted on Vercel can also stream responses back to Inngest…" at bounding box center [649, 424] width 533 height 38
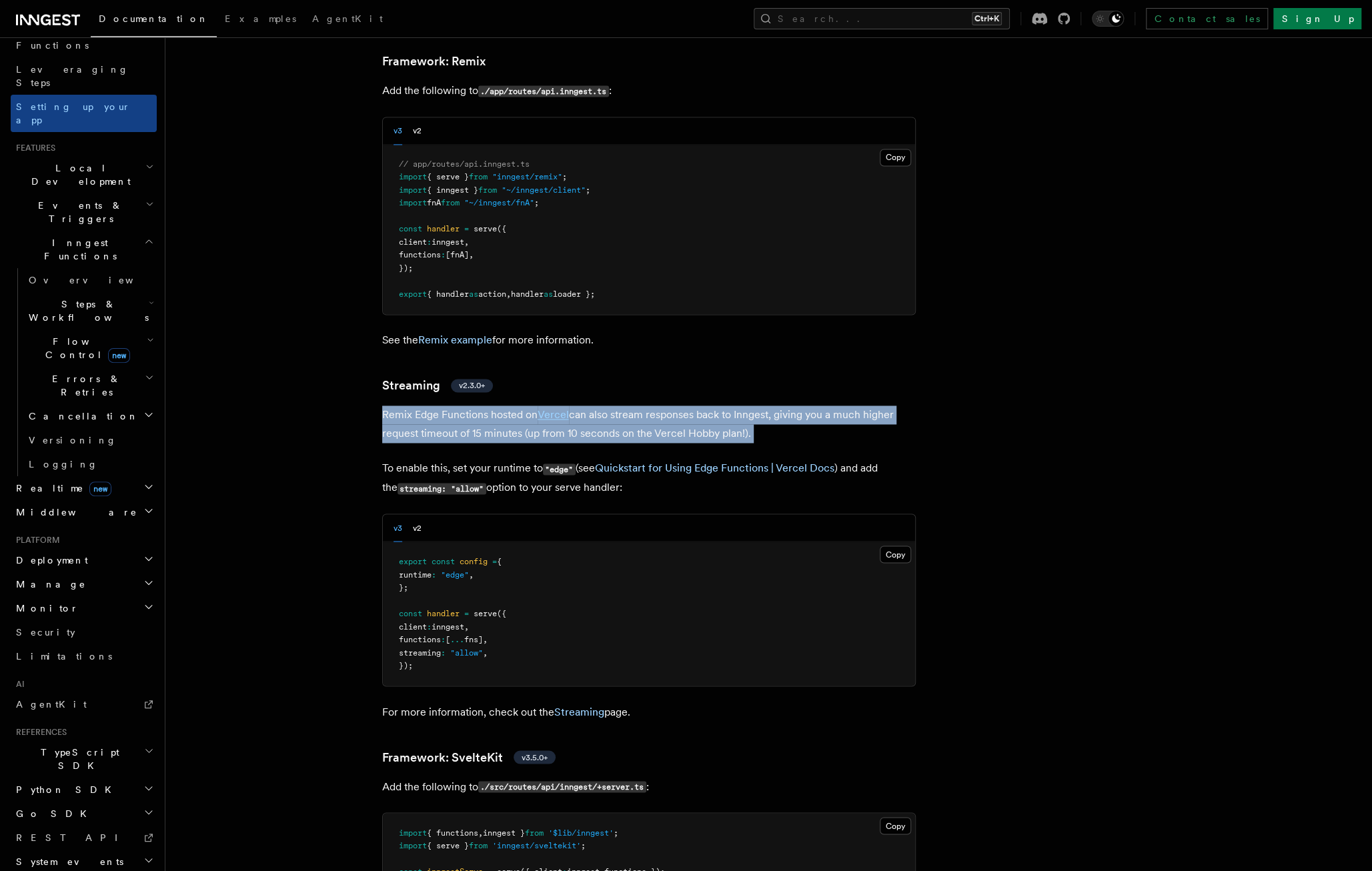
click at [510, 405] on p "Remix Edge Functions hosted on Vercel can also stream responses back to Inngest…" at bounding box center [649, 424] width 533 height 38
drag, startPoint x: 510, startPoint y: 371, endPoint x: 482, endPoint y: 370, distance: 28.0
click at [482, 405] on p "Remix Edge Functions hosted on Vercel can also stream responses back to Inngest…" at bounding box center [649, 424] width 533 height 38
click at [496, 405] on p "Remix Edge Functions hosted on Vercel can also stream responses back to Inngest…" at bounding box center [649, 424] width 533 height 38
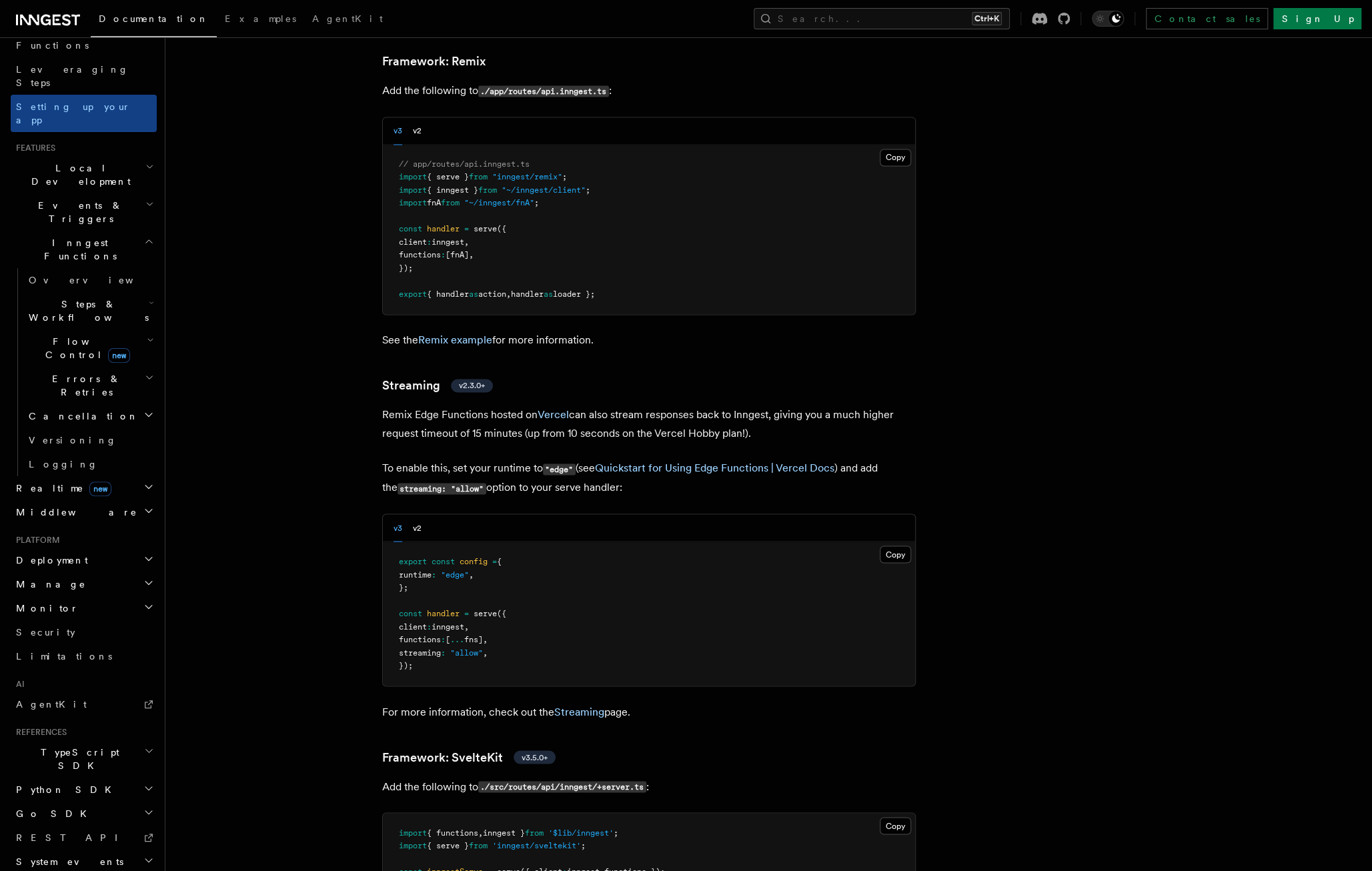
click at [481, 459] on p "To enable this, set your runtime to "edge" (see Quickstart for Using Edge Funct…" at bounding box center [649, 478] width 533 height 39
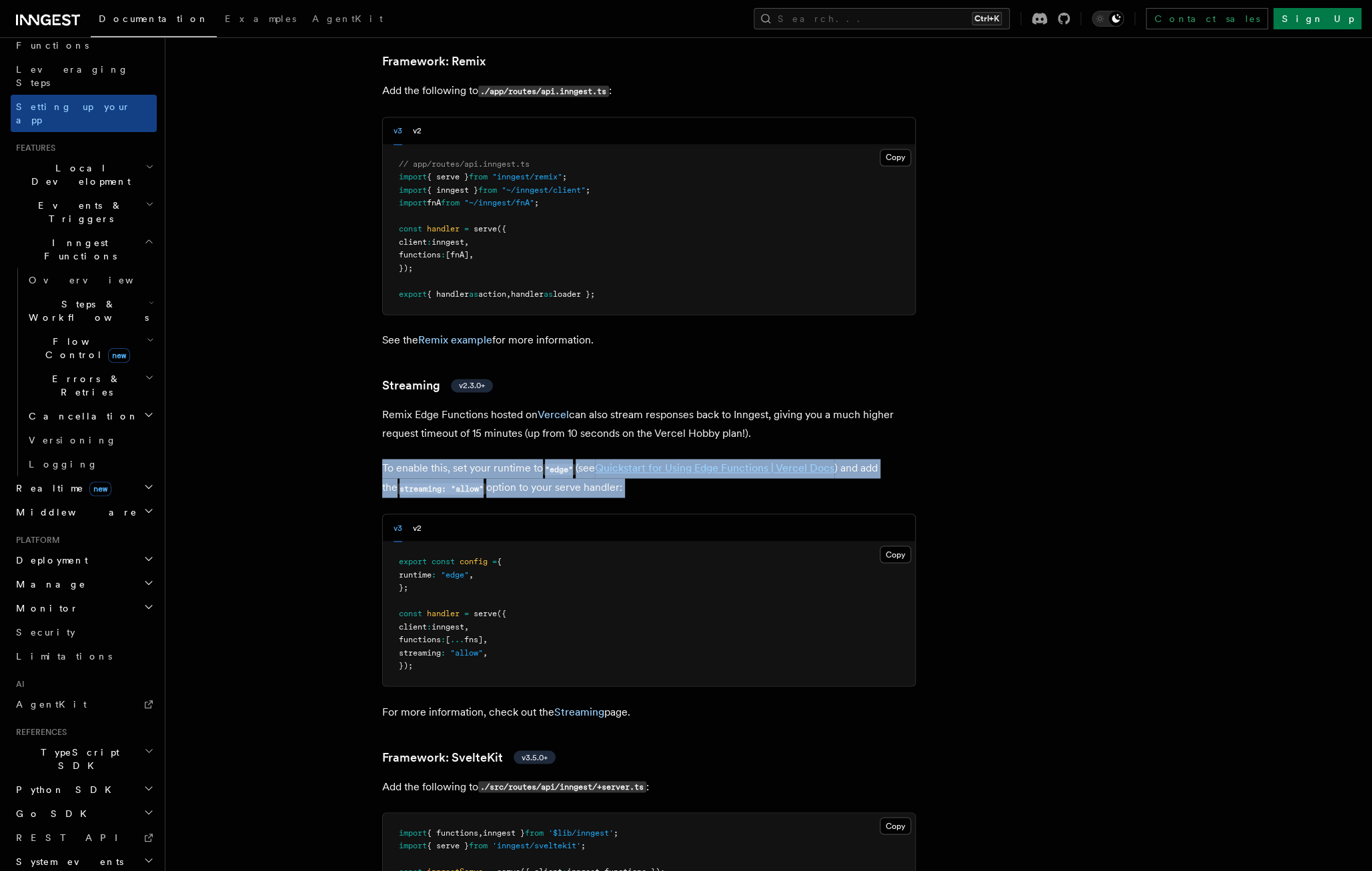
click at [481, 459] on p "To enable this, set your runtime to "edge" (see Quickstart for Using Edge Funct…" at bounding box center [649, 478] width 533 height 39
drag, startPoint x: 481, startPoint y: 417, endPoint x: 499, endPoint y: 419, distance: 18.1
click at [499, 459] on p "To enable this, set your runtime to "edge" (see Quickstart for Using Edge Funct…" at bounding box center [649, 478] width 533 height 39
click at [514, 459] on p "To enable this, set your runtime to "edge" (see Quickstart for Using Edge Funct…" at bounding box center [649, 478] width 533 height 39
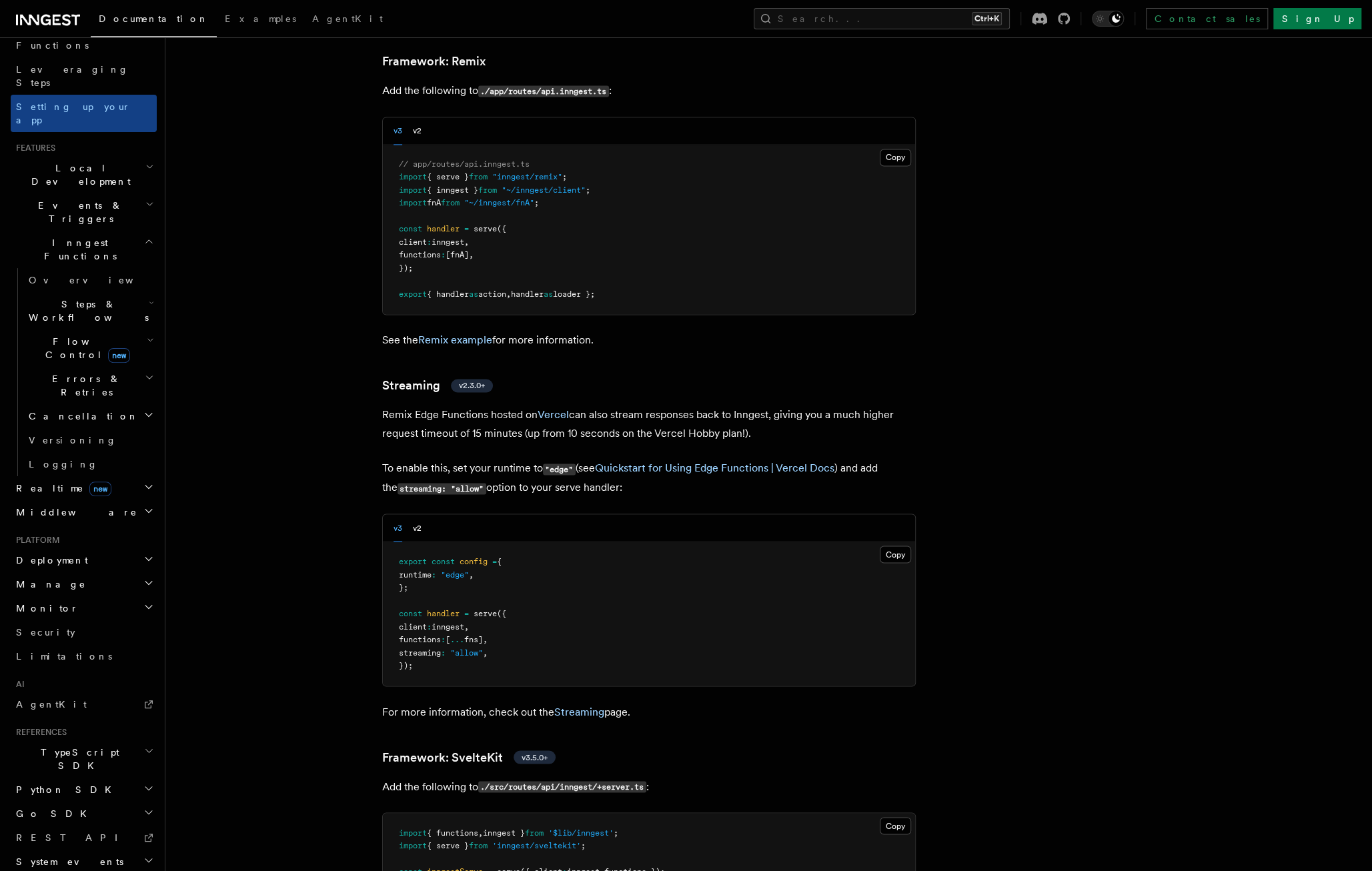
click at [419, 514] on button "v2" at bounding box center [418, 528] width 9 height 27
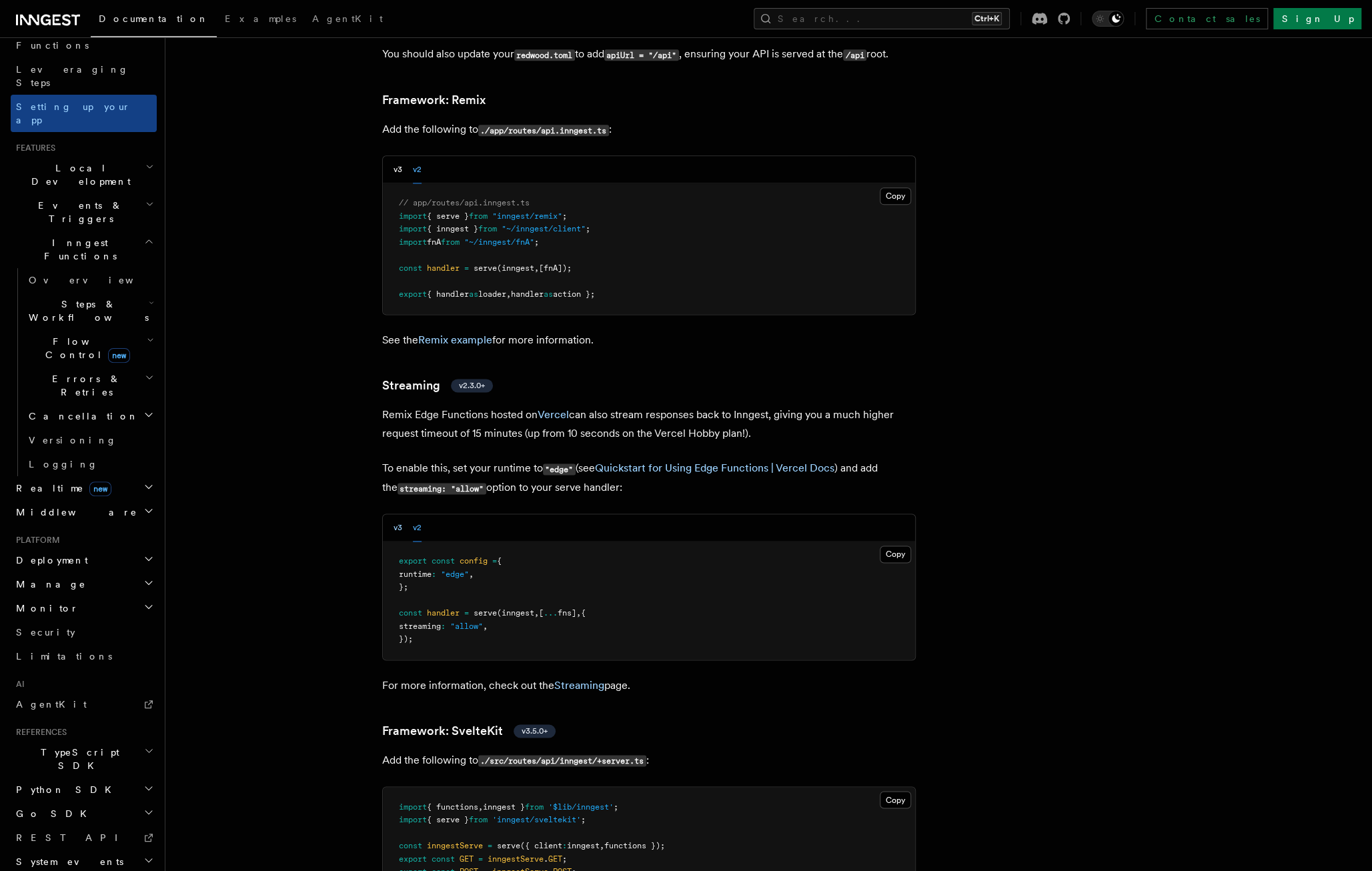
click at [396, 514] on button "v3" at bounding box center [398, 528] width 9 height 27
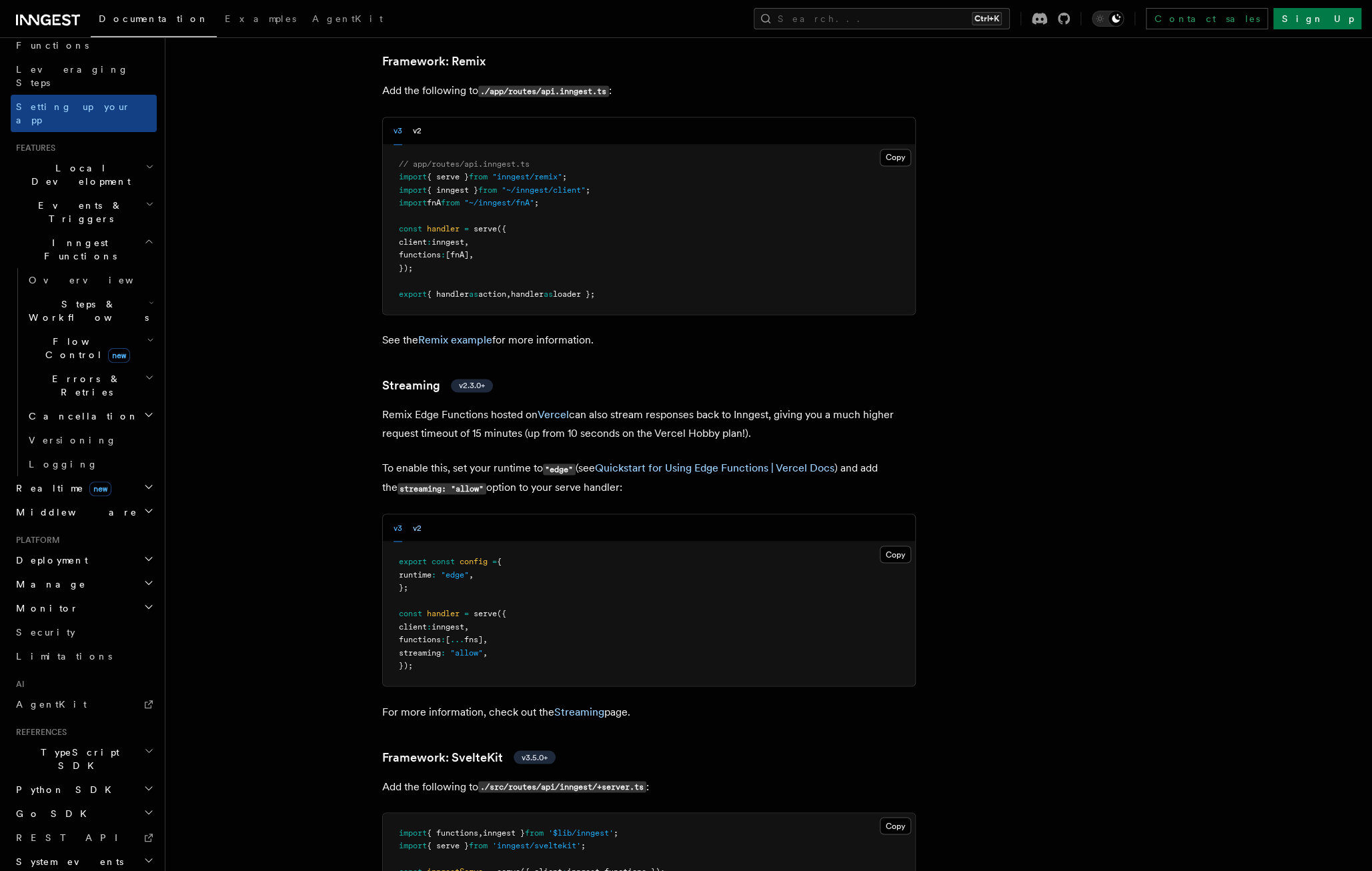
click at [418, 514] on button "v2" at bounding box center [418, 528] width 9 height 27
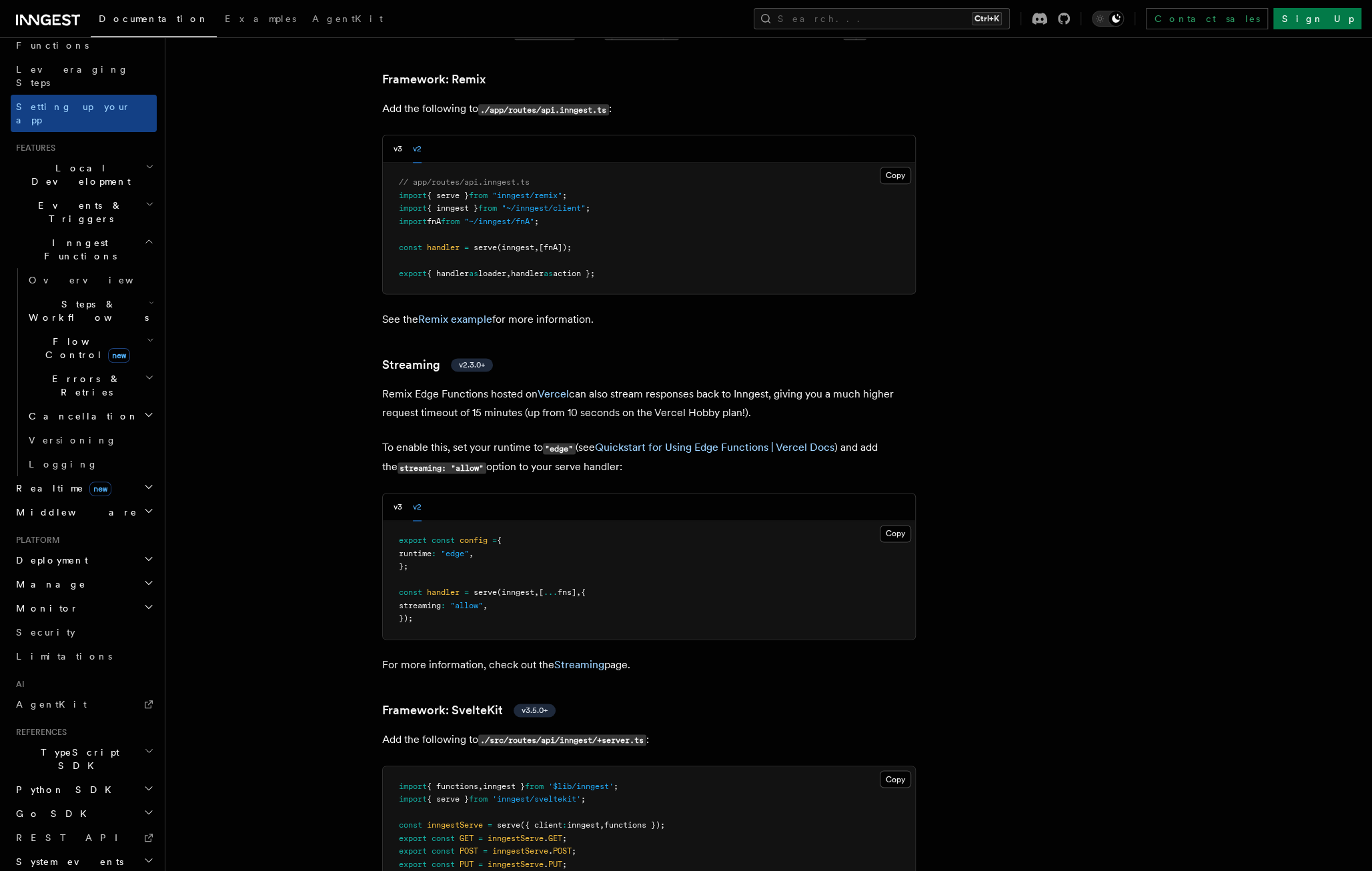
scroll to position [9500, 0]
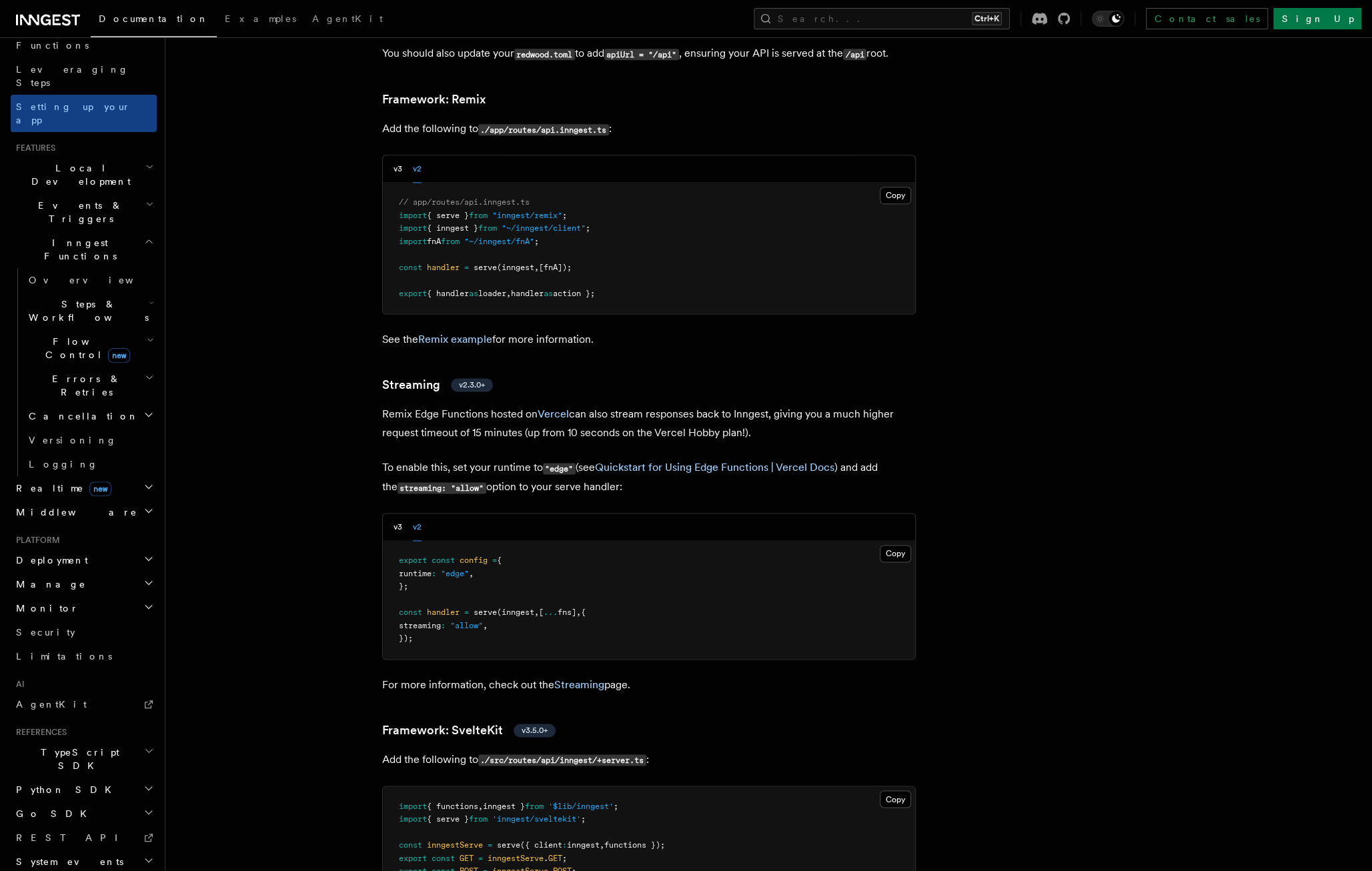
click at [400, 541] on pre "export const config = { runtime : "edge" , }; const handler = serve (inngest , …" at bounding box center [649, 600] width 533 height 118
click at [394, 541] on pre "export const config = { runtime : "edge" , }; const handler = serve (inngest , …" at bounding box center [649, 600] width 533 height 118
click at [403, 514] on div "v3 v2" at bounding box center [407, 527] width 28 height 27
click at [400, 514] on button "v3" at bounding box center [398, 527] width 9 height 27
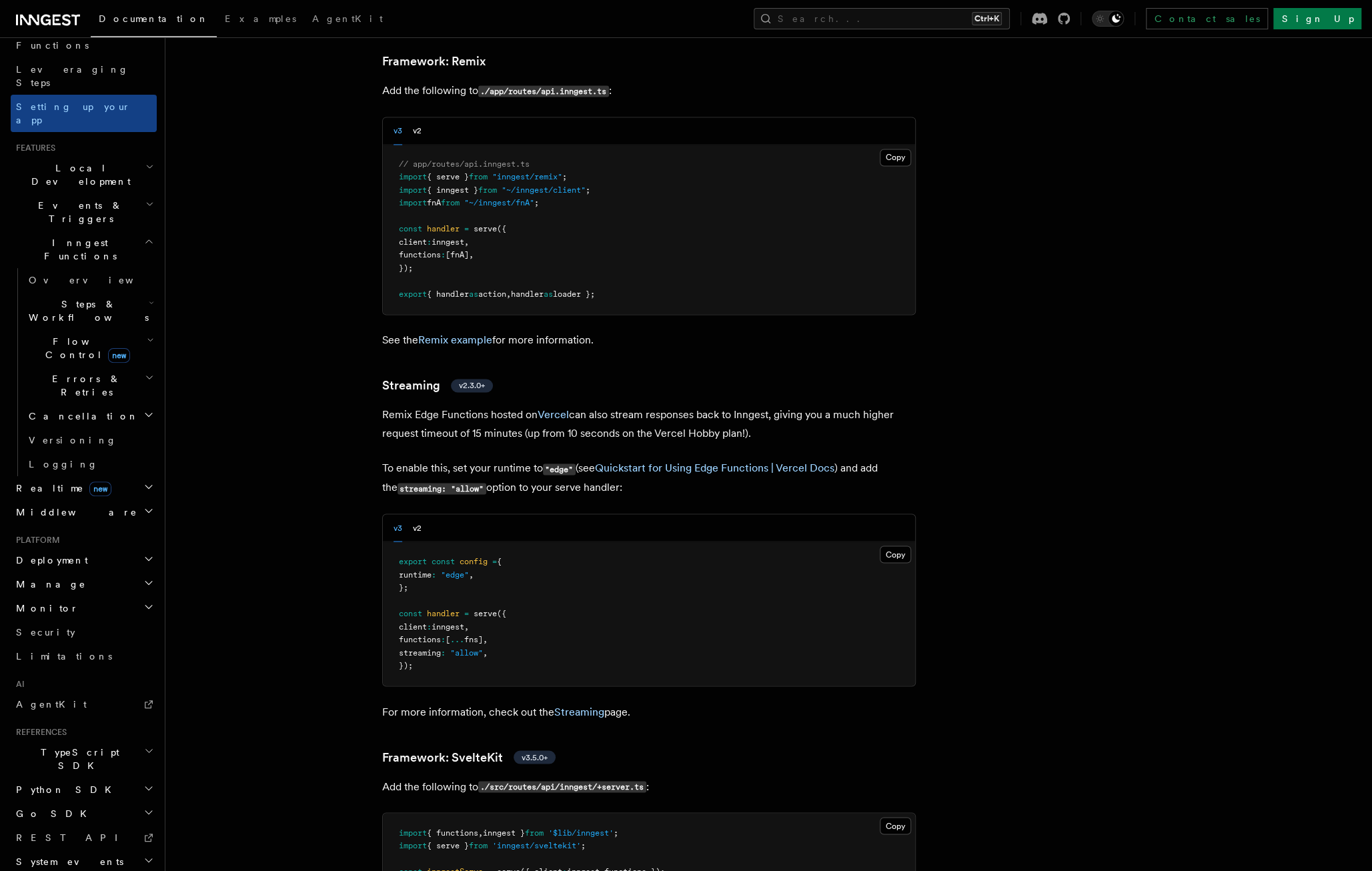
scroll to position [9787, 0]
click at [488, 634] on span "," at bounding box center [484, 638] width 4 height 9
click at [517, 610] on pre "export const config = { runtime : "edge" , }; const handler = serve ({ client :…" at bounding box center [649, 613] width 533 height 144
click at [520, 610] on pre "export const config = { runtime : "edge" , }; const handler = serve ({ client :…" at bounding box center [649, 613] width 533 height 144
click at [520, 611] on pre "export const config = { runtime : "edge" , }; const handler = serve ({ client :…" at bounding box center [649, 613] width 533 height 144
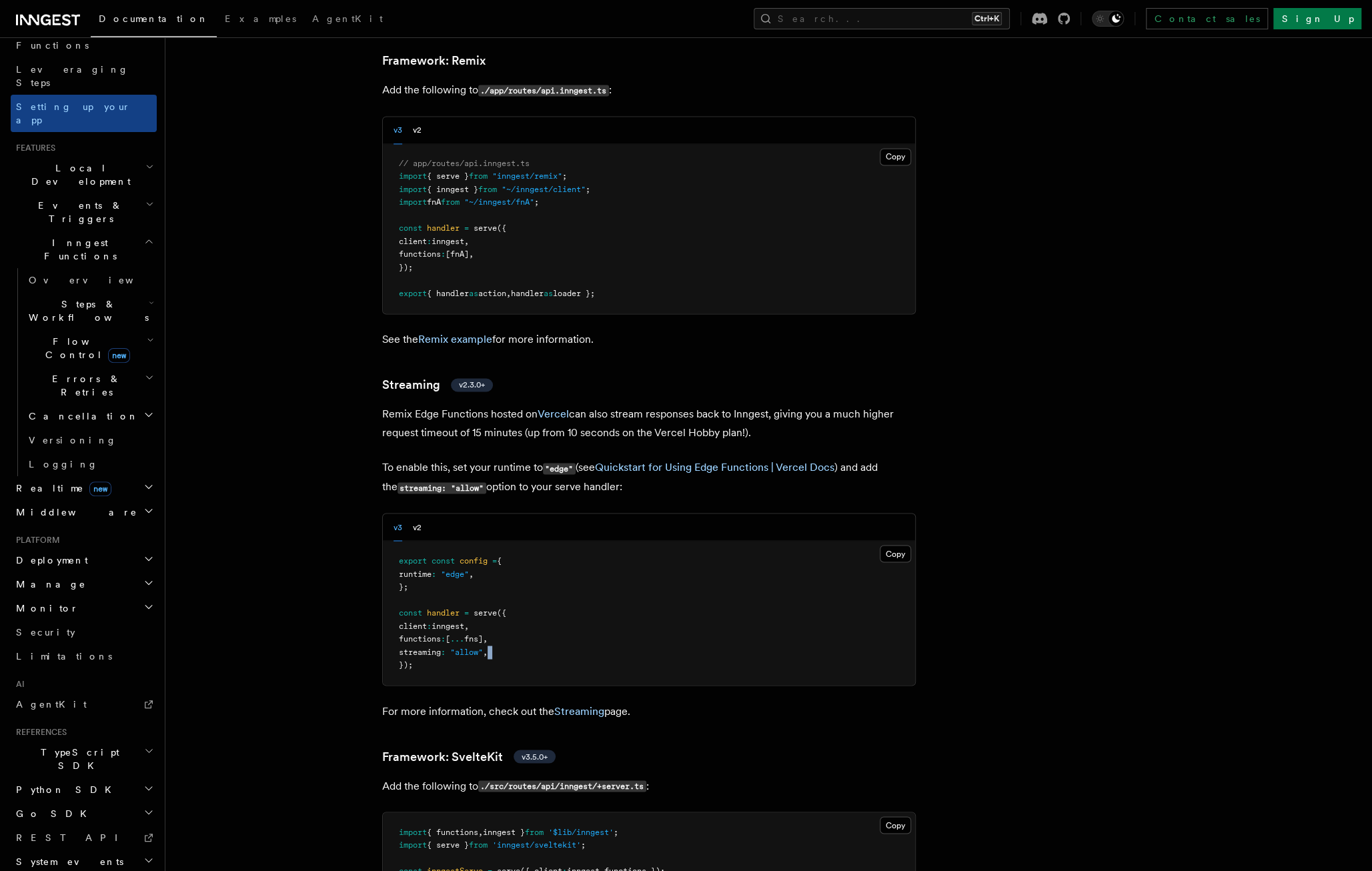
drag, startPoint x: 520, startPoint y: 611, endPoint x: 494, endPoint y: 614, distance: 26.2
click at [520, 612] on pre "export const config = { runtime : "edge" , }; const handler = serve ({ client :…" at bounding box center [649, 613] width 533 height 144
click at [485, 612] on pre "export const config = { runtime : "edge" , }; const handler = serve ({ client :…" at bounding box center [649, 613] width 533 height 144
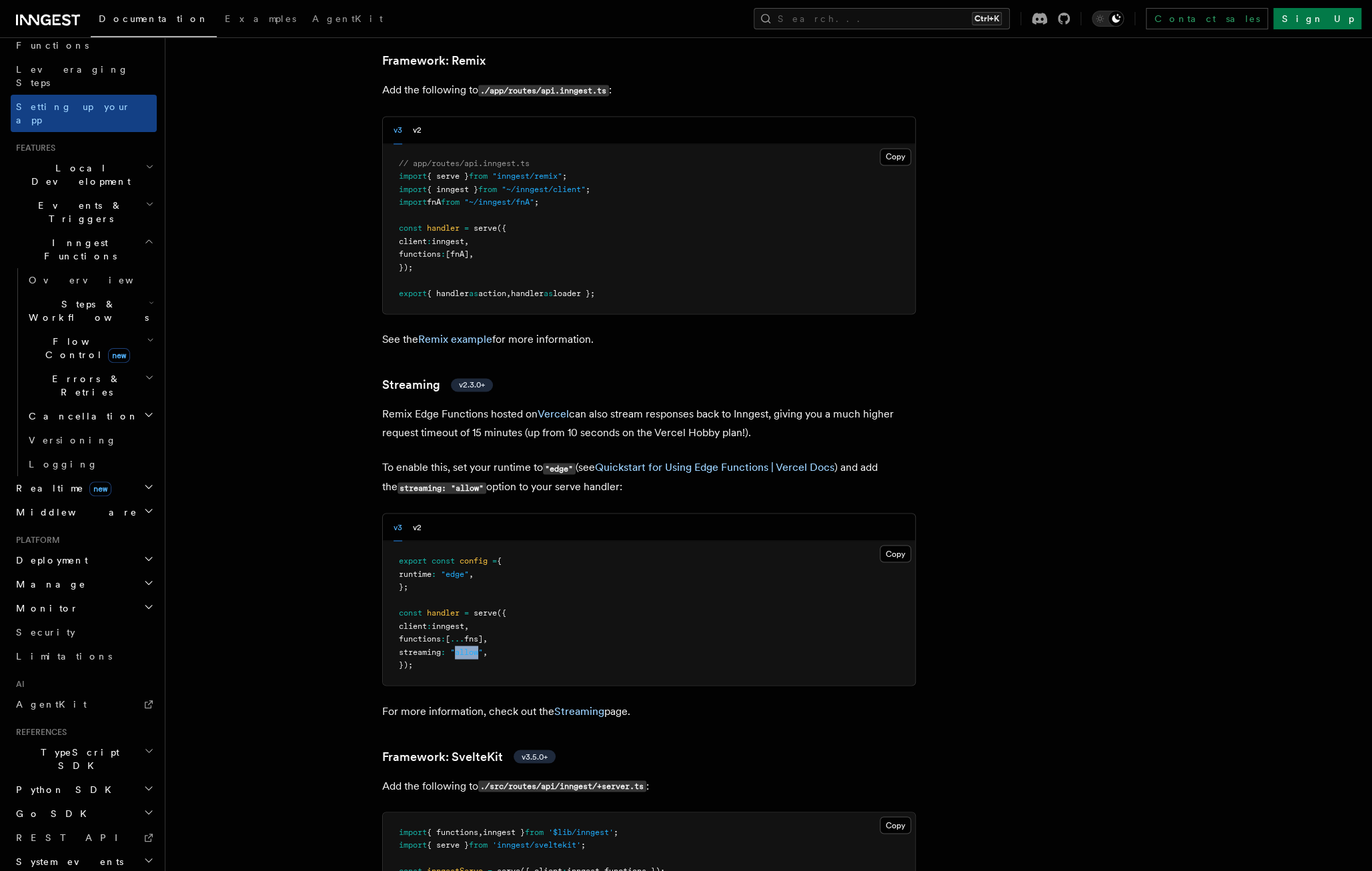
click at [471, 647] on span ""allow"" at bounding box center [466, 652] width 33 height 9
drag, startPoint x: 471, startPoint y: 605, endPoint x: 551, endPoint y: 610, distance: 80.2
click at [551, 610] on pre "export const config = { runtime : "edge" , }; const handler = serve ({ client :…" at bounding box center [649, 613] width 533 height 144
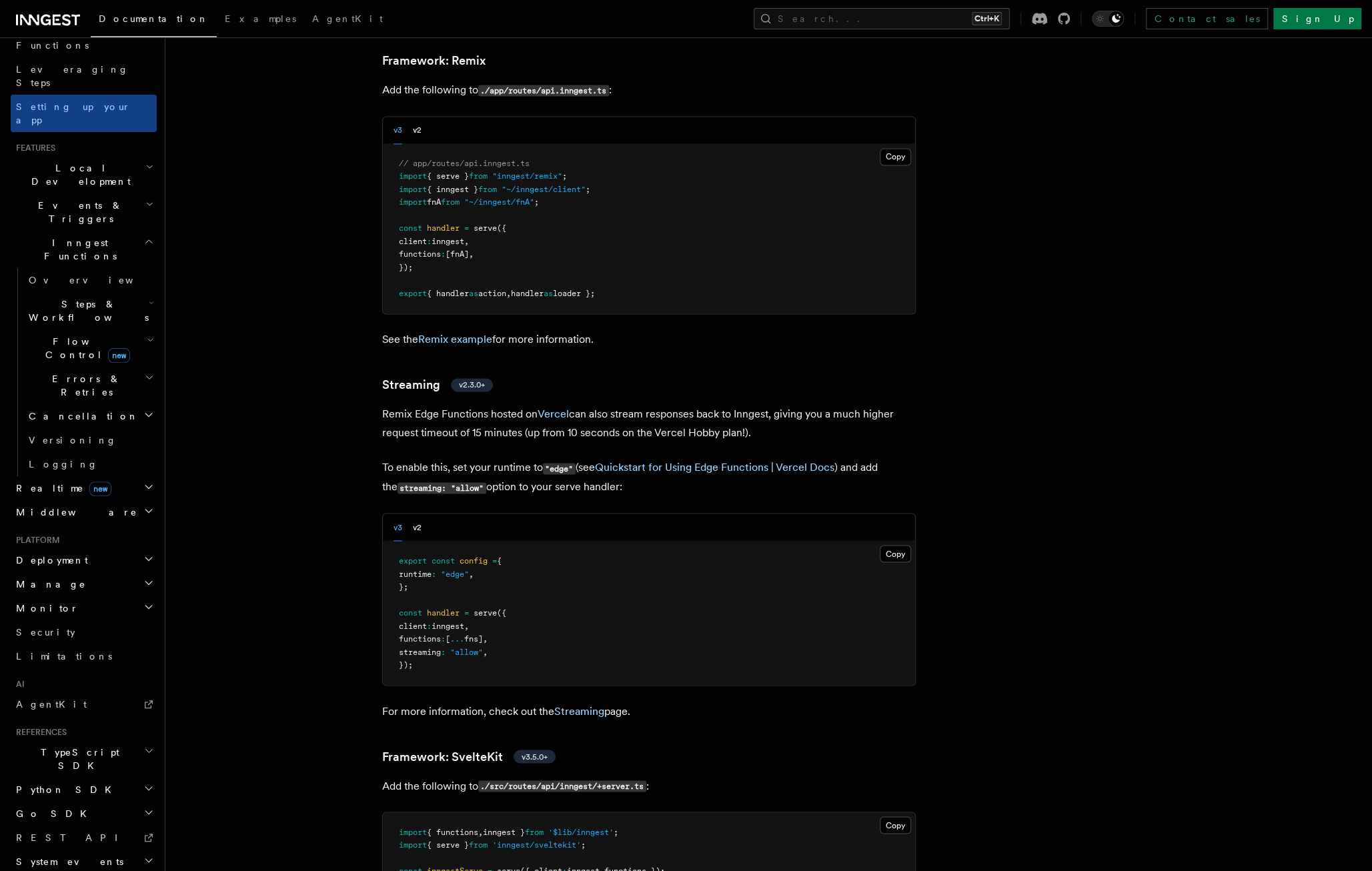
click at [803, 549] on pre "export const config = { runtime : "edge" , }; const handler = serve ({ client :…" at bounding box center [649, 613] width 533 height 144
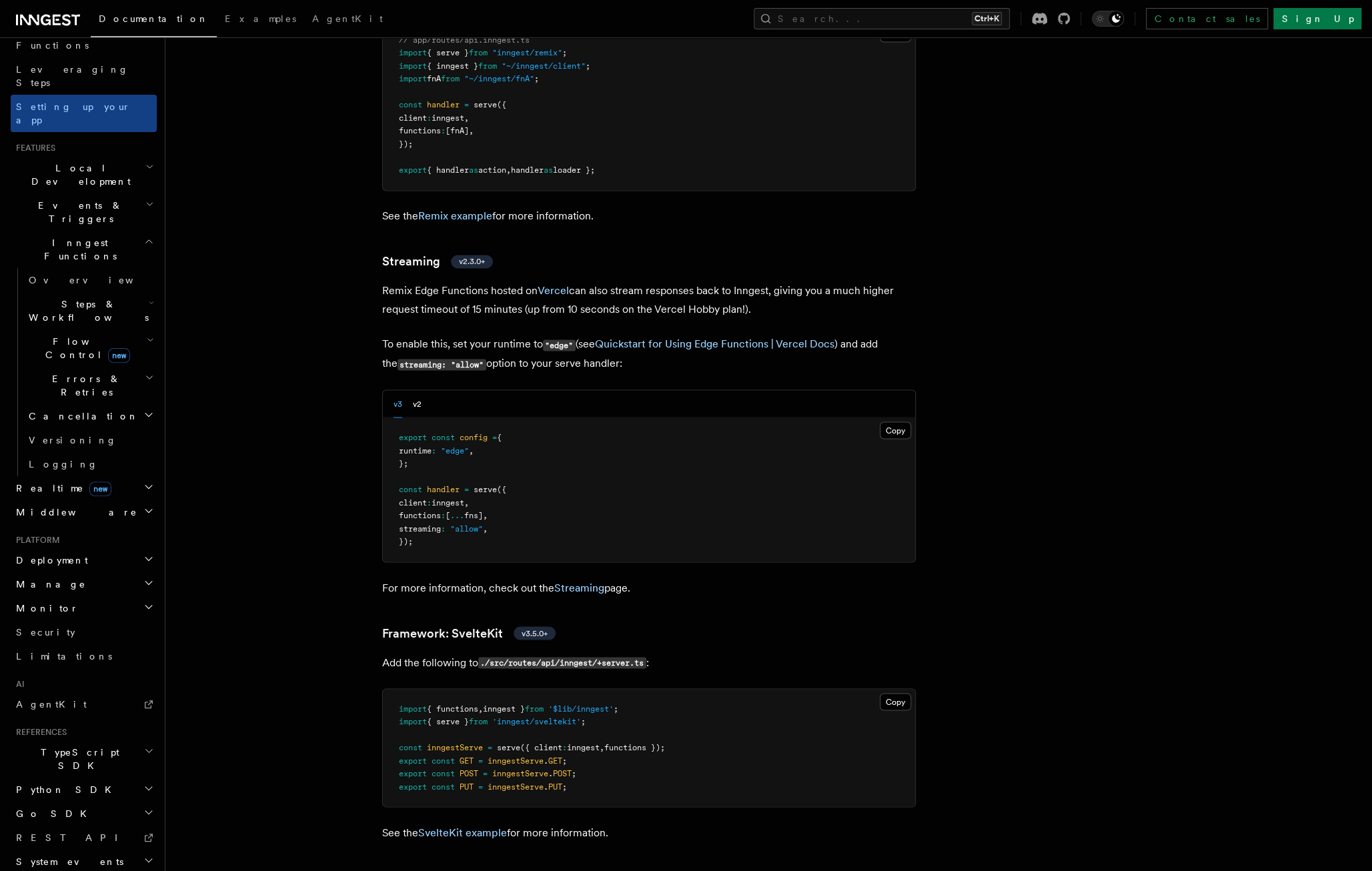
scroll to position [9920, 0]
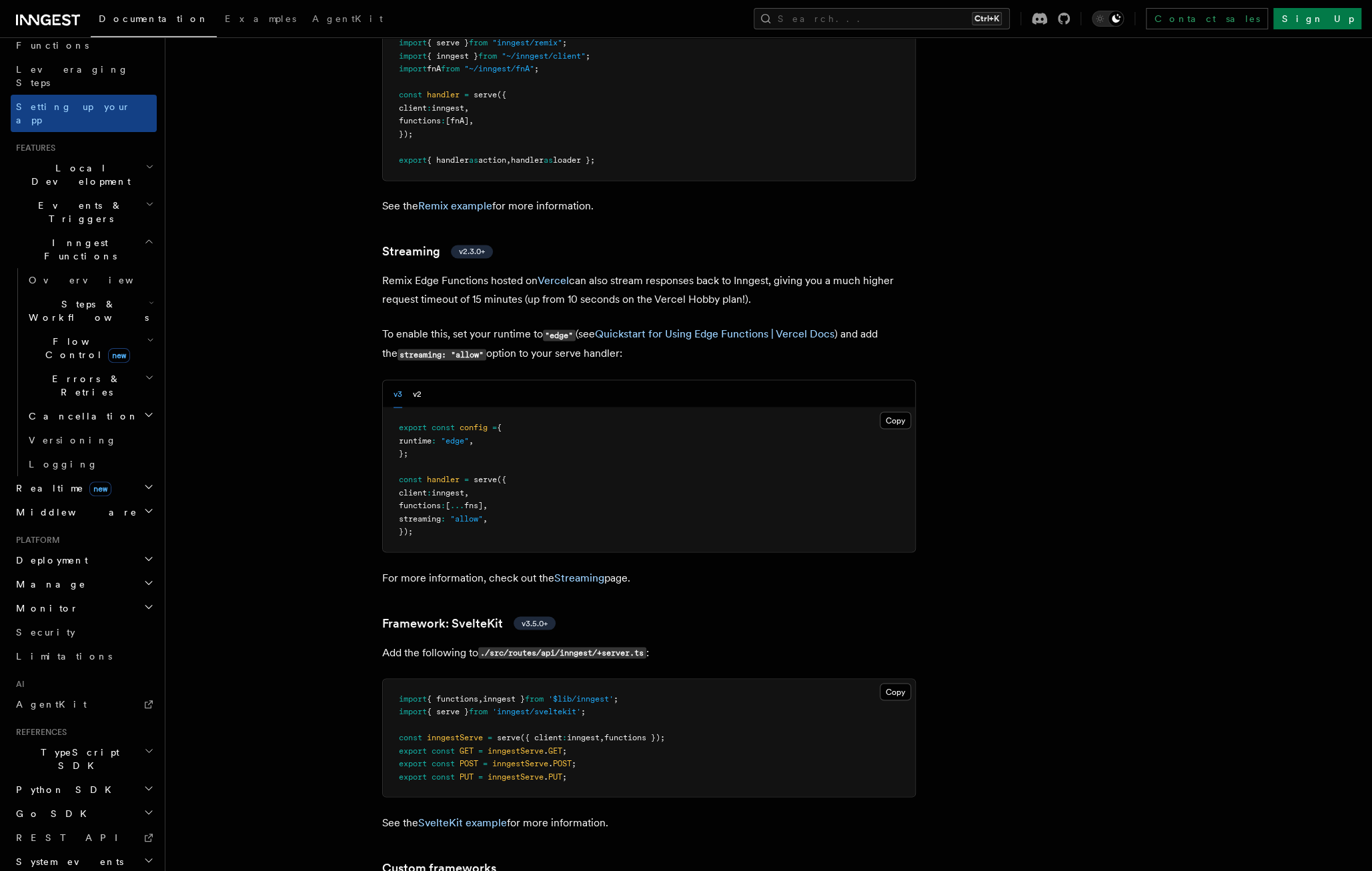
click at [442, 325] on p "To enable this, set your runtime to "edge" (see Quickstart for Using Edge Funct…" at bounding box center [649, 344] width 533 height 39
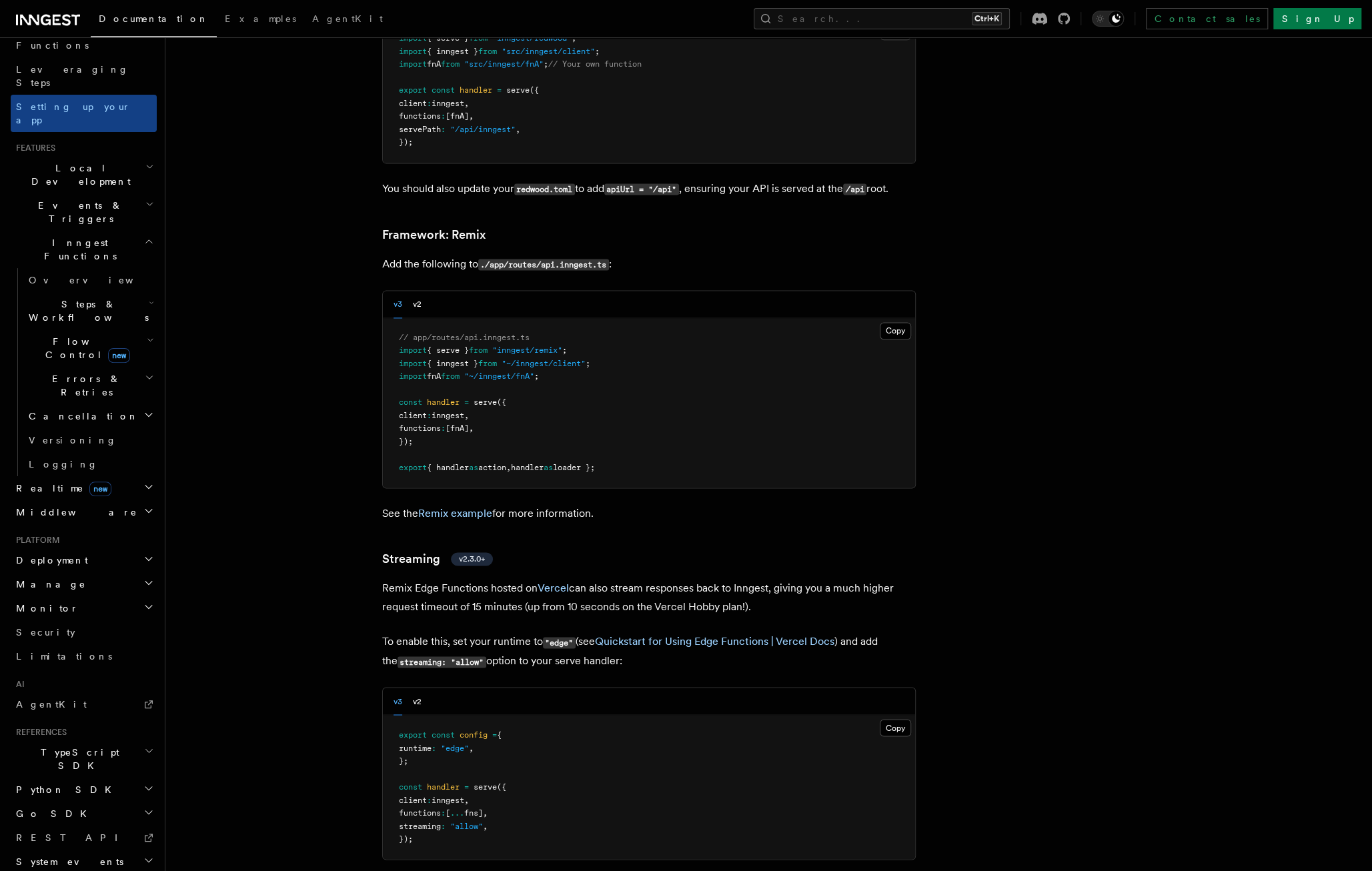
scroll to position [9520, 0]
